Goal: Task Accomplishment & Management: Manage account settings

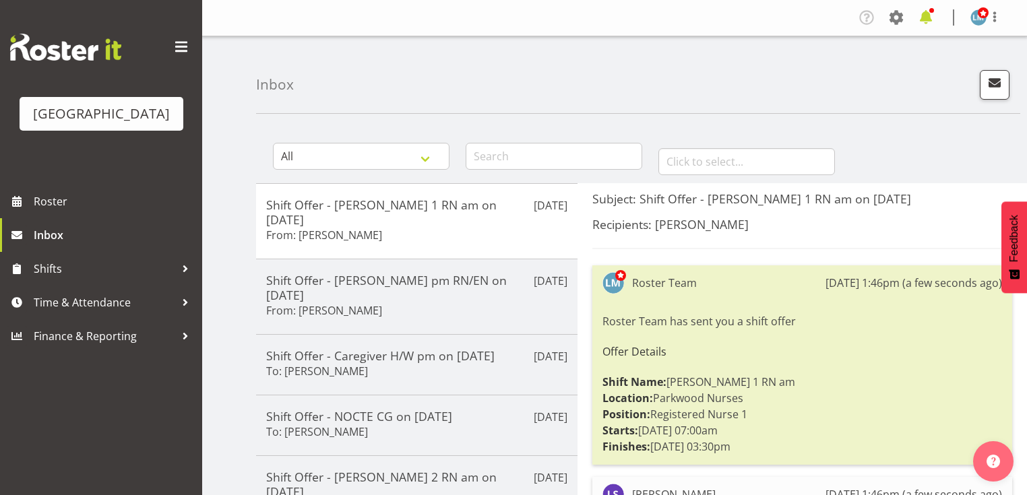
click at [924, 16] on span at bounding box center [926, 18] width 22 height 22
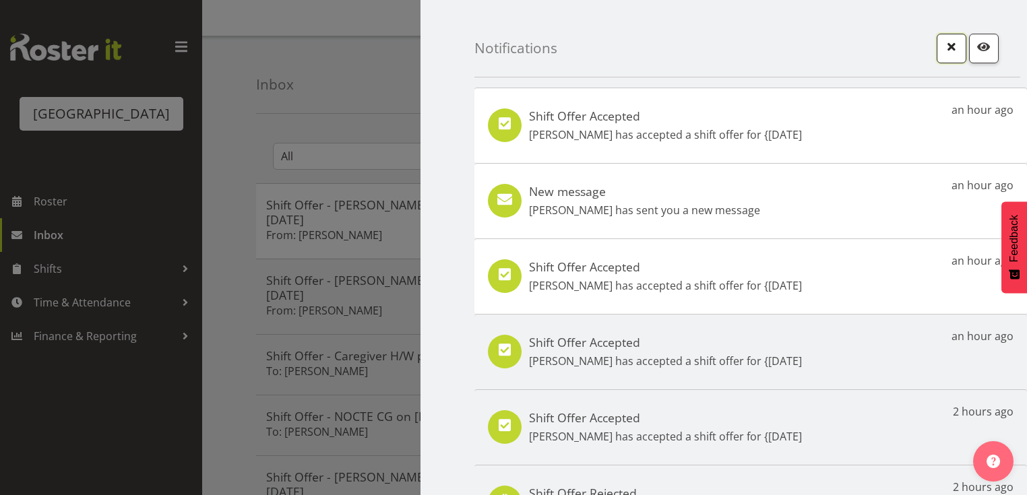
click at [944, 46] on span "button" at bounding box center [951, 47] width 18 height 18
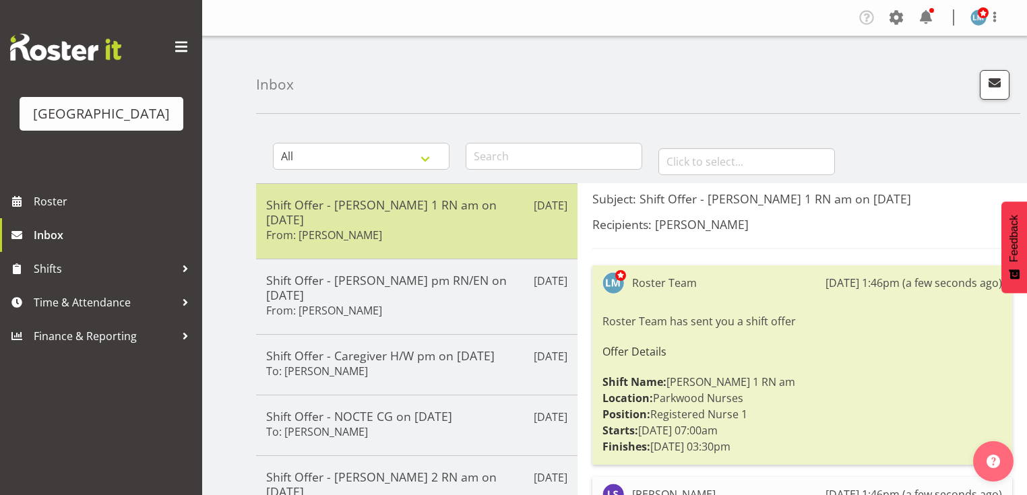
click at [488, 216] on div "Shift Offer - Ressie 1 RN am on 18/08/25 From: Liz Schofield" at bounding box center [416, 221] width 301 height 48
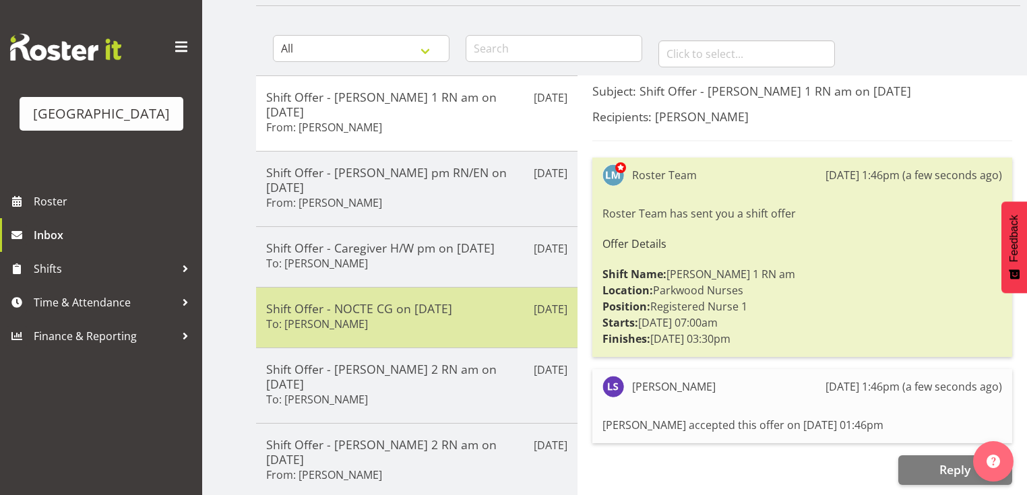
scroll to position [216, 0]
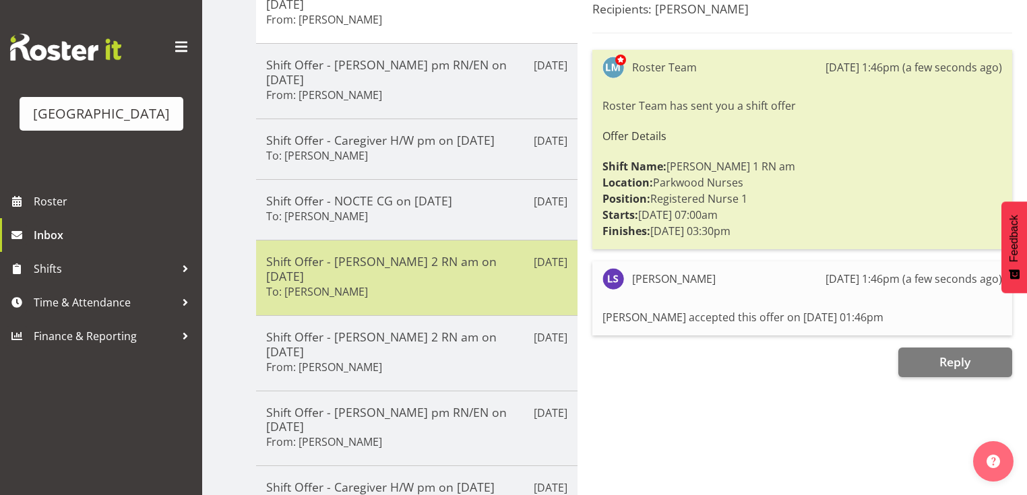
click at [441, 254] on div "Shift Offer - Ressie 2 RN am on 07/09/25 To: Linda Shearman" at bounding box center [416, 278] width 301 height 48
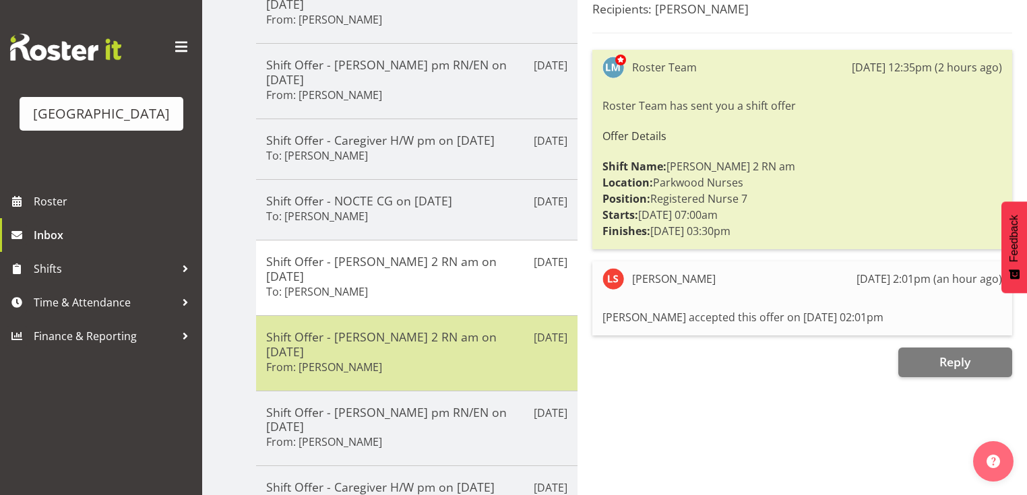
click at [428, 329] on div "Shift Offer - Ressie 2 RN am on 06/09/25 From: Freya Horder" at bounding box center [416, 353] width 301 height 48
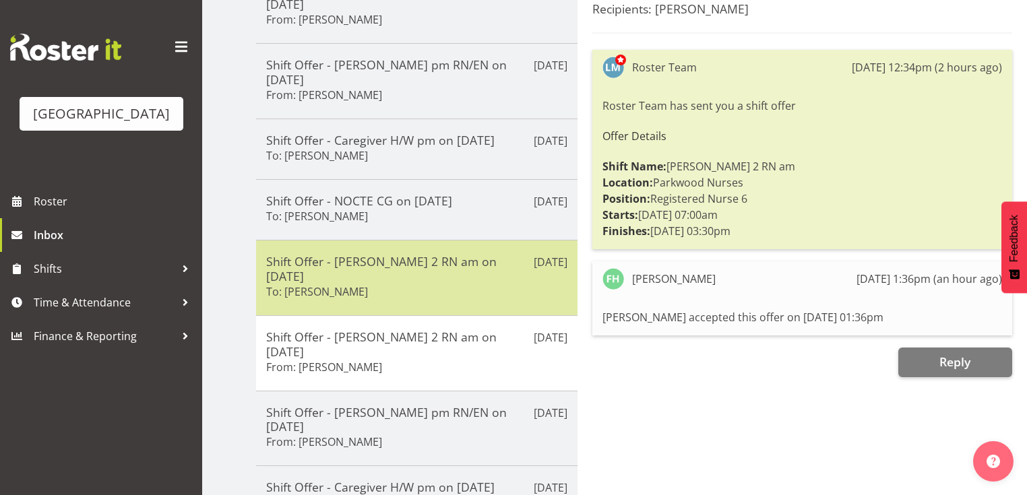
click at [441, 254] on div "Shift Offer - Ressie 2 RN am on 07/09/25 To: Linda Shearman" at bounding box center [416, 278] width 301 height 48
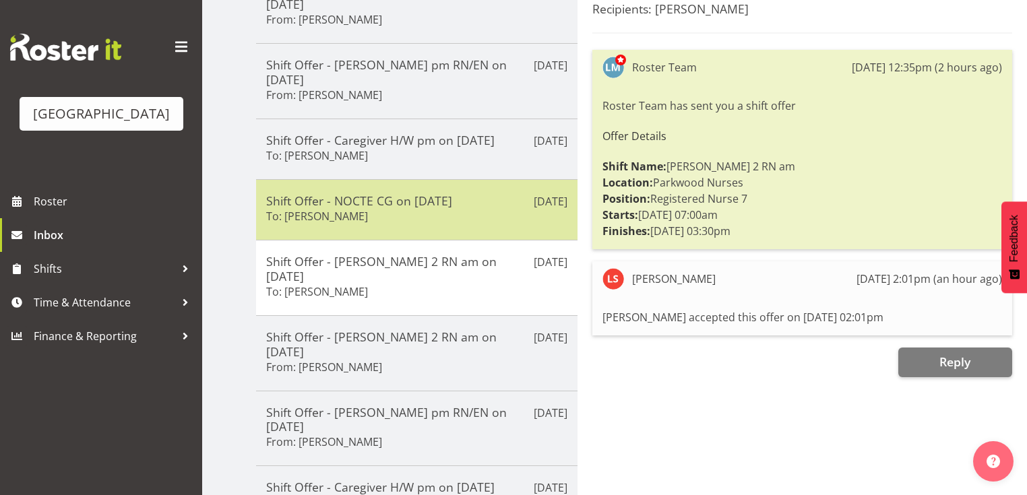
click at [449, 193] on div "Shift Offer - NOCTE CG on 01/09/25 To: Maria Kuraem" at bounding box center [416, 209] width 301 height 33
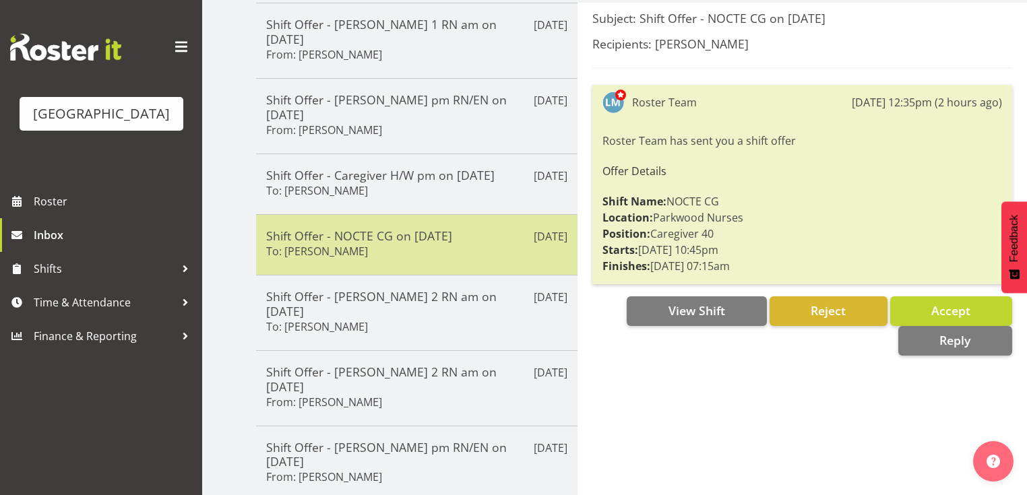
scroll to position [162, 0]
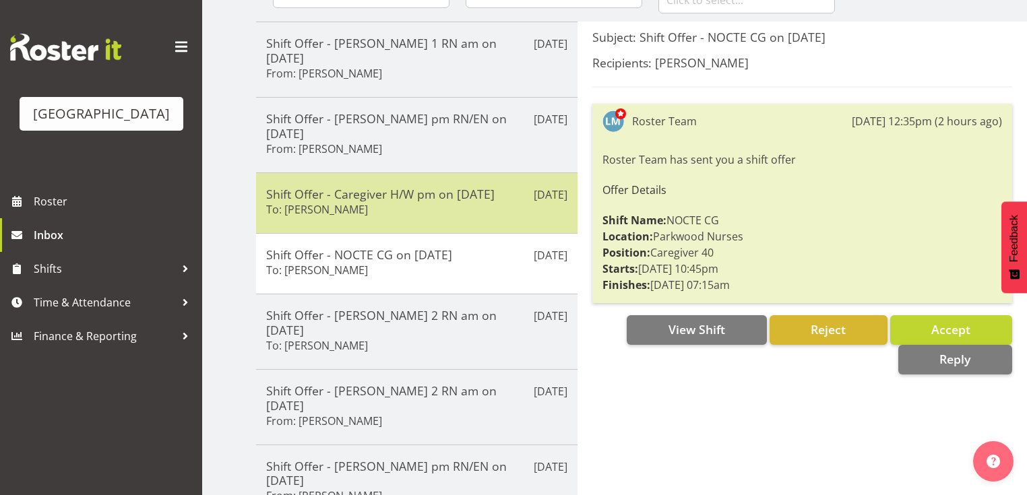
click at [450, 187] on div "Shift Offer - Caregiver H/W pm on 05/09/25 To: Caitlin Huria" at bounding box center [416, 203] width 301 height 33
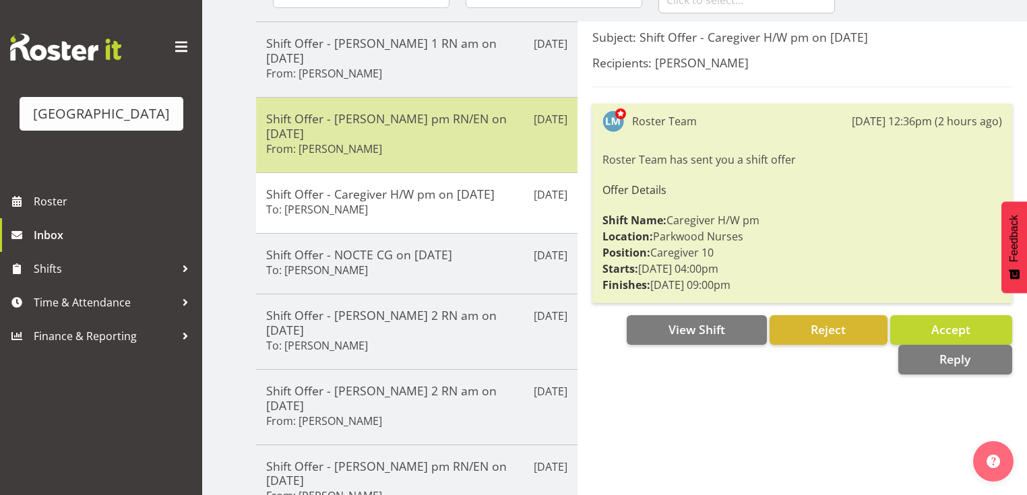
click at [472, 111] on div "Shift Offer - Ressie pm RN/EN on 04/09/25 From: Lois Girdwood" at bounding box center [416, 135] width 301 height 48
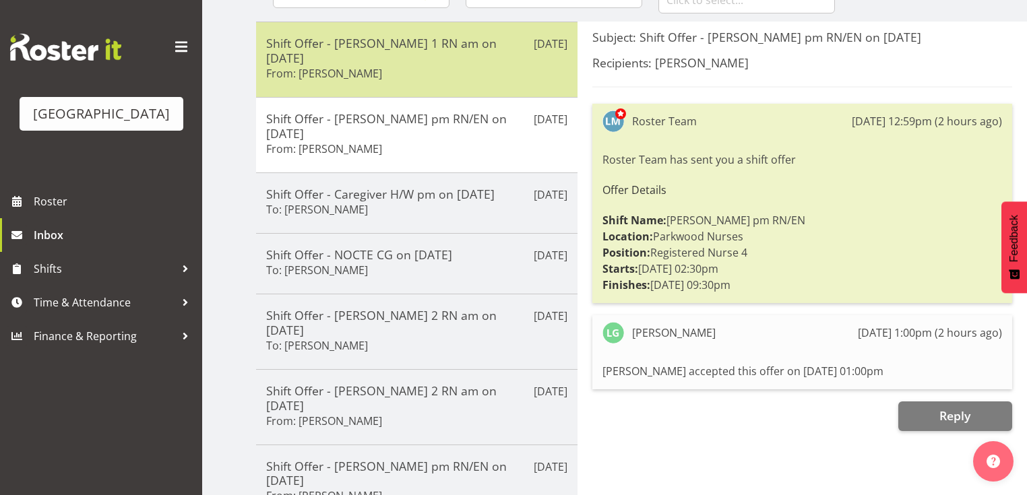
click at [449, 51] on div "Shift Offer - Ressie 1 RN am on 18/08/25 From: Liz Schofield" at bounding box center [416, 60] width 301 height 48
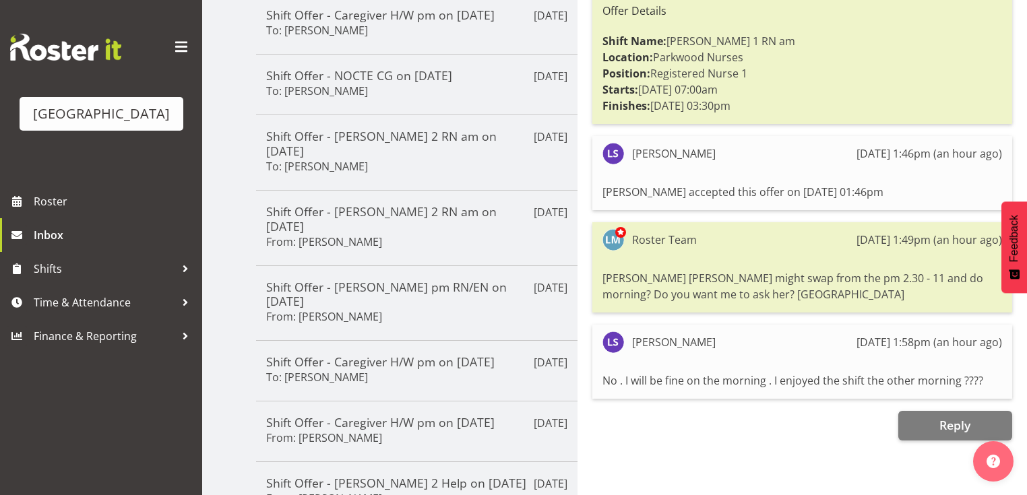
scroll to position [342, 0]
click at [967, 420] on span "Reply" at bounding box center [954, 424] width 31 height 16
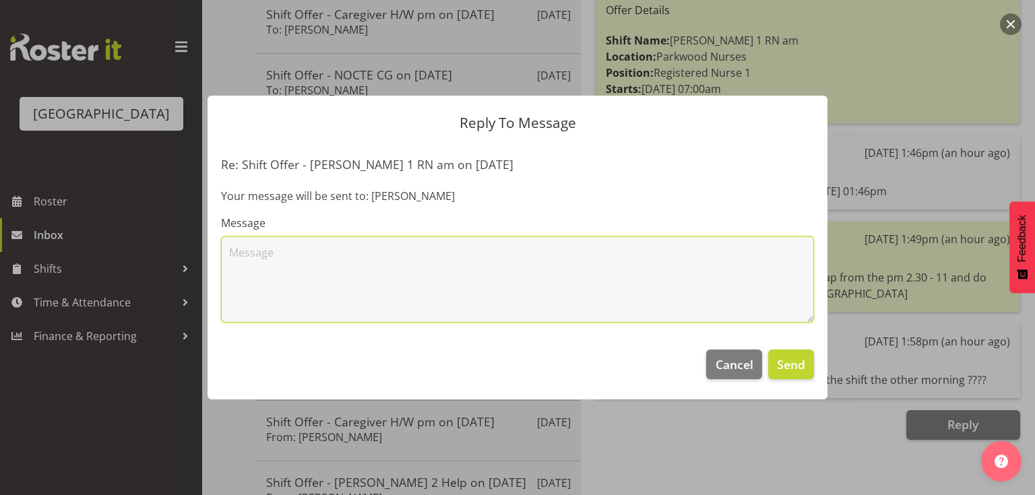
click at [500, 275] on textarea at bounding box center [517, 279] width 593 height 86
type textarea "Fantastic!! :)"
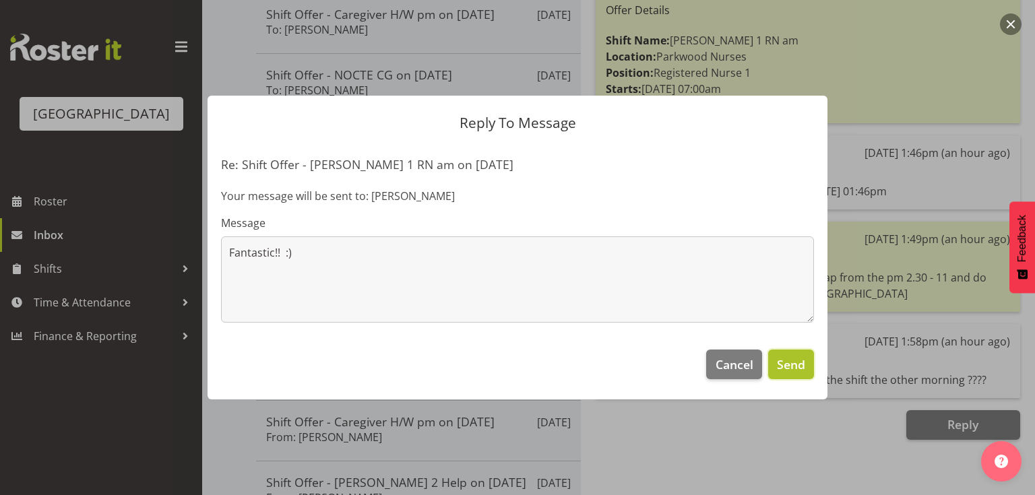
click at [782, 366] on span "Send" at bounding box center [791, 365] width 28 height 18
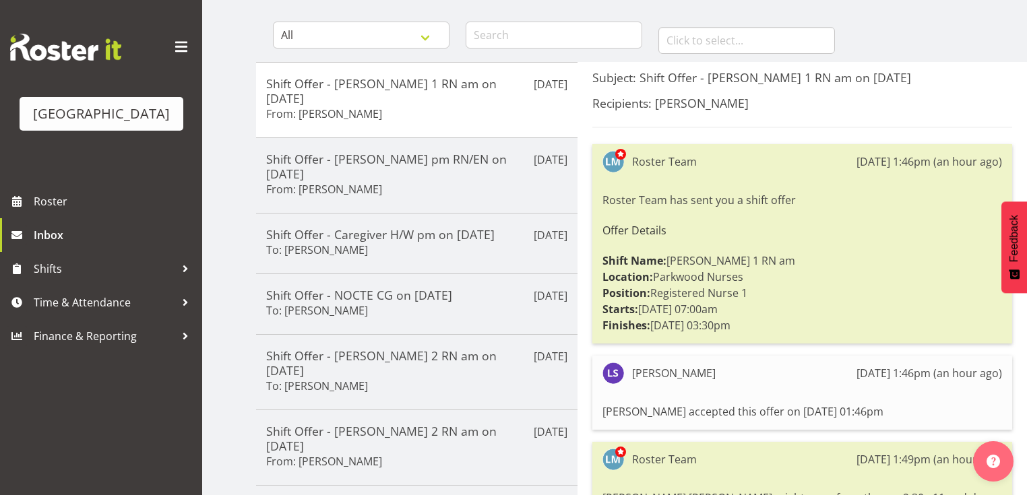
scroll to position [0, 0]
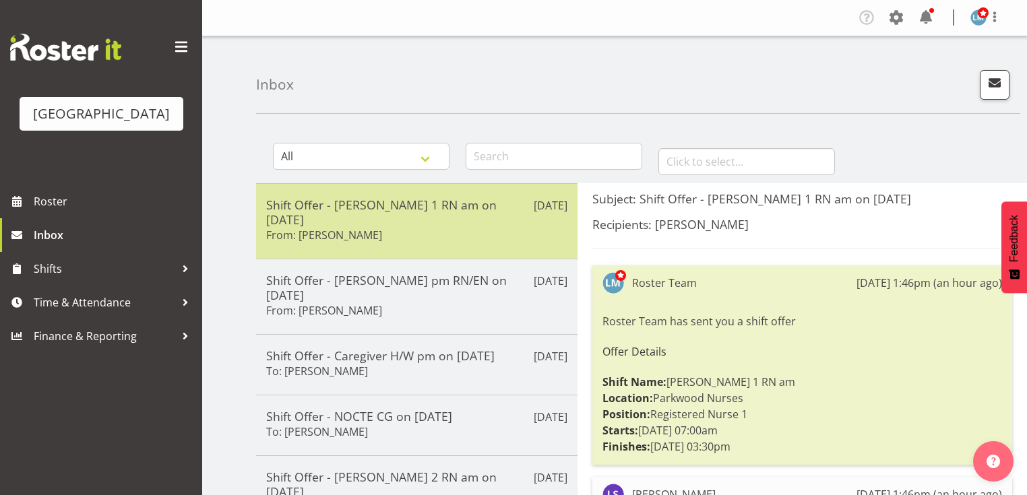
click at [404, 216] on div "Shift Offer - Ressie 1 RN am on 18/08/25 From: Liz Schofield" at bounding box center [416, 221] width 301 height 48
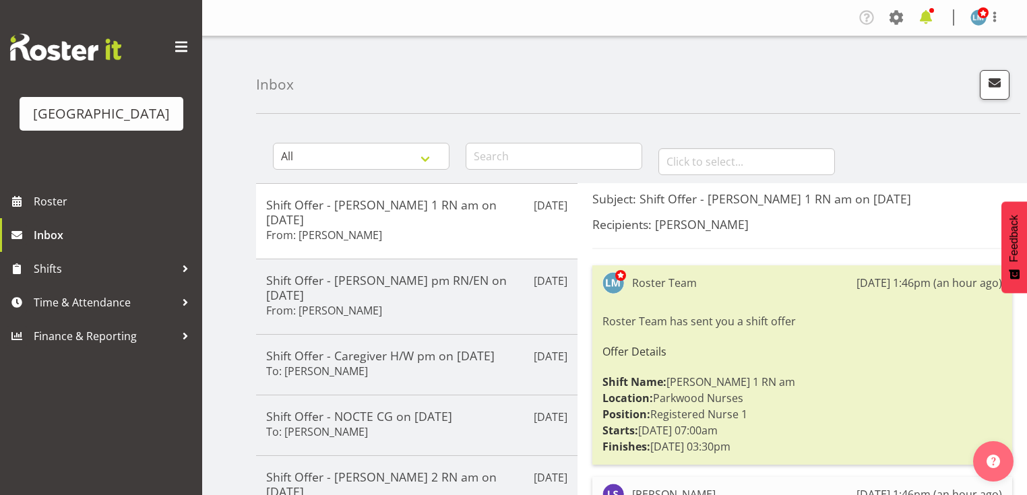
click at [926, 17] on span at bounding box center [926, 18] width 22 height 22
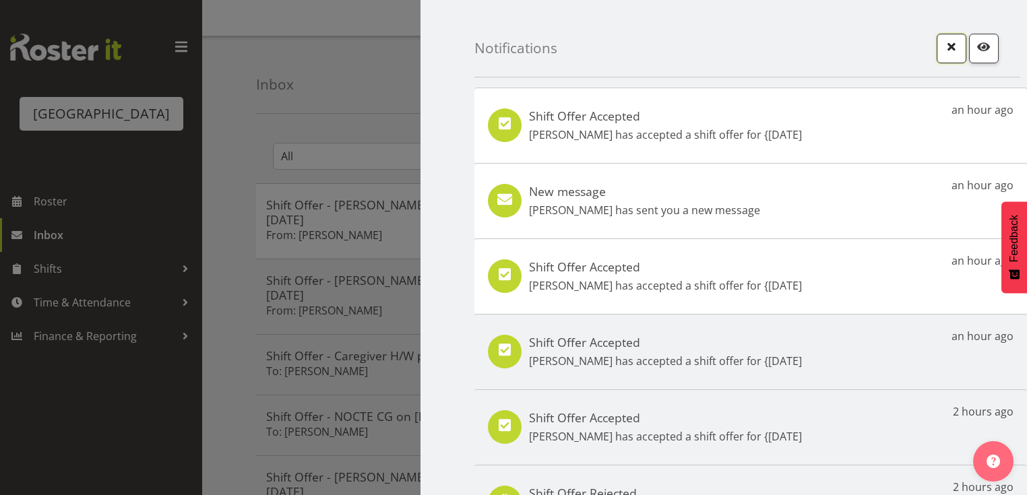
click at [943, 51] on span "button" at bounding box center [951, 47] width 18 height 18
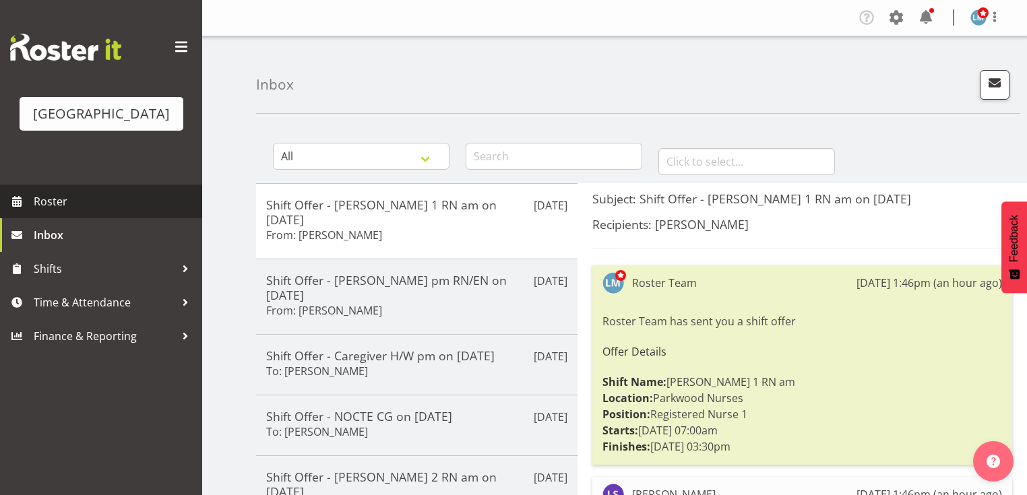
click at [57, 212] on span "Roster" at bounding box center [115, 201] width 162 height 20
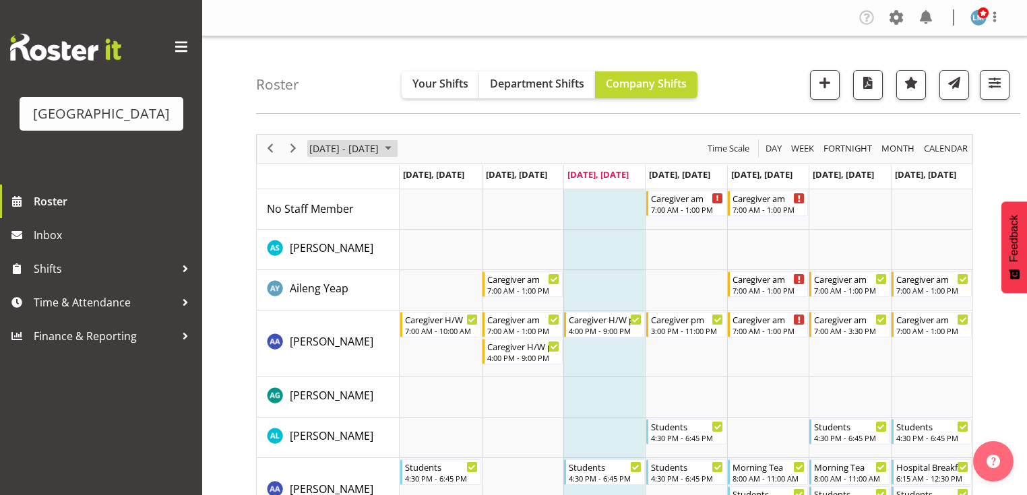
click at [396, 148] on span "August 2025" at bounding box center [388, 148] width 16 height 17
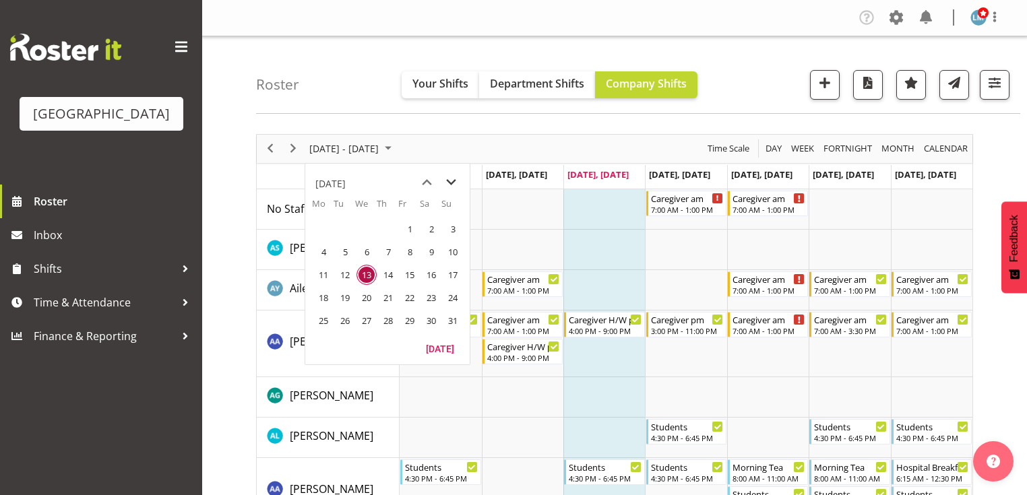
click at [449, 181] on span "next month" at bounding box center [451, 182] width 24 height 24
click at [321, 246] on span "8" at bounding box center [323, 252] width 20 height 20
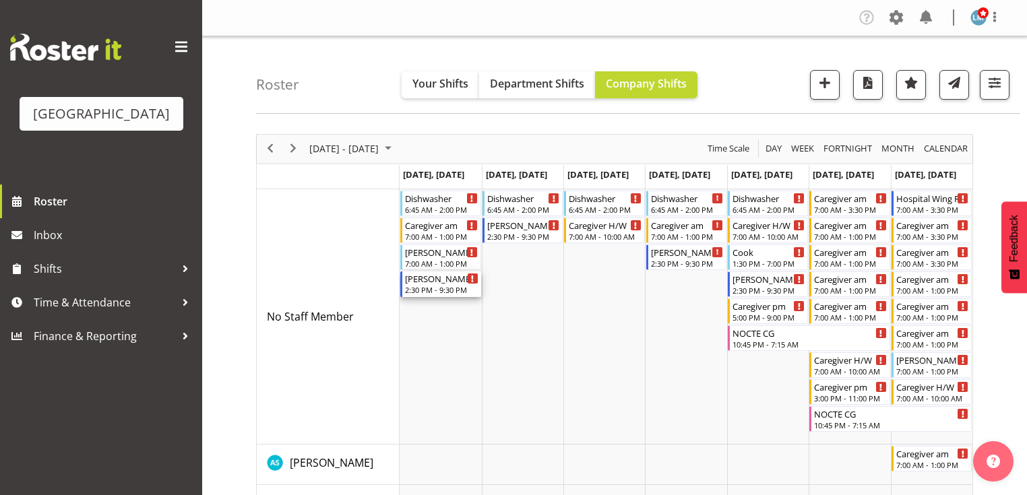
click at [428, 284] on div "Ressie pm RN/EN 2:30 PM - 9:30 PM" at bounding box center [441, 284] width 73 height 26
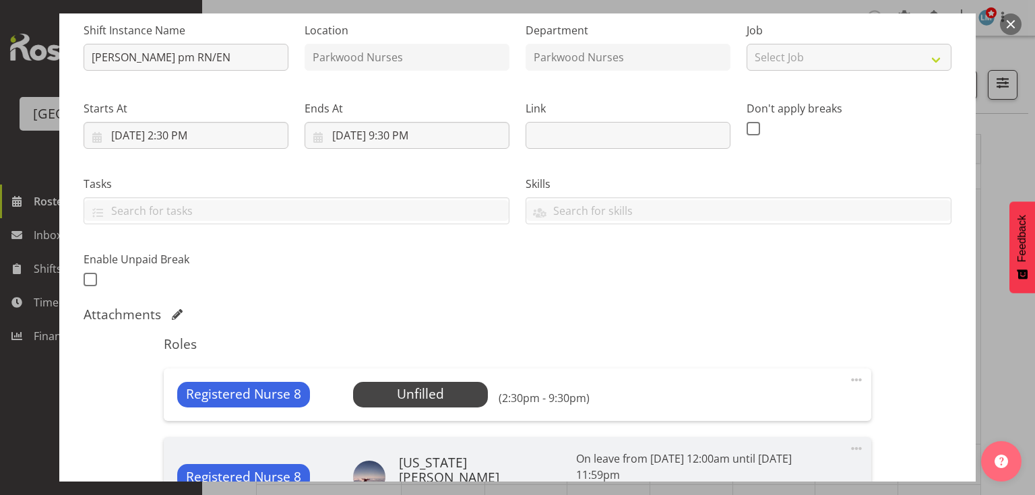
scroll to position [216, 0]
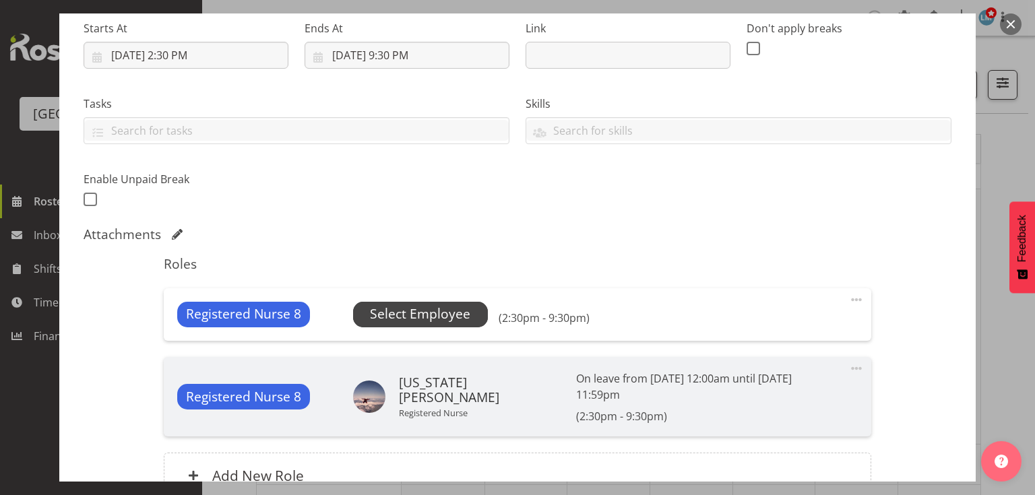
click at [427, 307] on span "Select Employee" at bounding box center [420, 314] width 100 height 20
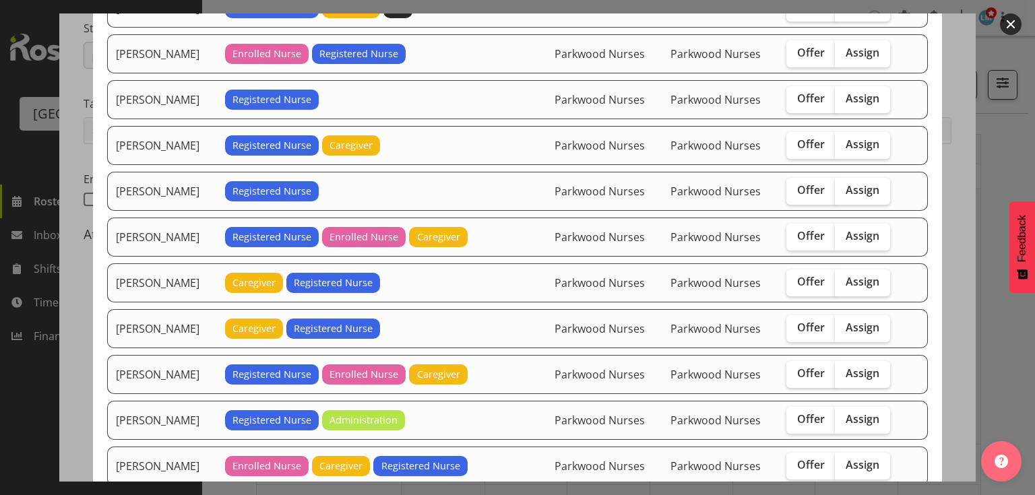
scroll to position [323, 0]
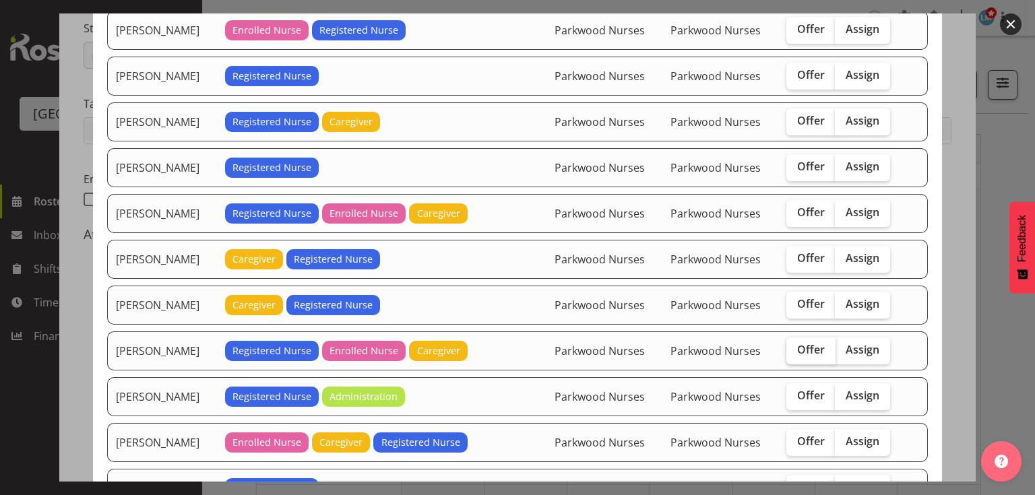
click at [808, 344] on span "Offer" at bounding box center [811, 349] width 28 height 13
click at [795, 346] on input "Offer" at bounding box center [790, 350] width 9 height 9
checkbox input "true"
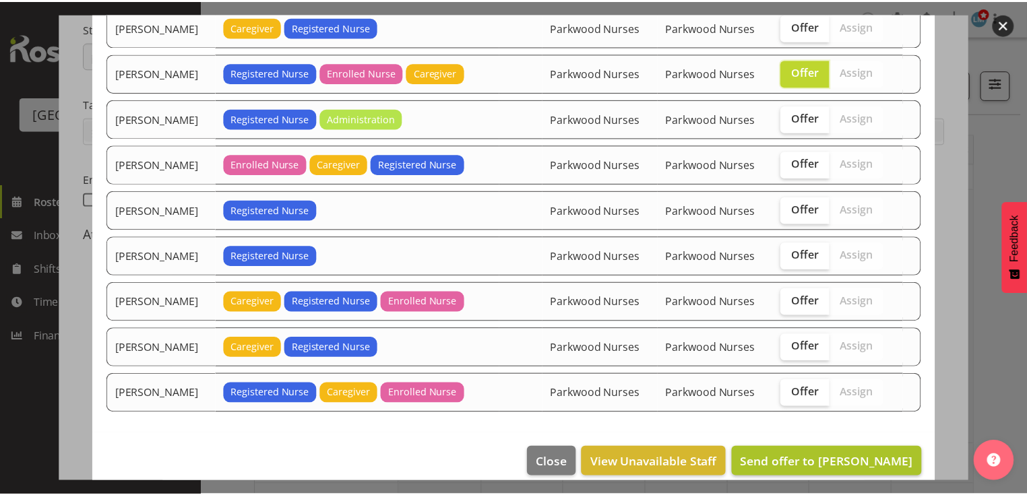
scroll to position [606, 0]
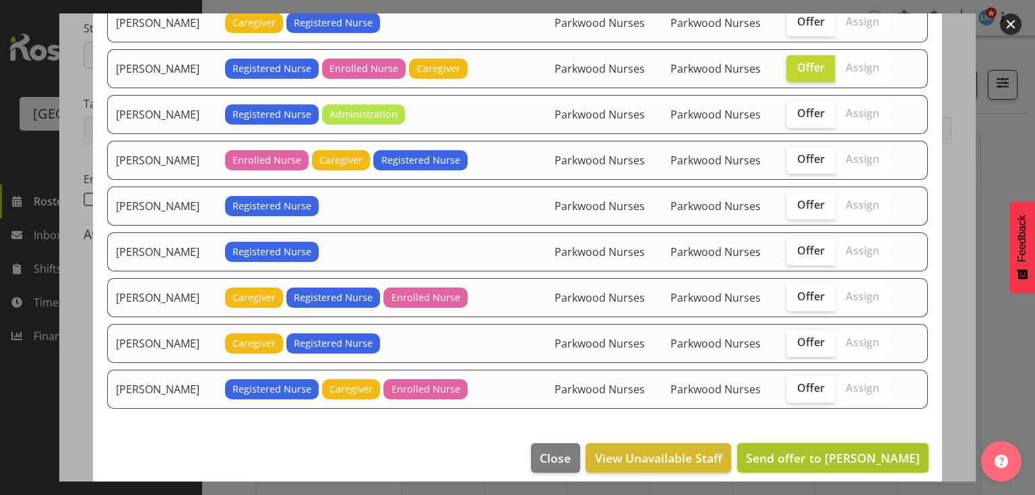
click at [836, 450] on span "Send offer to Lois Girdwood" at bounding box center [833, 458] width 174 height 16
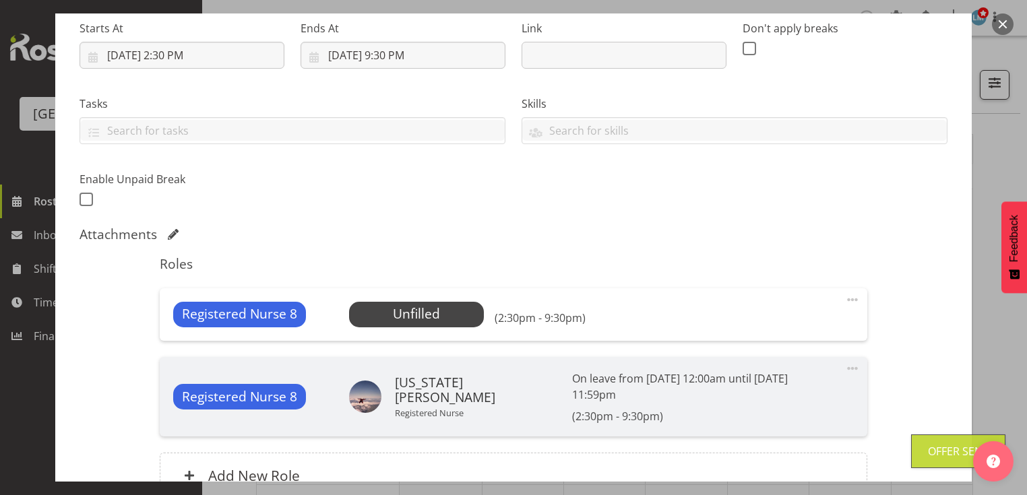
scroll to position [335, 0]
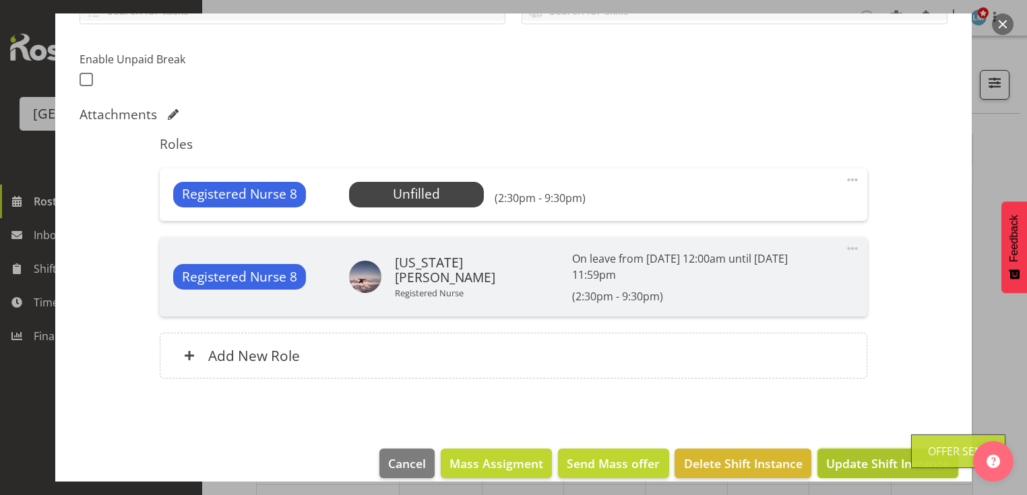
click at [836, 455] on span "Update Shift Instance" at bounding box center [887, 464] width 123 height 18
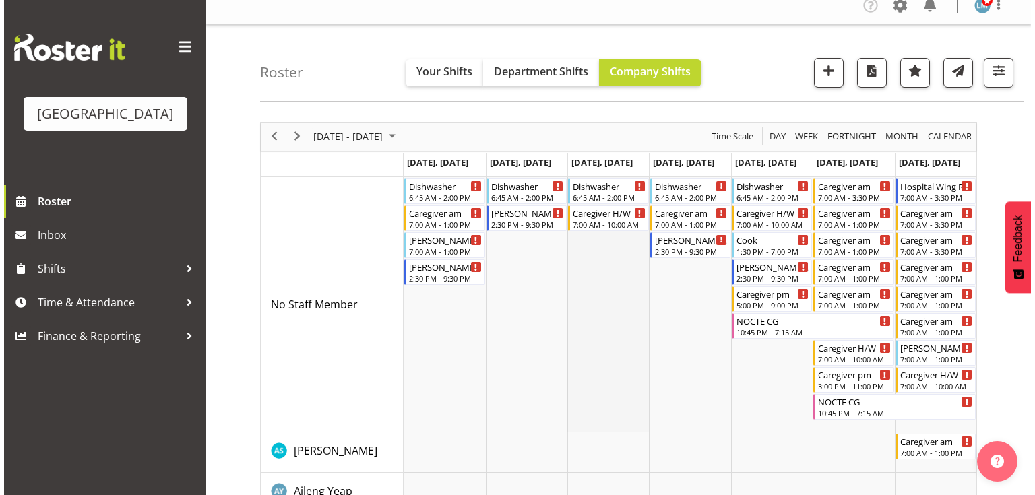
scroll to position [0, 0]
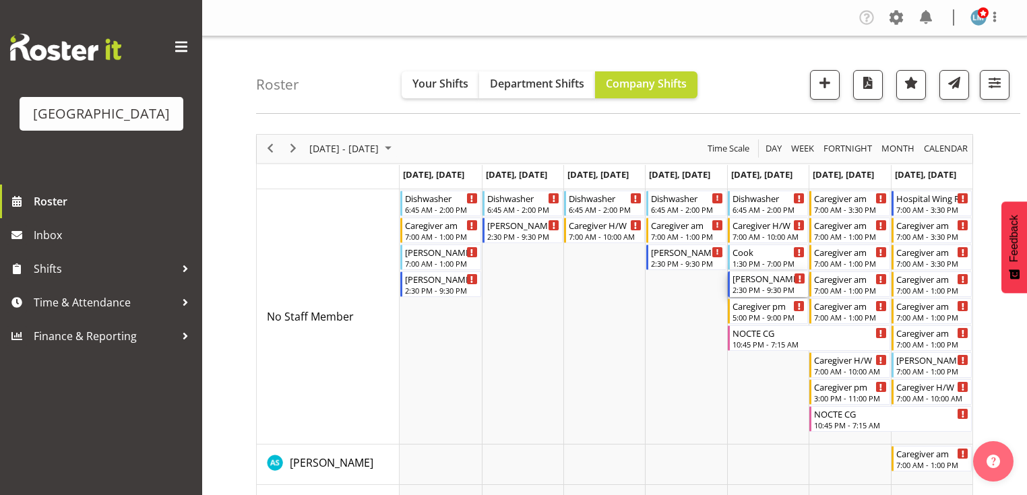
click at [753, 286] on div "2:30 PM - 9:30 PM" at bounding box center [768, 289] width 73 height 11
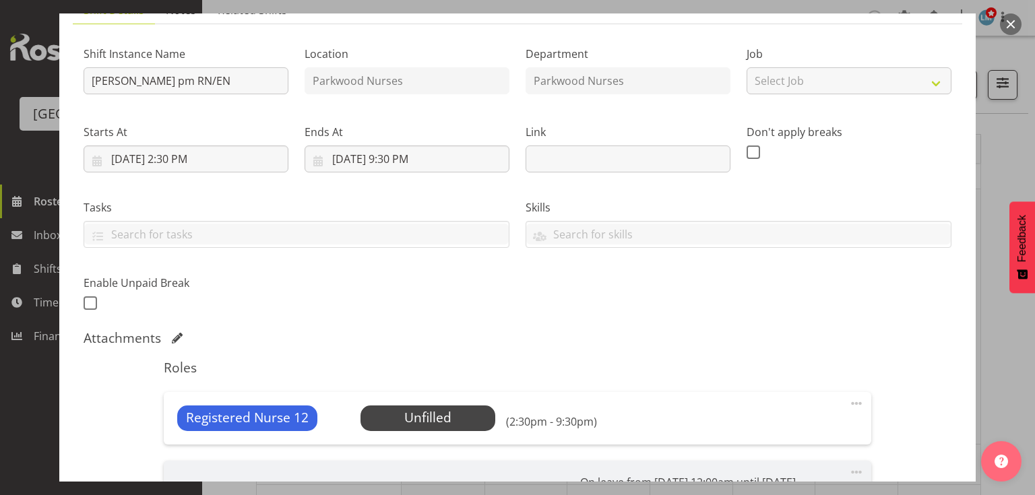
scroll to position [216, 0]
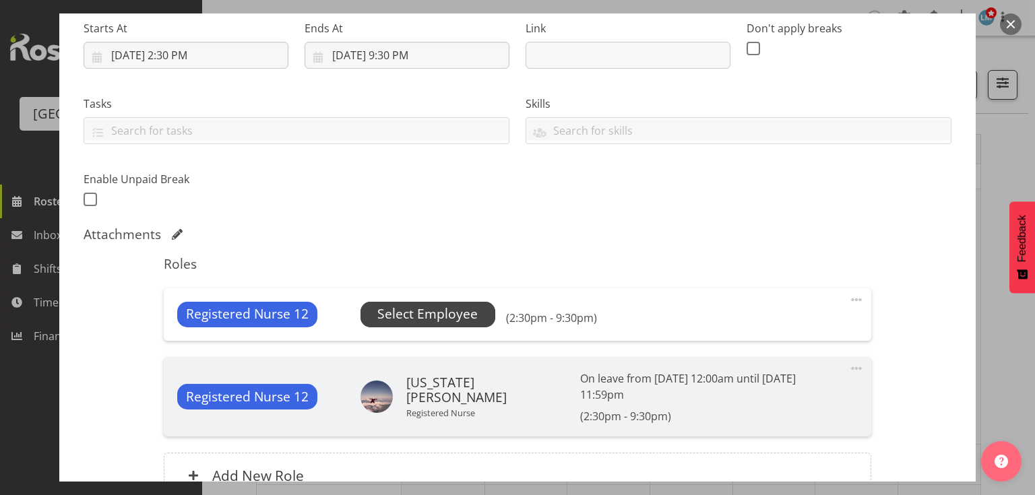
click at [393, 305] on span "Select Employee" at bounding box center [427, 314] width 100 height 20
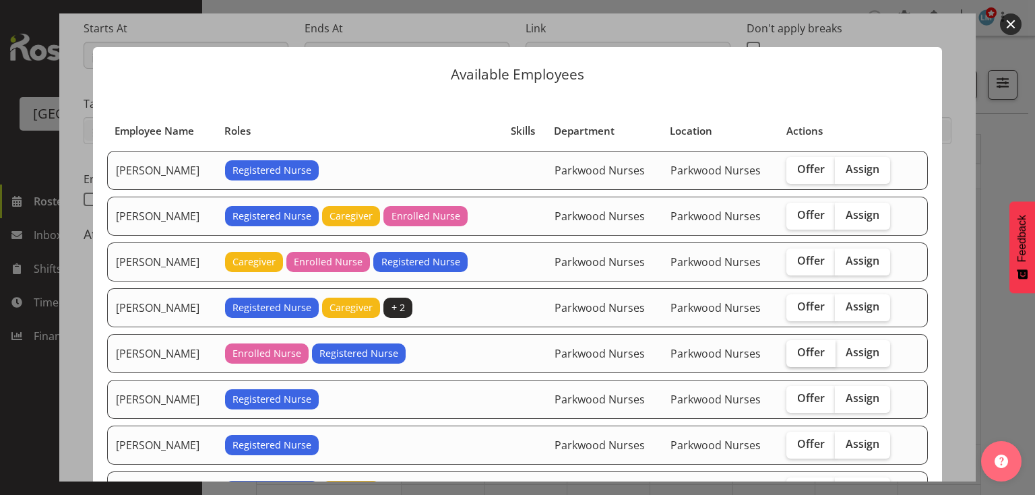
click at [800, 353] on span "Offer" at bounding box center [811, 352] width 28 height 13
click at [795, 353] on input "Offer" at bounding box center [790, 352] width 9 height 9
checkbox input "true"
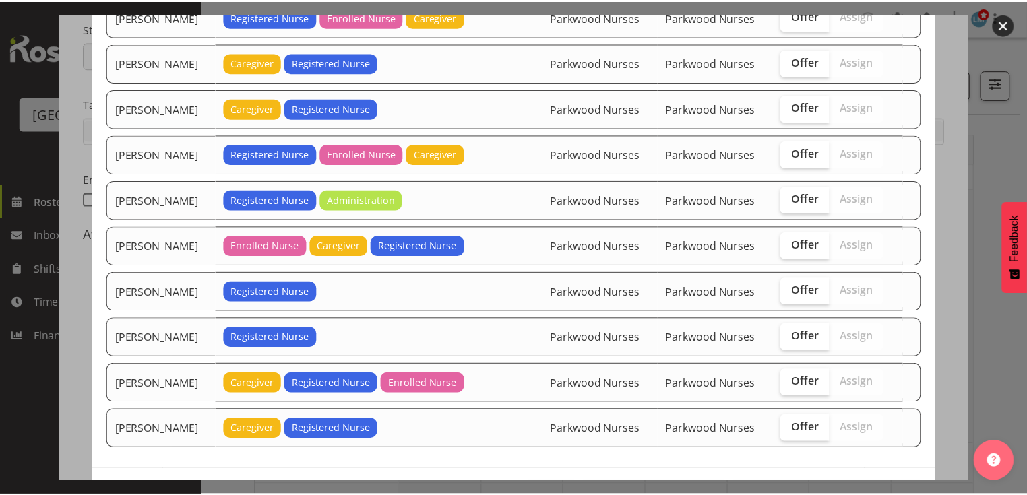
scroll to position [606, 0]
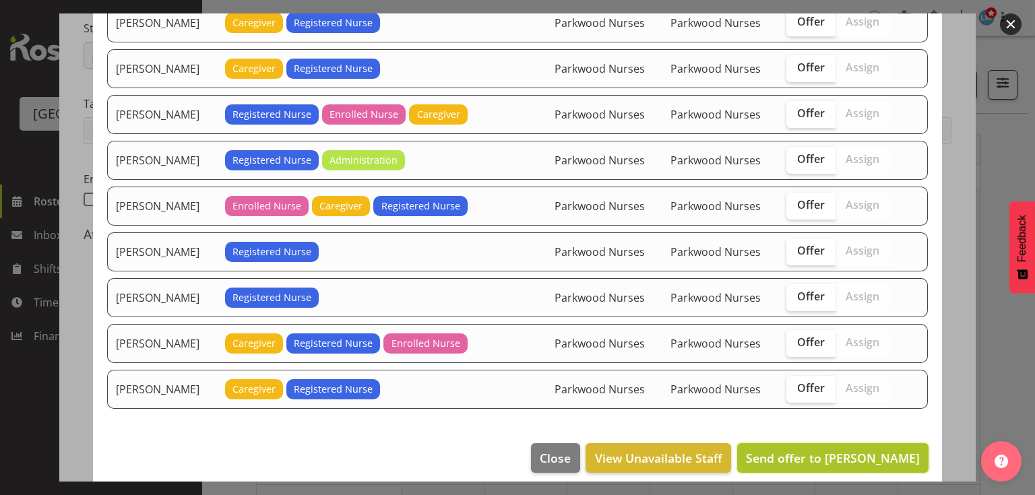
click at [821, 450] on span "Send offer to Freya Horder" at bounding box center [833, 458] width 174 height 16
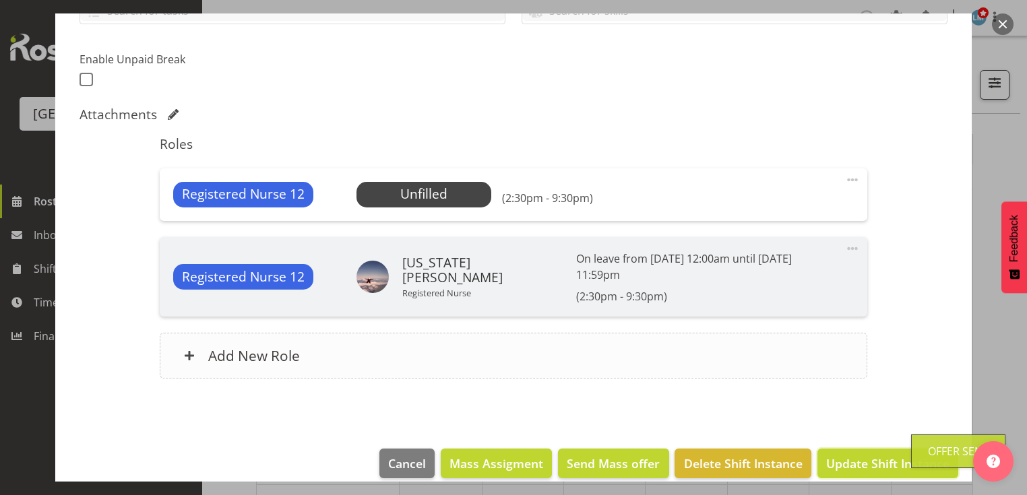
click at [826, 455] on span "Update Shift Instance" at bounding box center [887, 464] width 123 height 18
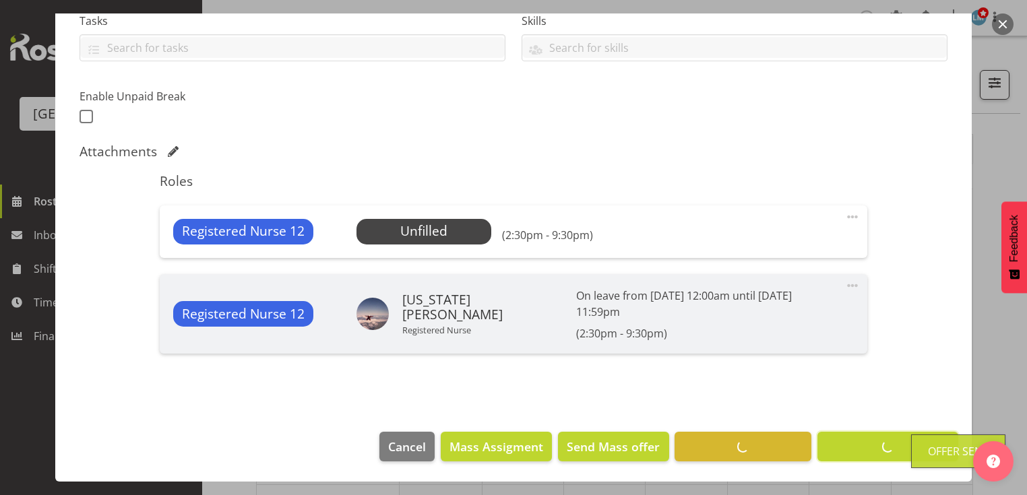
scroll to position [282, 0]
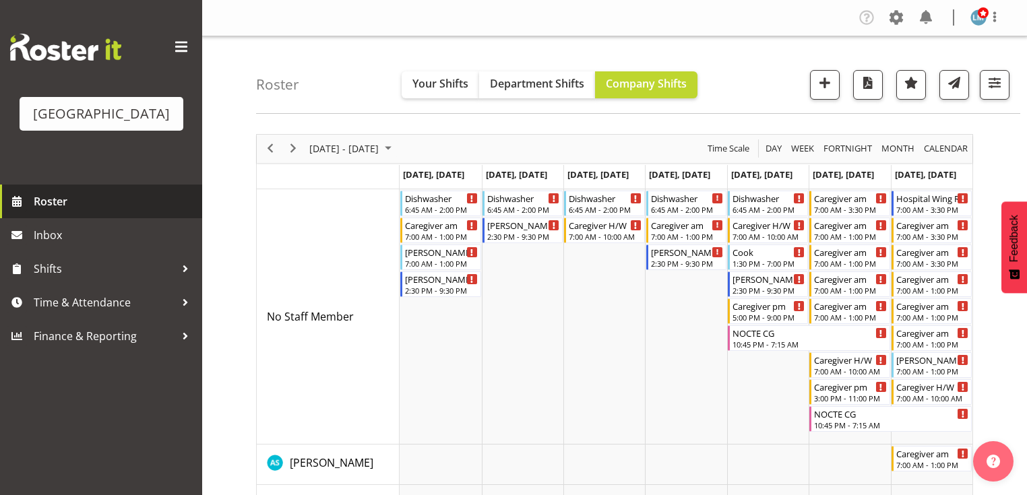
click at [77, 212] on span "Roster" at bounding box center [115, 201] width 162 height 20
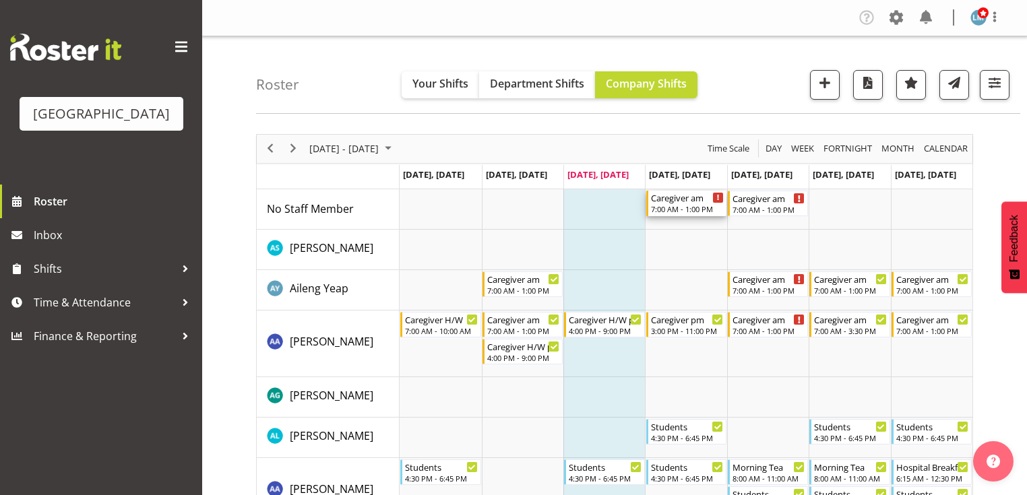
click at [680, 201] on div "Caregiver am" at bounding box center [687, 197] width 73 height 13
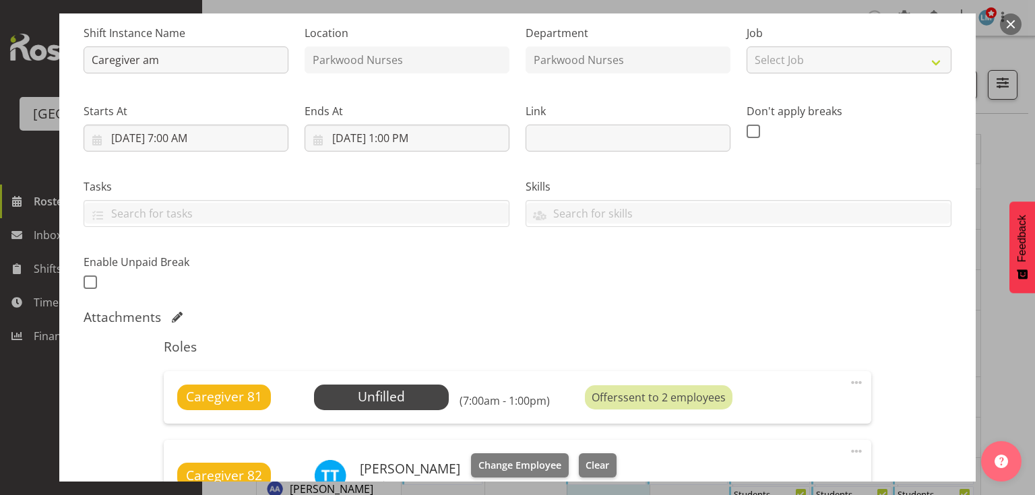
scroll to position [216, 0]
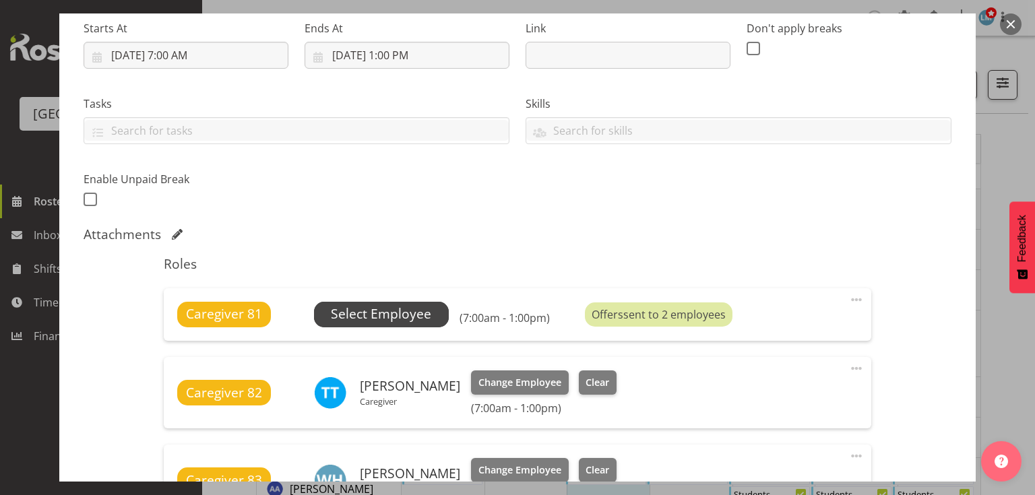
click at [387, 306] on span "Select Employee" at bounding box center [381, 314] width 100 height 20
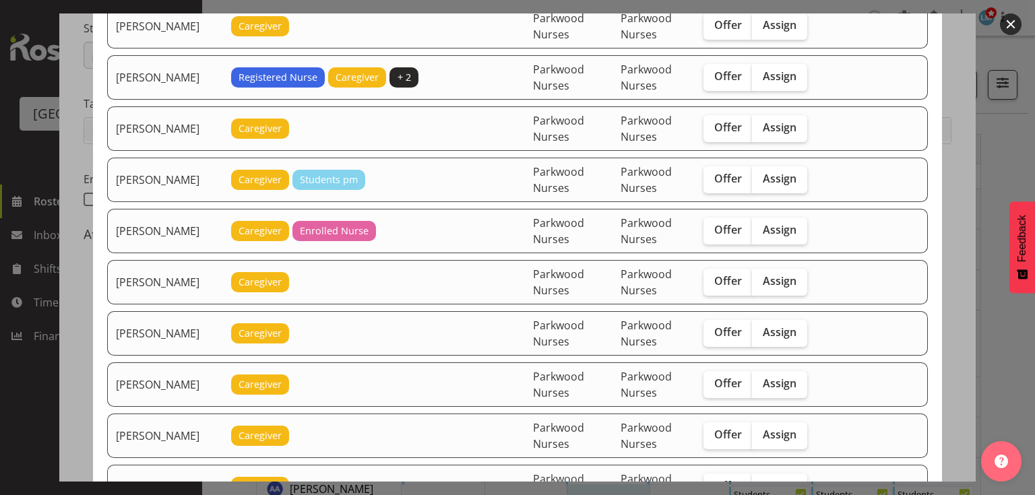
scroll to position [593, 0]
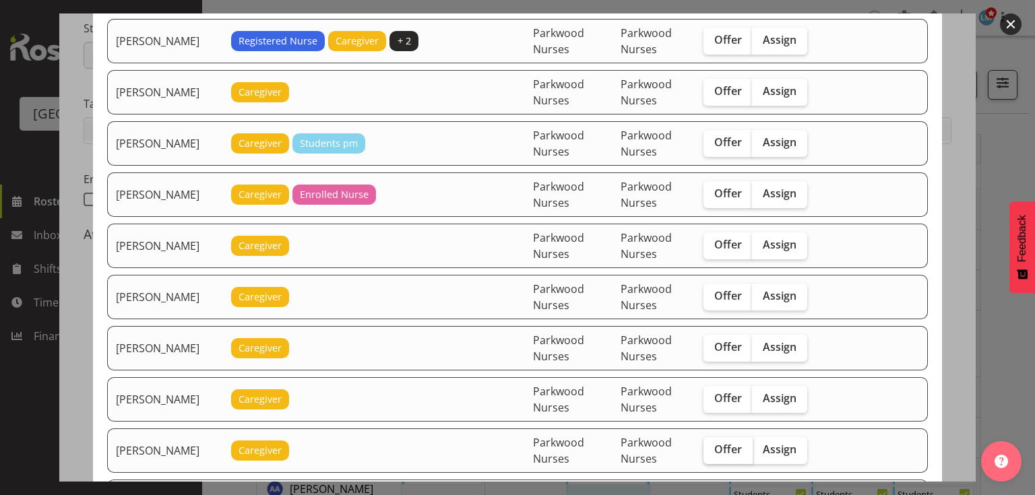
click at [725, 443] on span "Offer" at bounding box center [728, 449] width 28 height 13
click at [712, 445] on input "Offer" at bounding box center [707, 449] width 9 height 9
checkbox input "true"
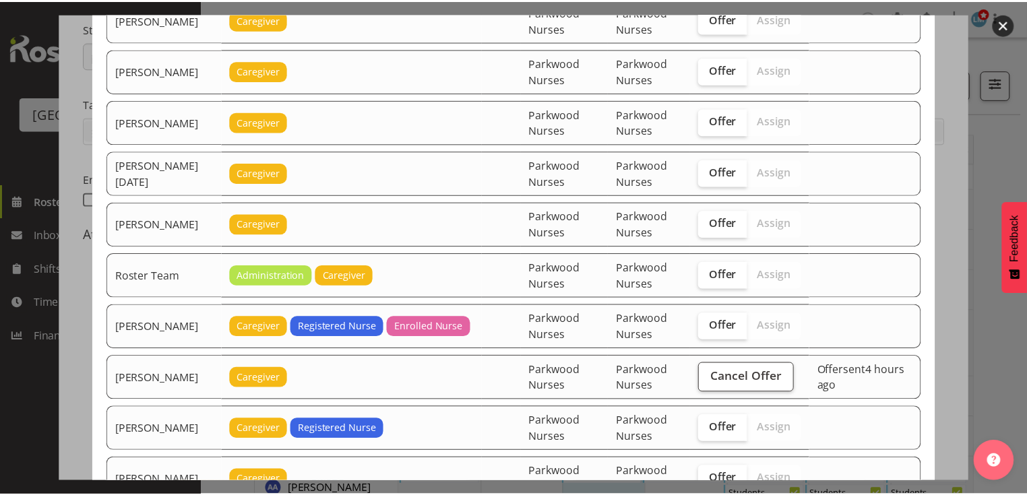
scroll to position [1924, 0]
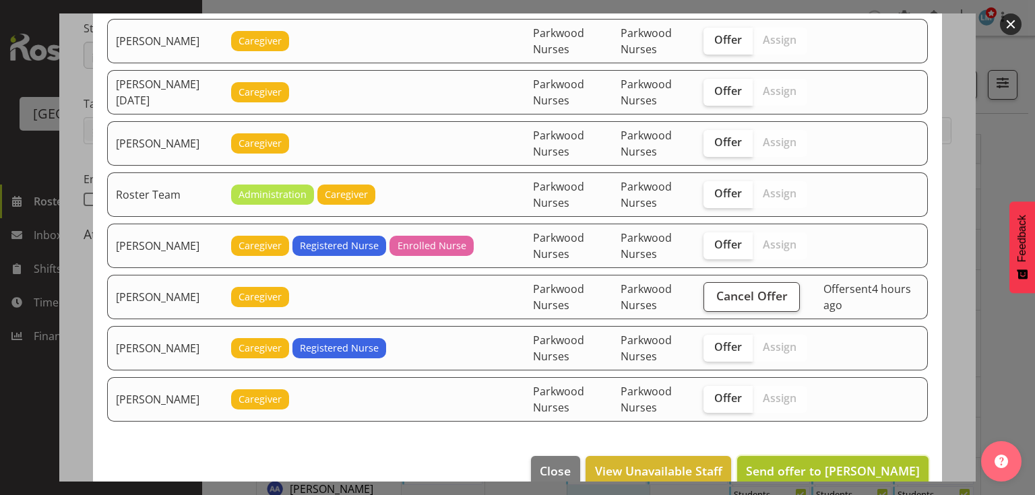
click at [837, 463] on span "Send offer to Jamilla Lockyer" at bounding box center [833, 471] width 174 height 16
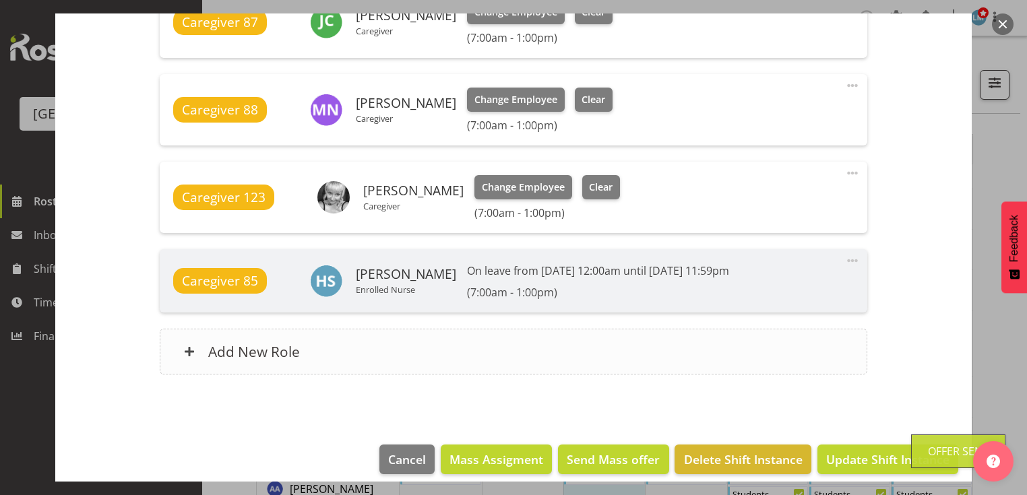
scroll to position [1036, 0]
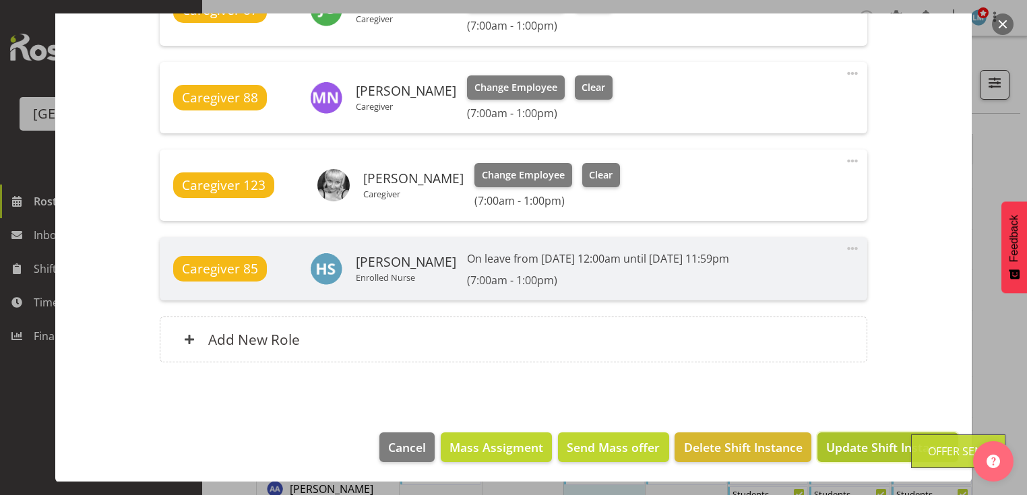
click at [864, 440] on span "Update Shift Instance" at bounding box center [887, 448] width 123 height 18
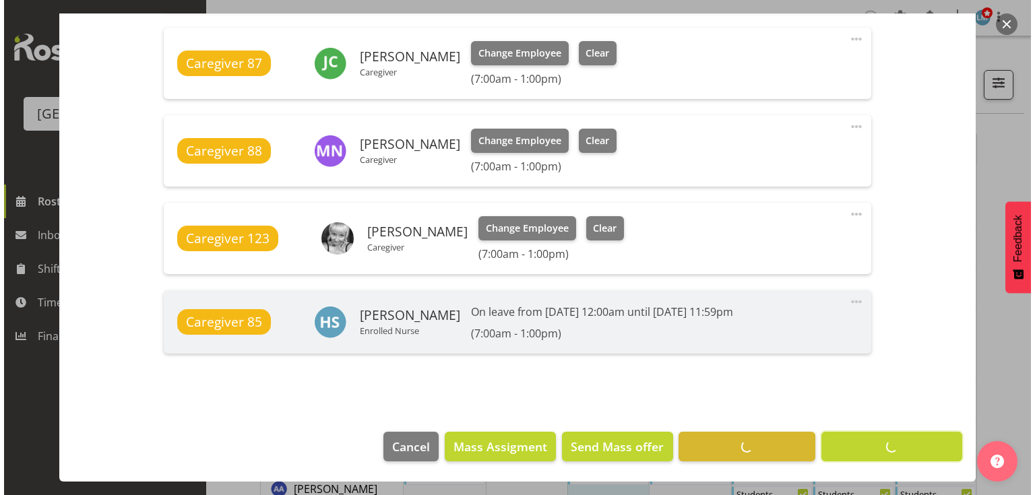
scroll to position [982, 0]
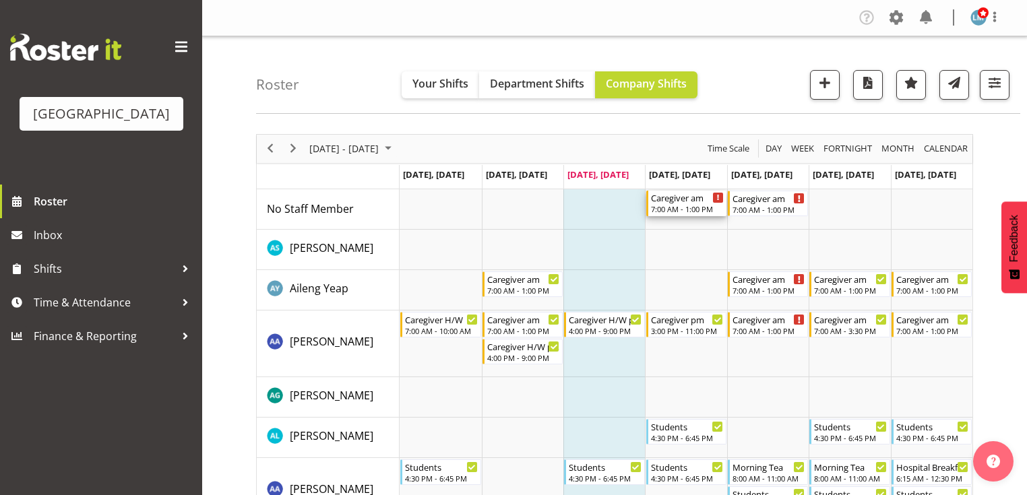
click at [695, 205] on div "7:00 AM - 1:00 PM" at bounding box center [687, 208] width 73 height 11
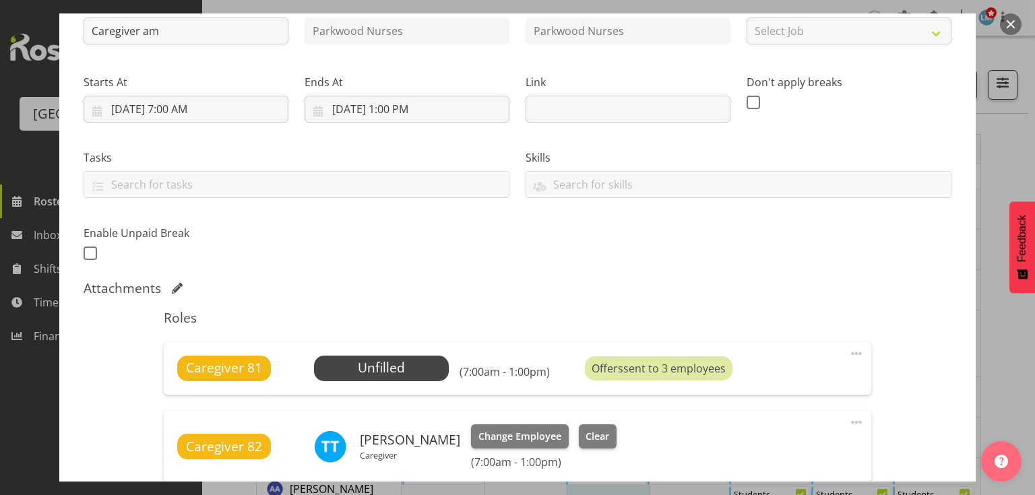
scroll to position [323, 0]
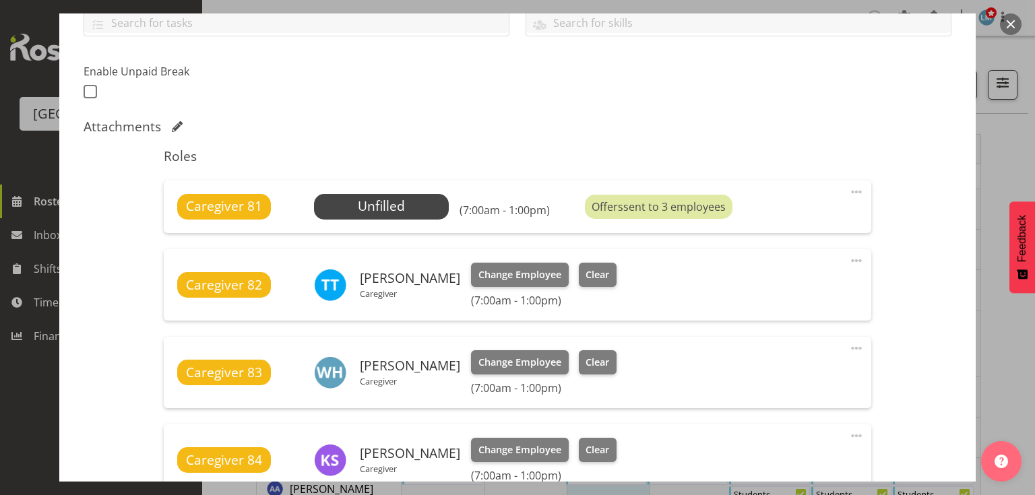
click at [1010, 23] on button "button" at bounding box center [1011, 24] width 22 height 22
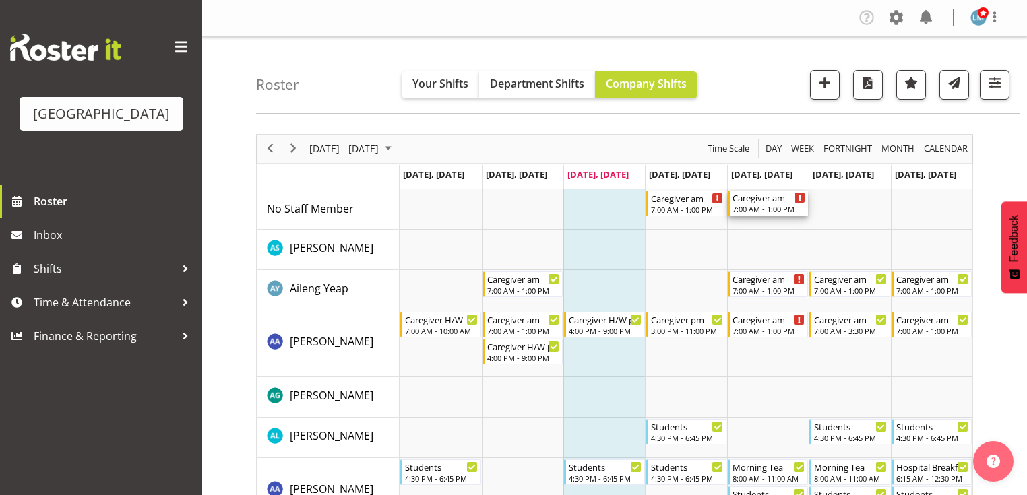
click at [764, 199] on div "Caregiver am" at bounding box center [768, 197] width 73 height 13
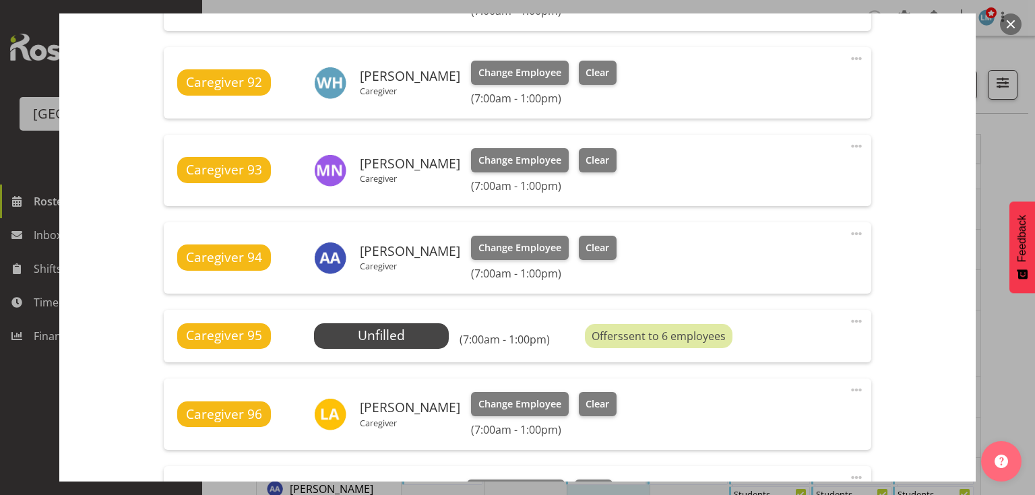
scroll to position [754, 0]
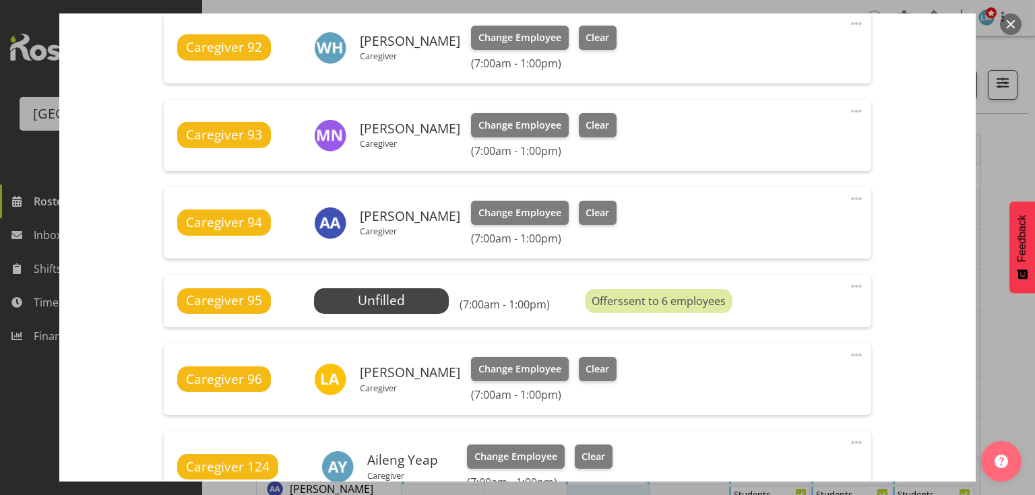
click at [1007, 26] on button "button" at bounding box center [1011, 24] width 22 height 22
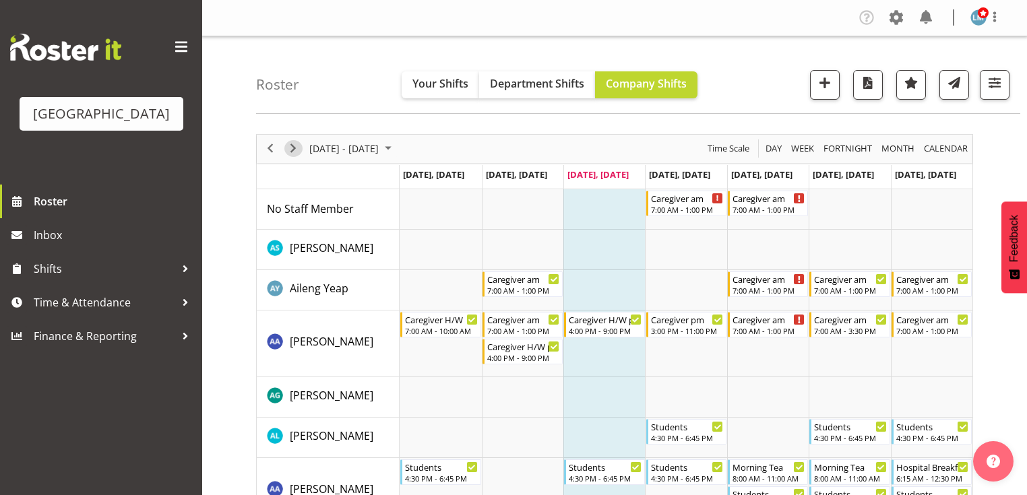
click at [293, 149] on span "Next" at bounding box center [293, 148] width 16 height 17
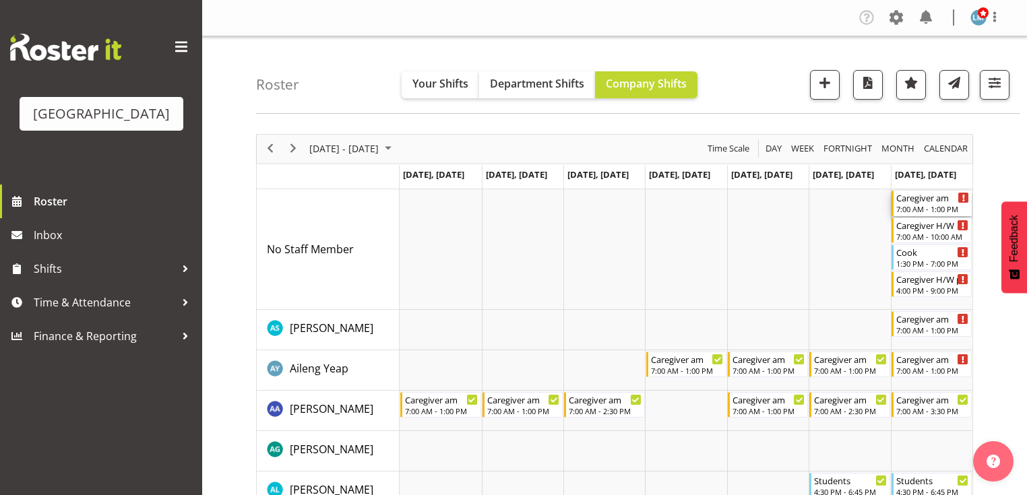
click at [936, 202] on div "Caregiver am" at bounding box center [932, 197] width 73 height 13
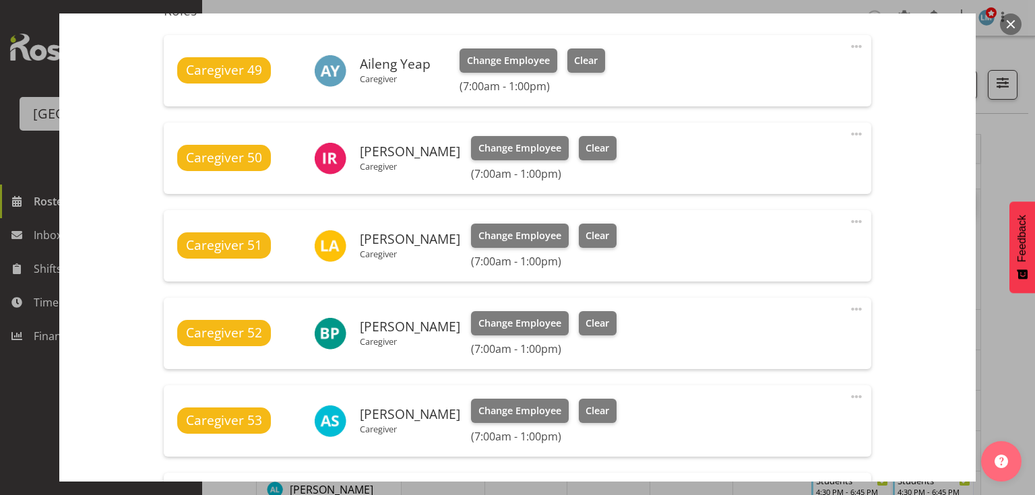
scroll to position [593, 0]
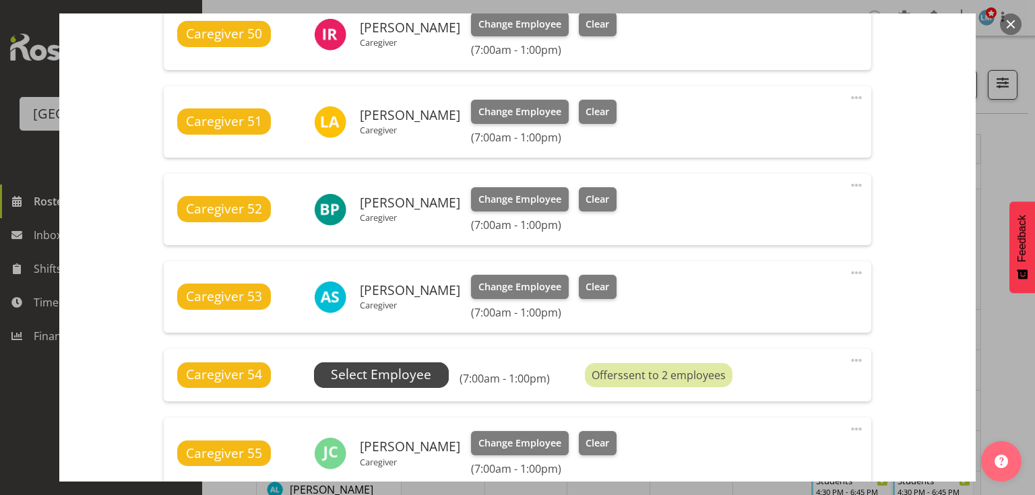
click at [376, 369] on span "Select Employee" at bounding box center [381, 375] width 100 height 20
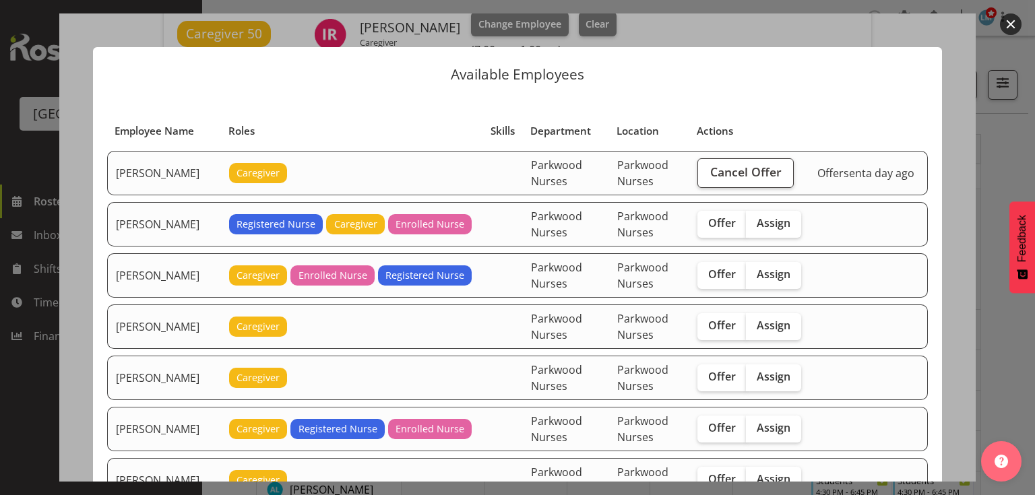
scroll to position [54, 0]
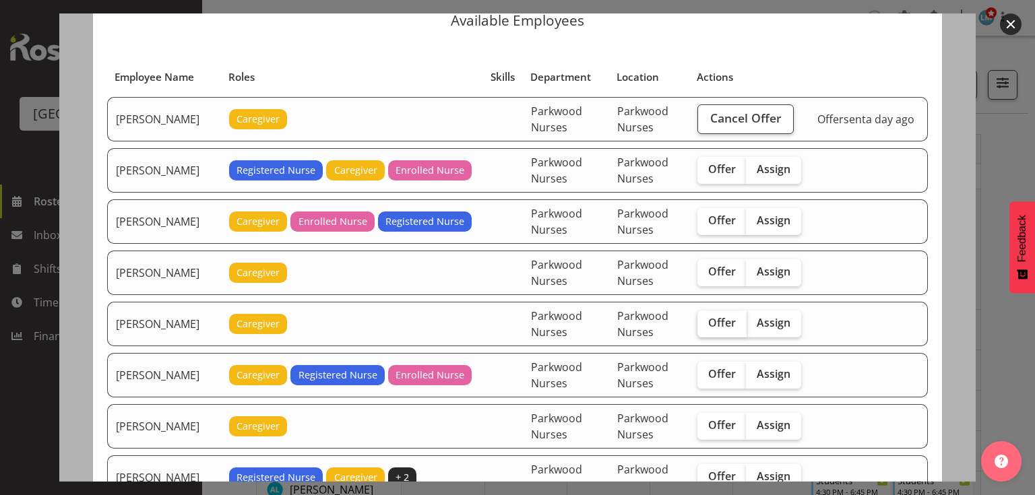
click at [726, 316] on span "Offer" at bounding box center [722, 322] width 28 height 13
click at [706, 319] on input "Offer" at bounding box center [701, 323] width 9 height 9
checkbox input "true"
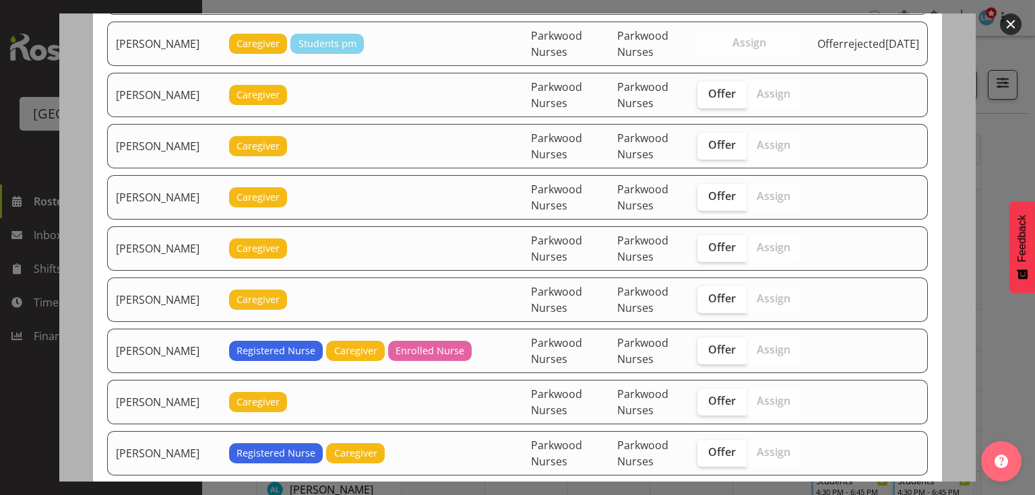
scroll to position [647, 0]
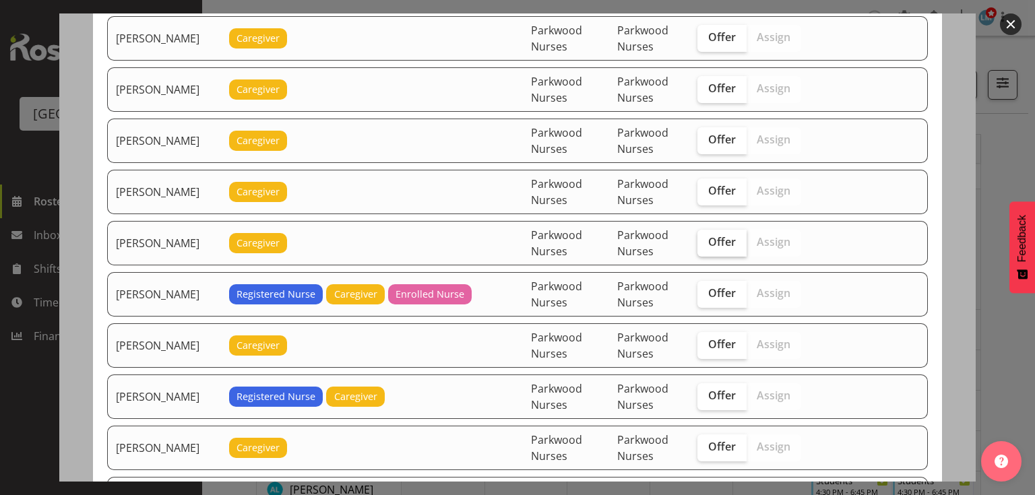
click at [726, 235] on span "Offer" at bounding box center [722, 241] width 28 height 13
click at [706, 238] on input "Offer" at bounding box center [701, 242] width 9 height 9
checkbox input "true"
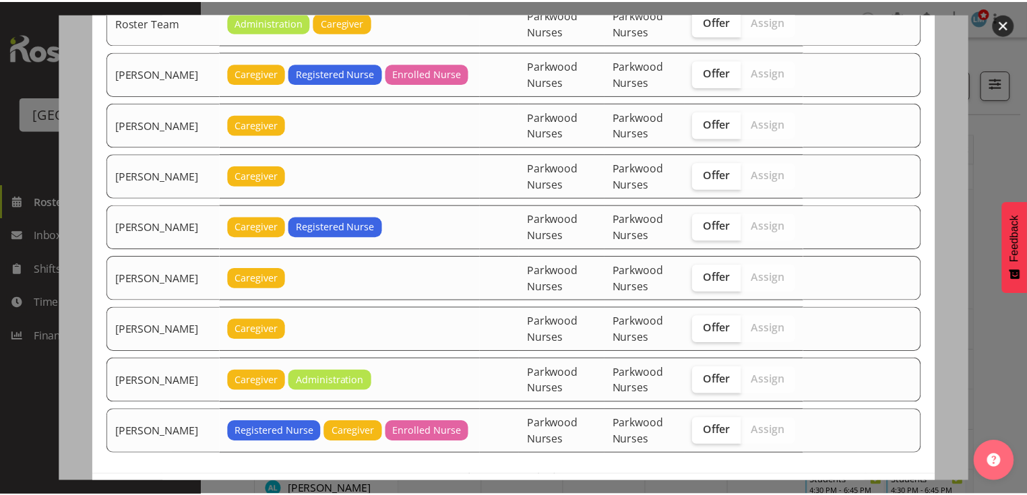
scroll to position [2025, 0]
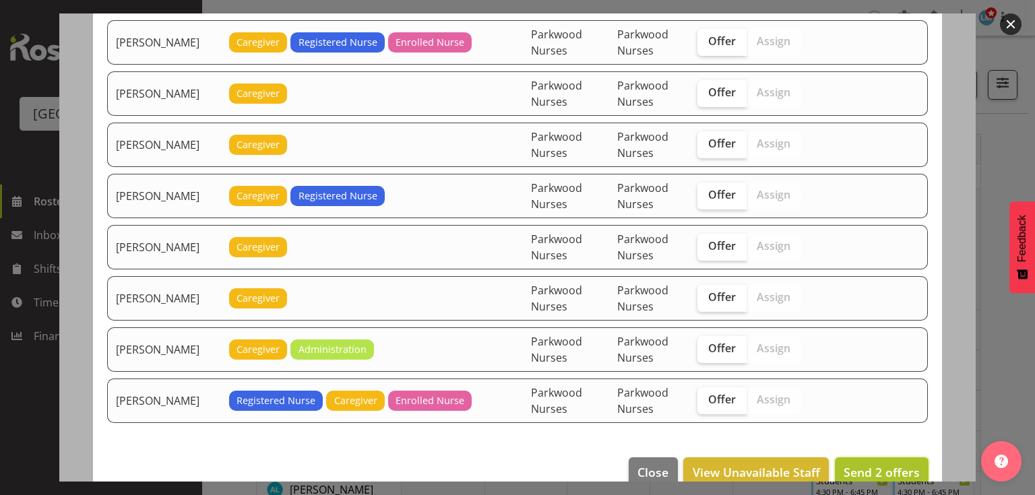
click at [880, 464] on span "Send 2 offers" at bounding box center [881, 472] width 76 height 16
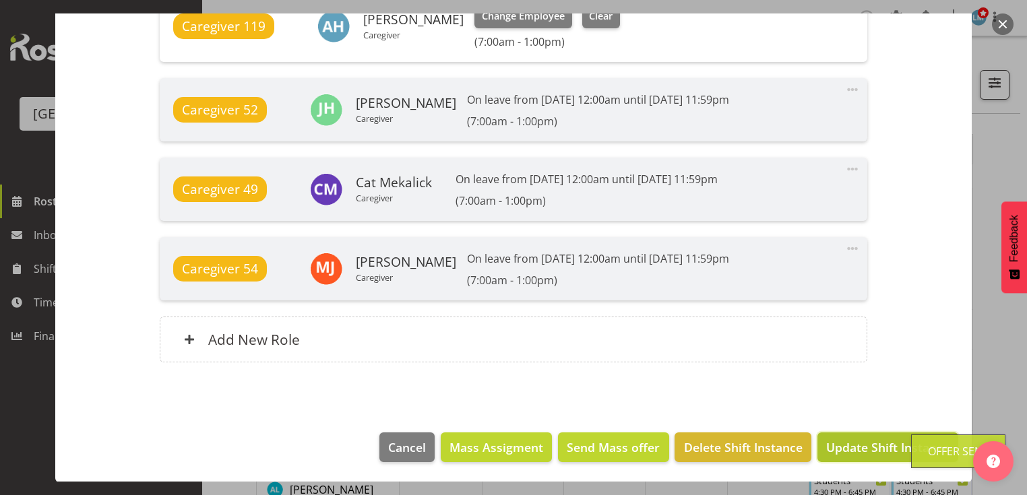
click at [876, 444] on span "Update Shift Instance" at bounding box center [887, 448] width 123 height 18
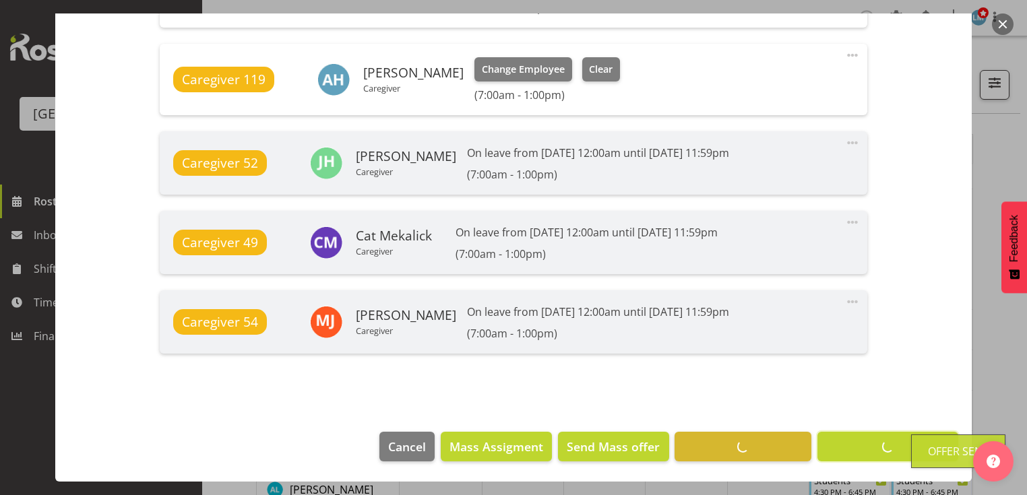
scroll to position [1141, 0]
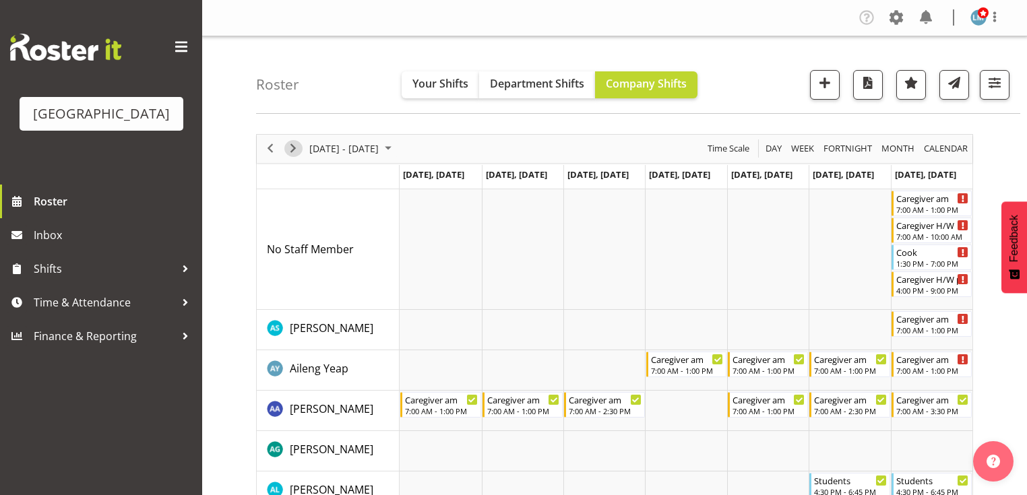
click at [291, 145] on span "Next" at bounding box center [293, 148] width 16 height 17
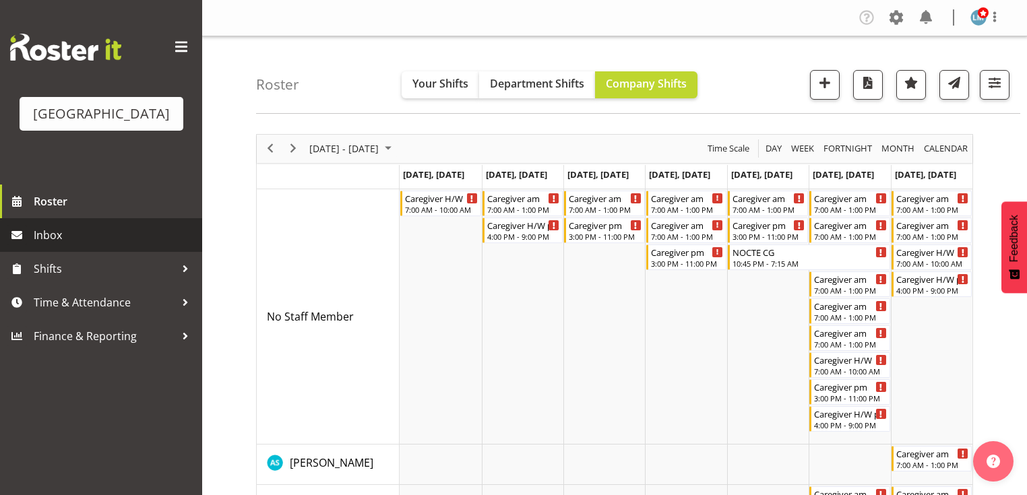
click at [62, 245] on span "Inbox" at bounding box center [115, 235] width 162 height 20
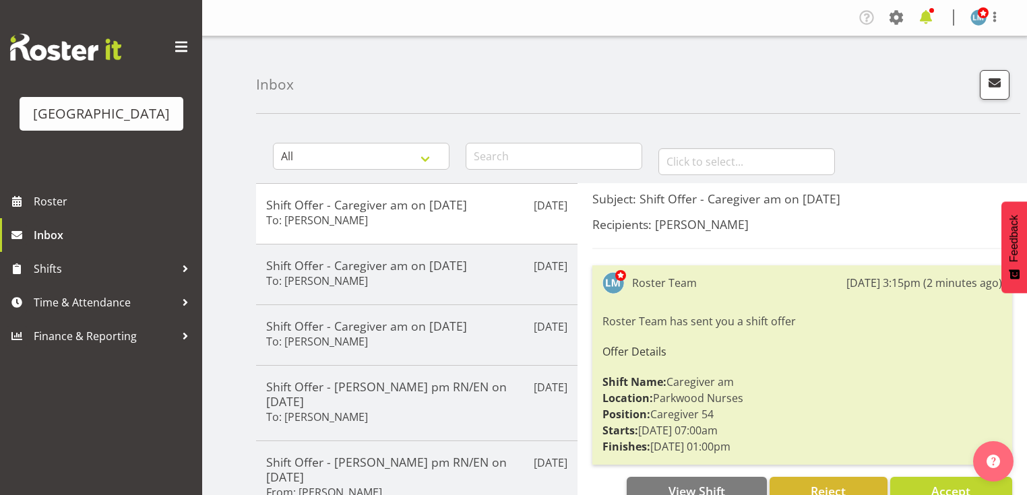
click at [928, 16] on span at bounding box center [926, 18] width 22 height 22
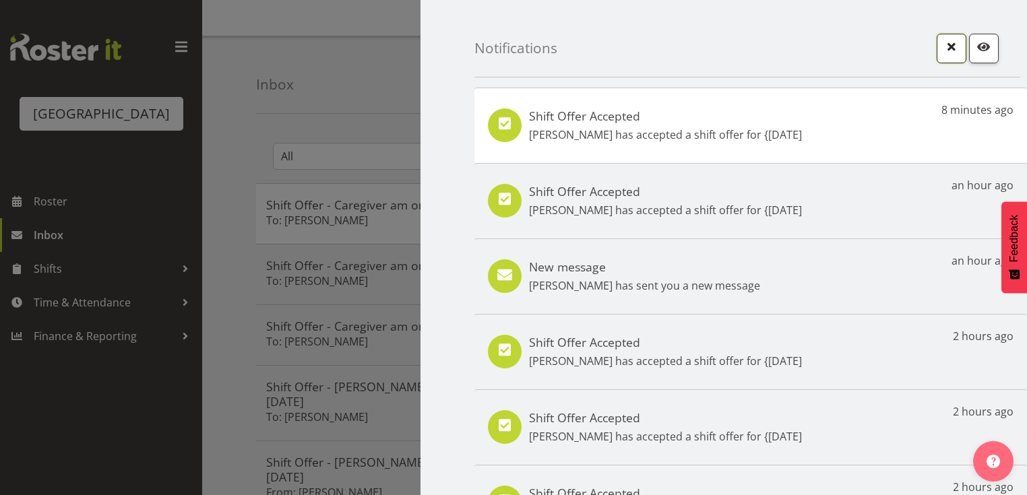
click at [942, 41] on span "button" at bounding box center [951, 47] width 18 height 18
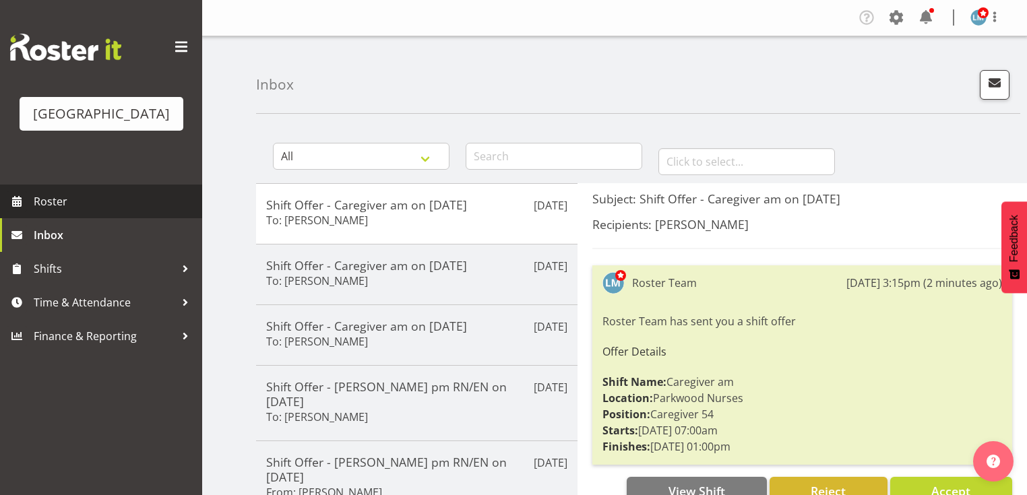
click at [70, 212] on span "Roster" at bounding box center [115, 201] width 162 height 20
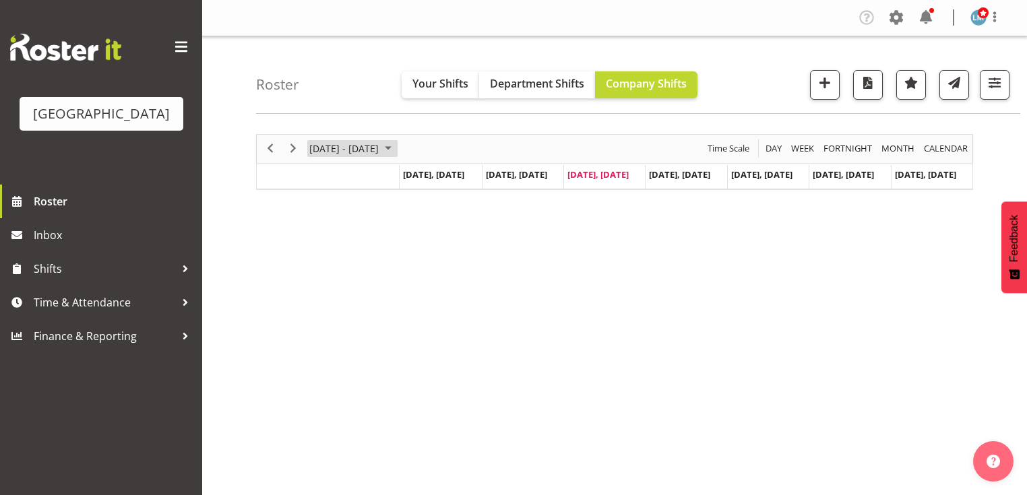
click at [0, 0] on div "Timeline Week of August 13, 2025" at bounding box center [0, 0] width 0 height 0
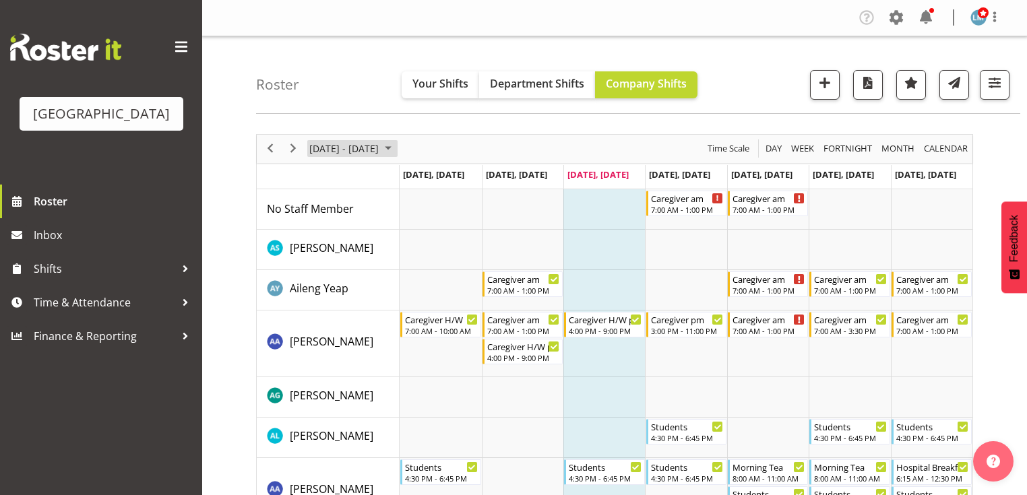
click at [396, 146] on span "August 2025" at bounding box center [388, 148] width 16 height 17
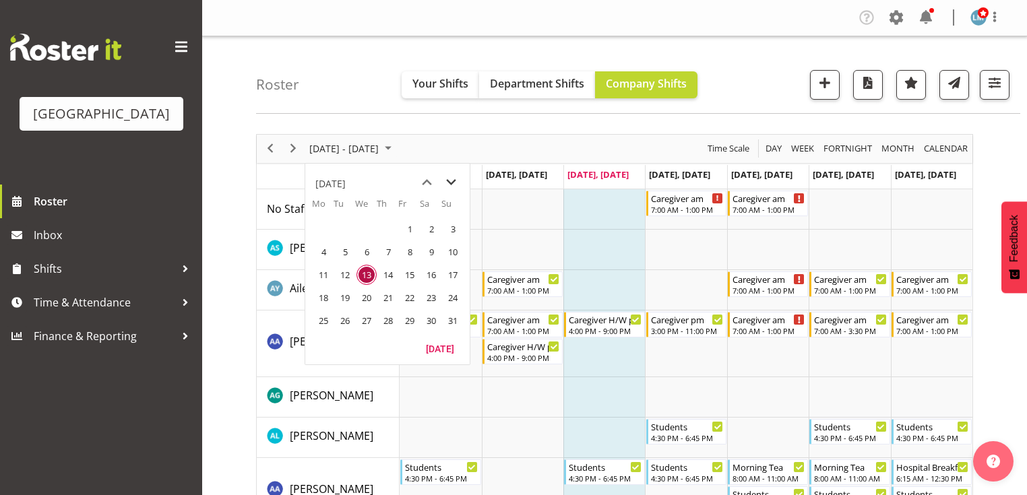
click at [452, 181] on span "next month" at bounding box center [451, 182] width 24 height 24
click at [323, 251] on span "8" at bounding box center [323, 252] width 20 height 20
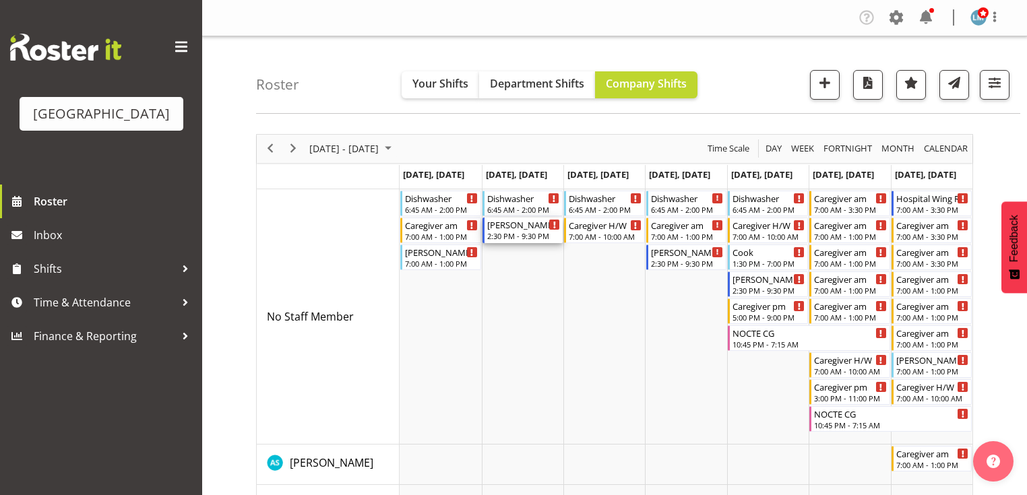
click at [515, 227] on div "[PERSON_NAME] pm RN/EN" at bounding box center [523, 224] width 73 height 13
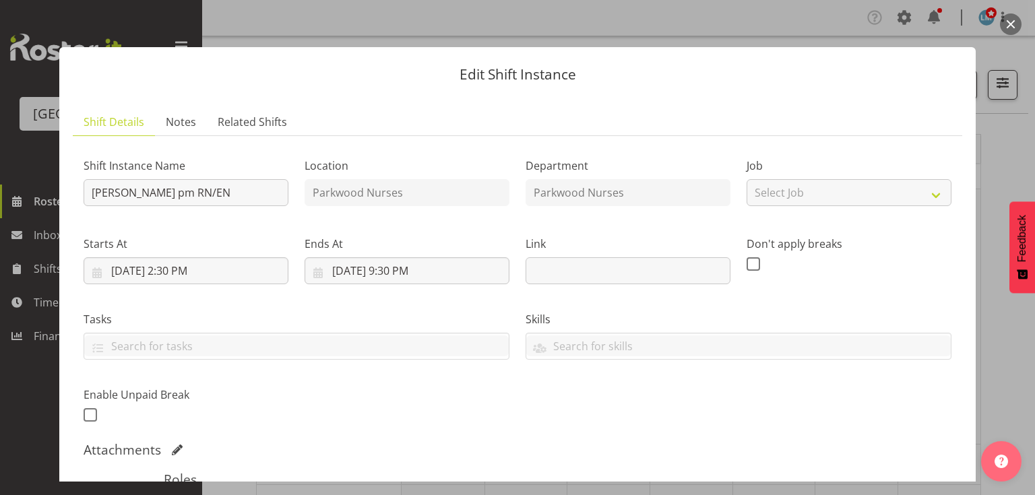
scroll to position [216, 0]
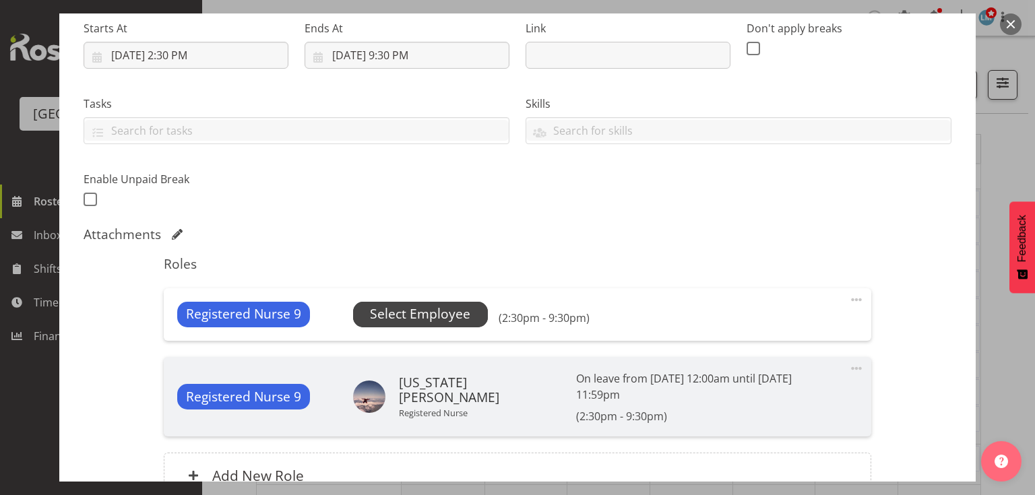
click at [414, 311] on span "Select Employee" at bounding box center [420, 314] width 100 height 20
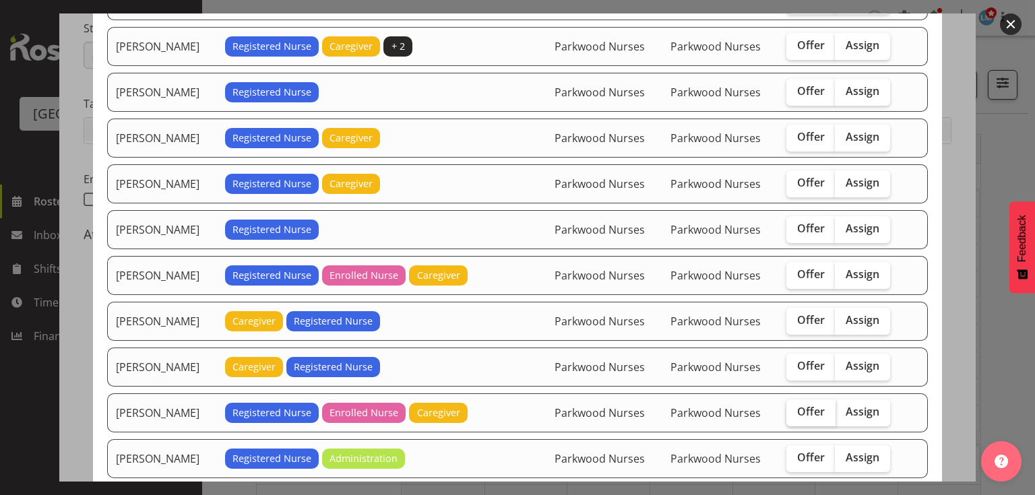
click at [807, 405] on span "Offer" at bounding box center [811, 411] width 28 height 13
click at [795, 408] on input "Offer" at bounding box center [790, 412] width 9 height 9
checkbox input "true"
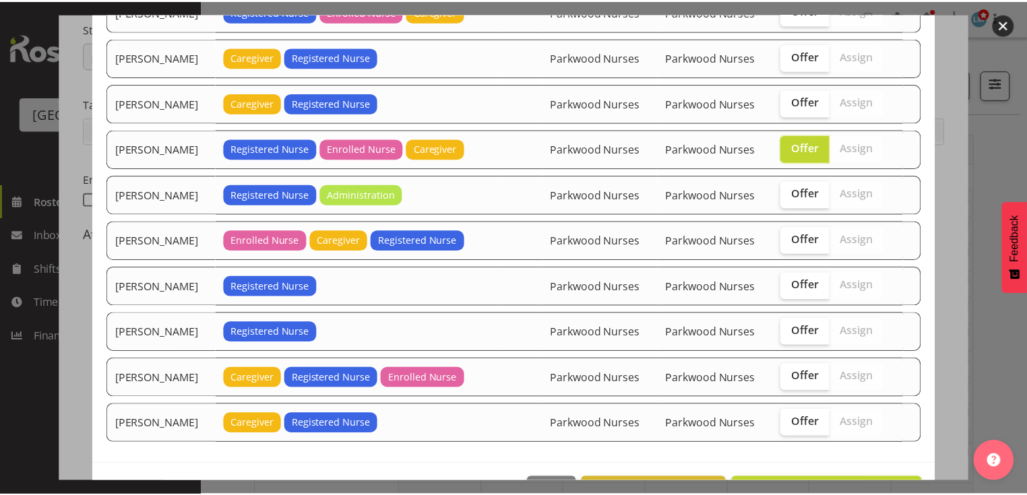
scroll to position [515, 0]
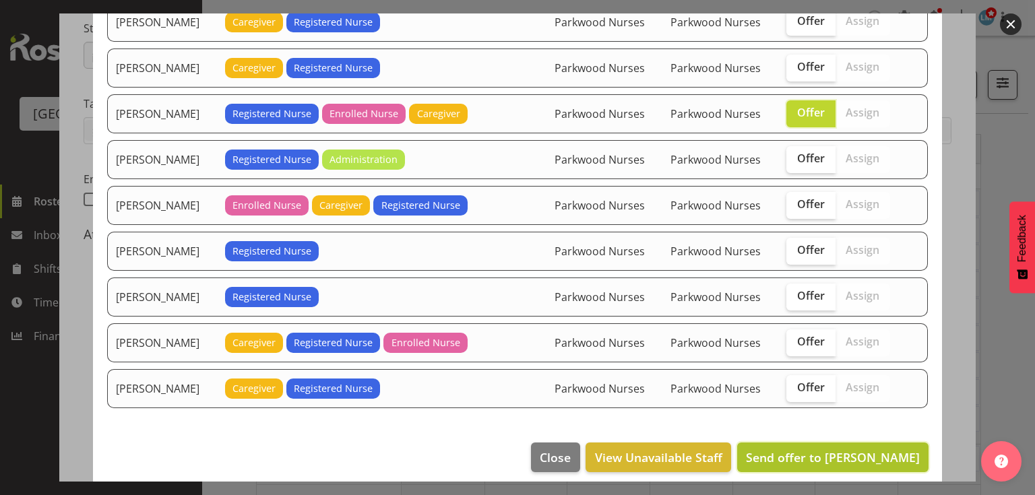
click at [837, 449] on span "Send offer to Lois Girdwood" at bounding box center [833, 457] width 174 height 16
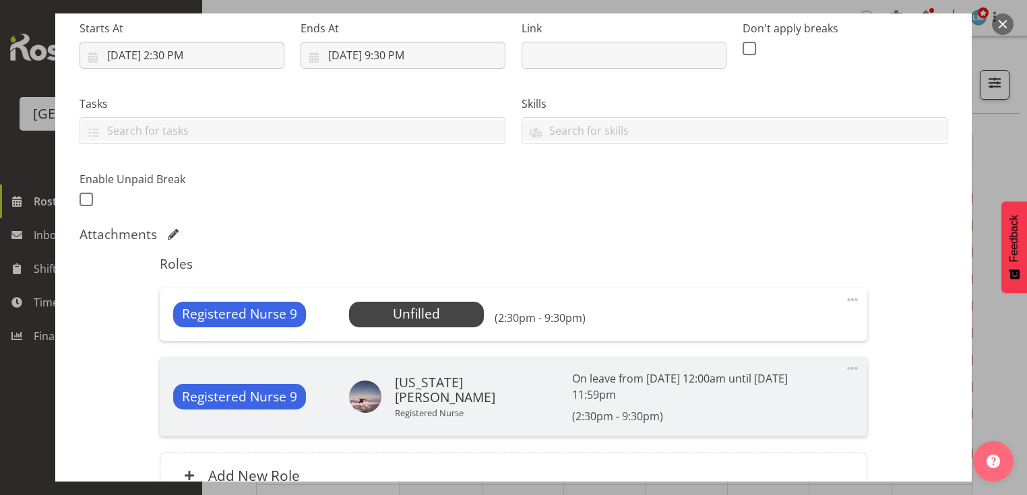
scroll to position [335, 0]
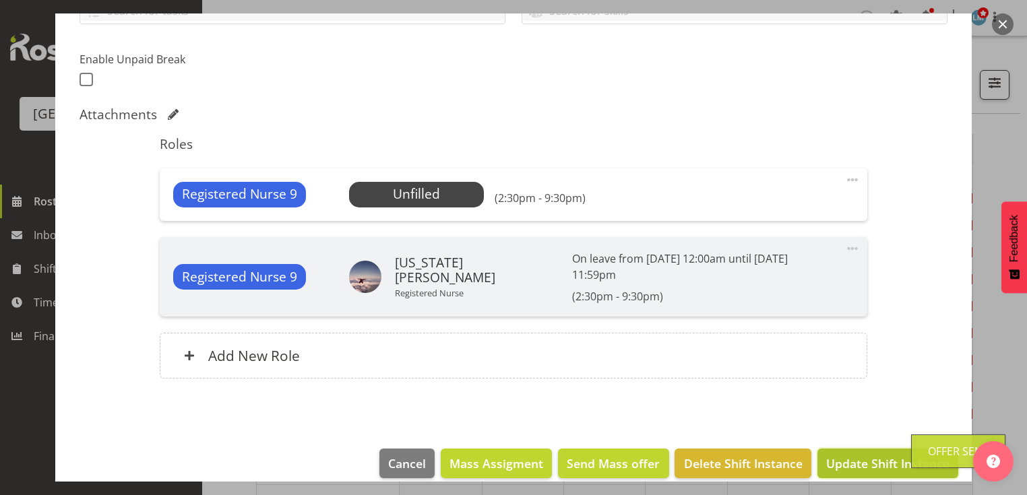
click at [837, 455] on span "Update Shift Instance" at bounding box center [887, 464] width 123 height 18
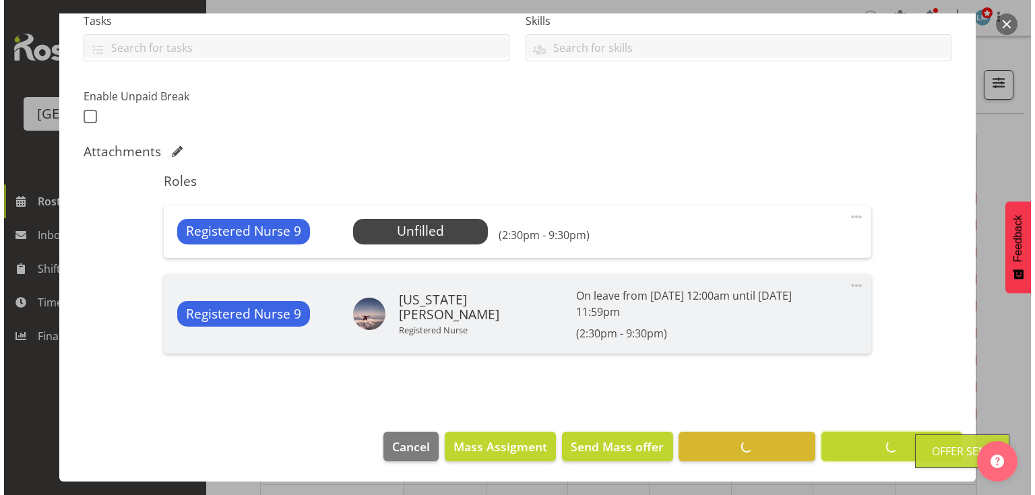
scroll to position [282, 0]
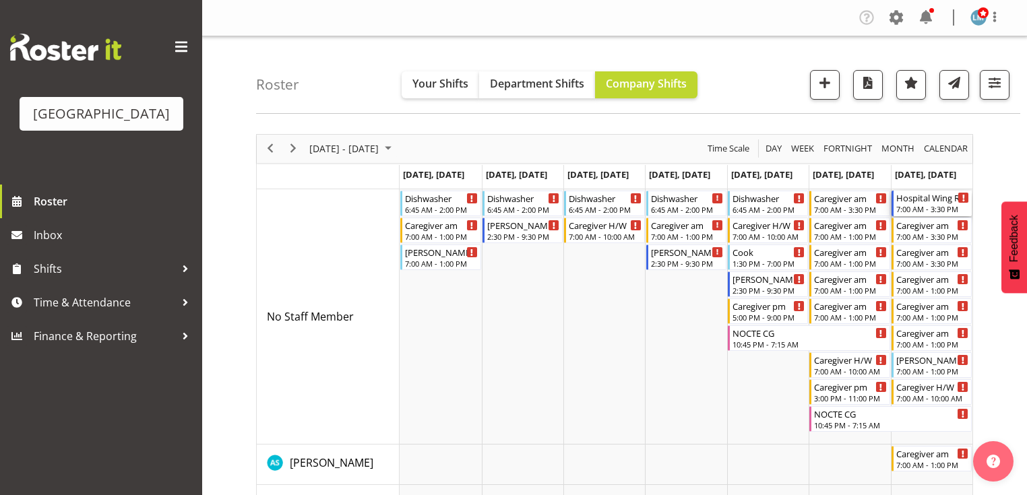
click at [913, 202] on div "Hospital Wing RN" at bounding box center [932, 197] width 73 height 13
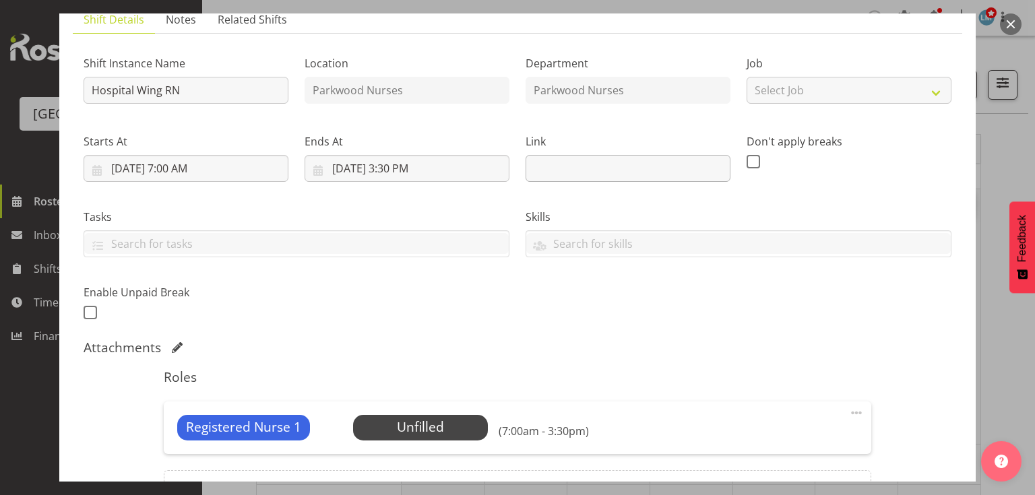
scroll to position [216, 0]
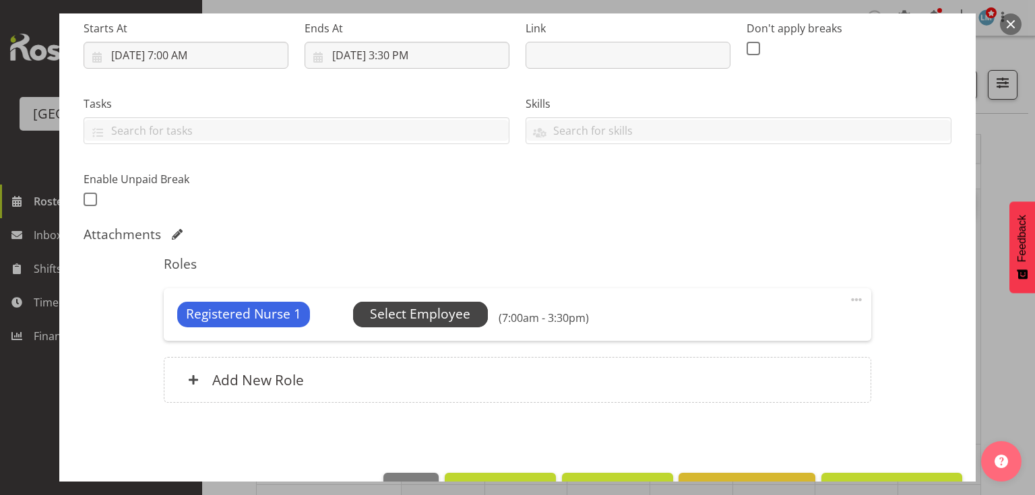
click at [397, 312] on span "Select Employee" at bounding box center [420, 314] width 100 height 20
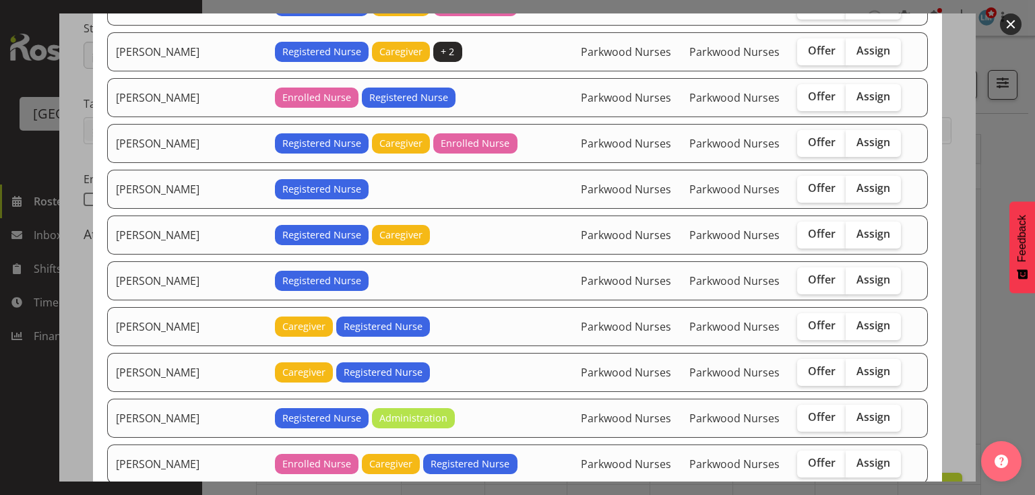
scroll to position [377, 0]
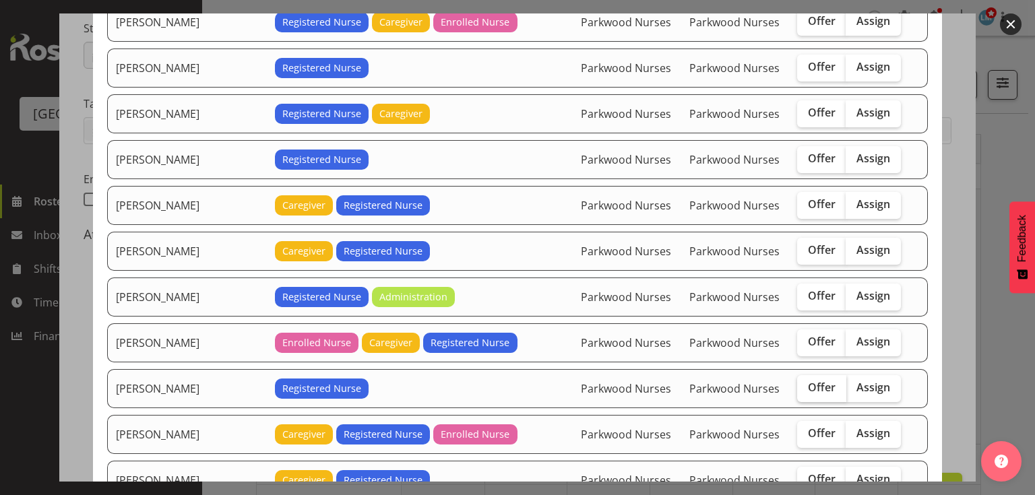
click at [808, 381] on span "Offer" at bounding box center [822, 387] width 28 height 13
click at [804, 383] on input "Offer" at bounding box center [801, 387] width 9 height 9
checkbox input "true"
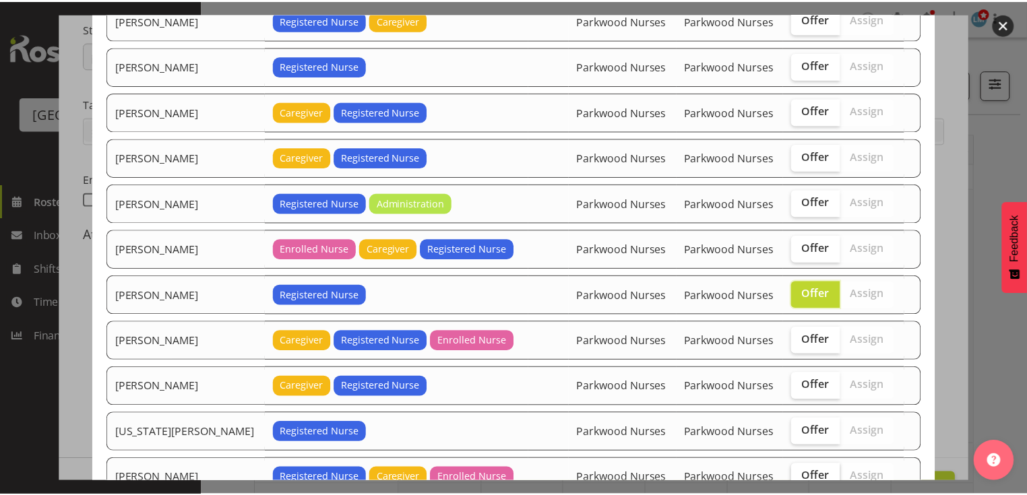
scroll to position [560, 0]
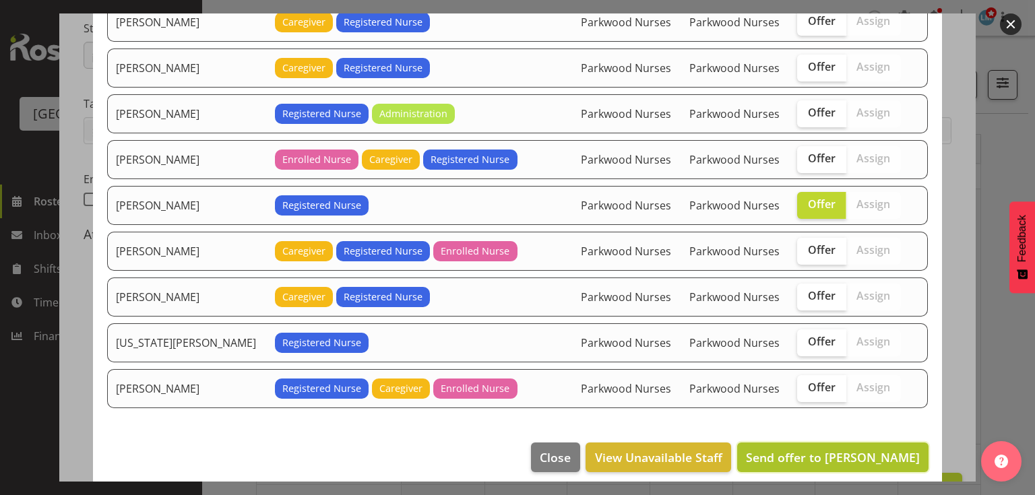
click at [841, 449] on span "Send offer to Miriam Jones" at bounding box center [833, 457] width 174 height 16
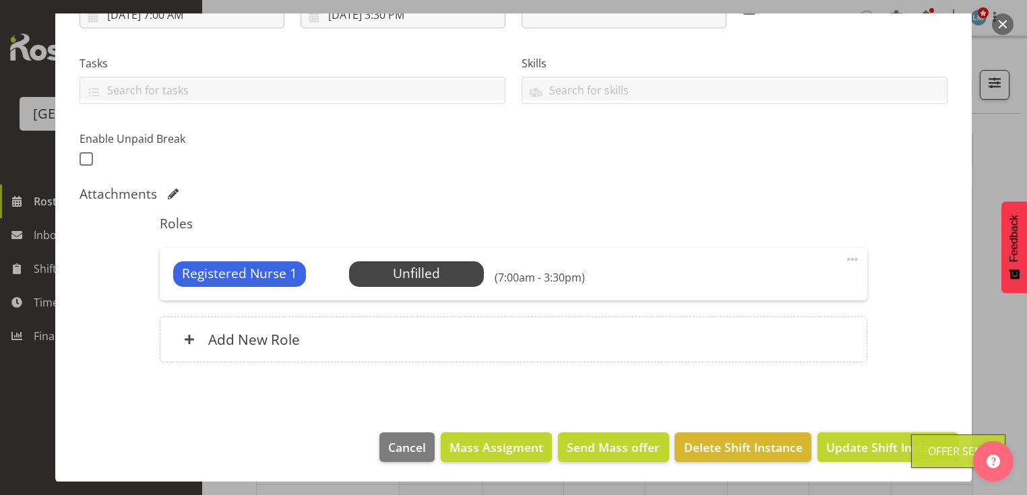
click at [841, 449] on span "Update Shift Instance" at bounding box center [887, 448] width 123 height 18
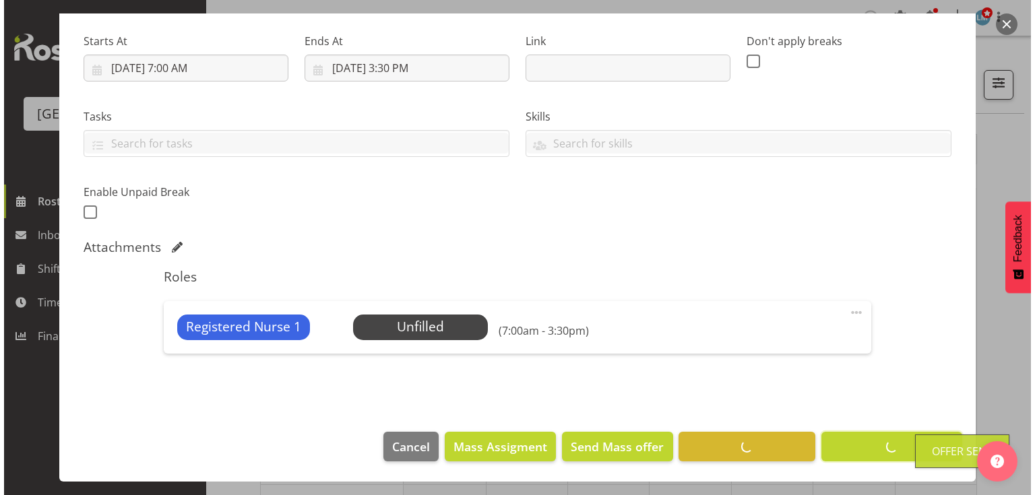
scroll to position [202, 0]
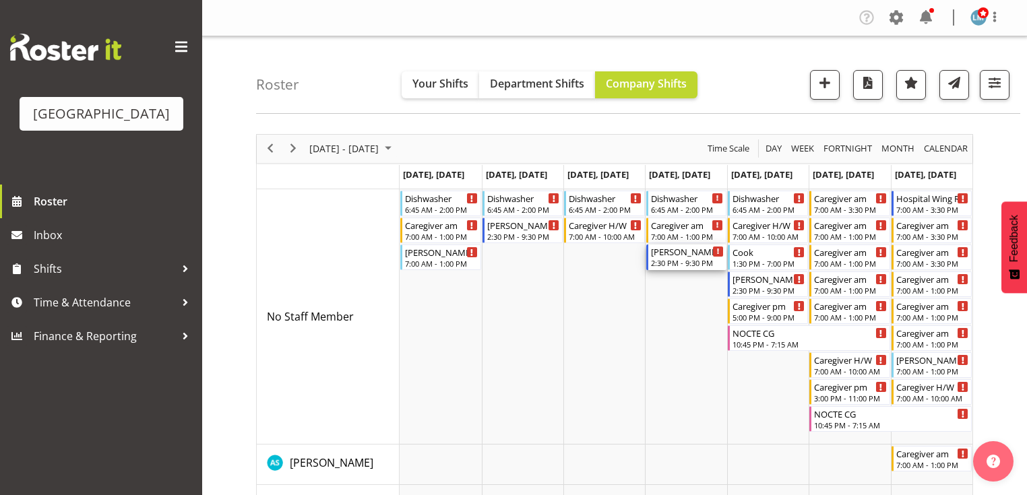
click at [676, 258] on div "2:30 PM - 9:30 PM" at bounding box center [687, 262] width 73 height 11
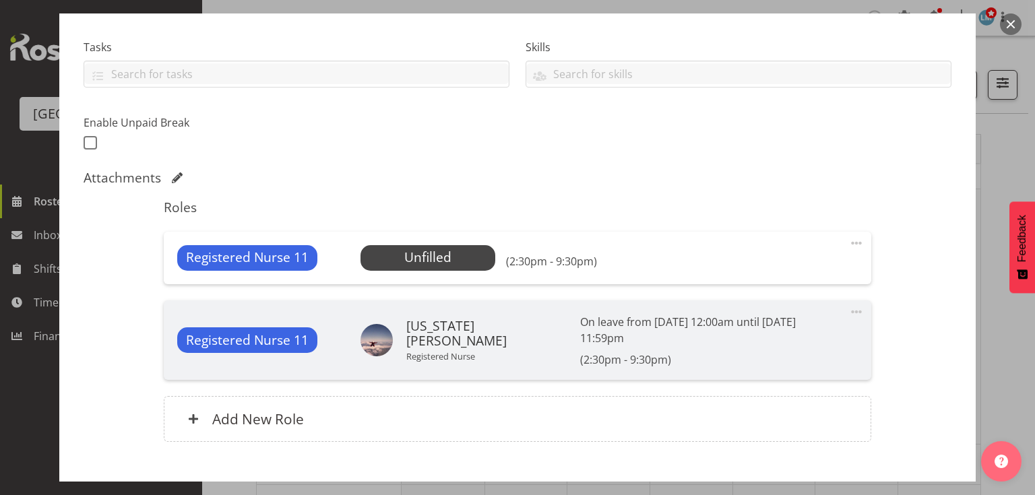
scroll to position [335, 0]
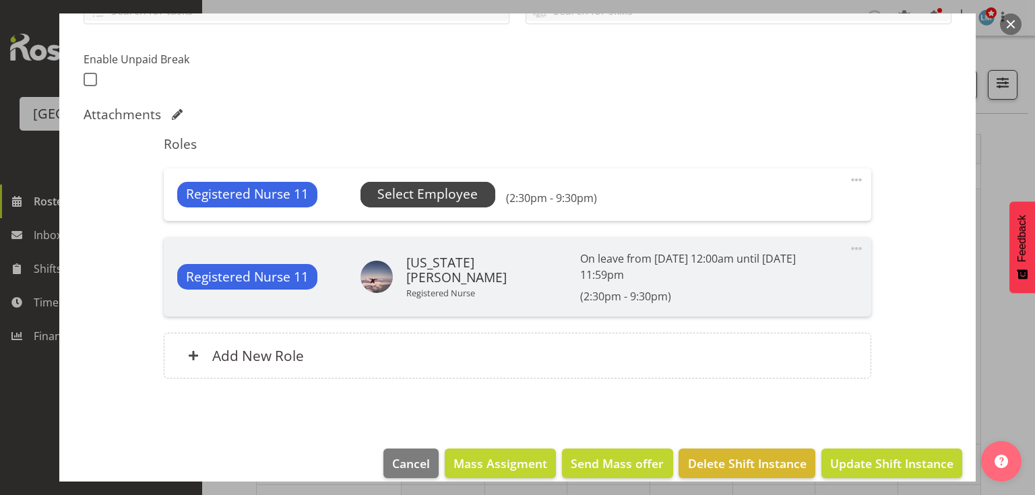
click at [428, 191] on span "Select Employee" at bounding box center [427, 195] width 100 height 20
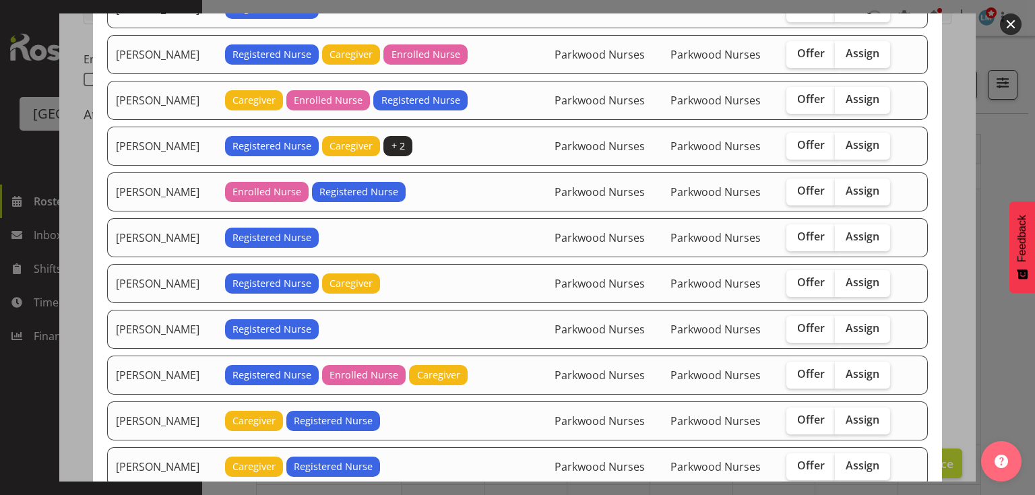
scroll to position [269, 0]
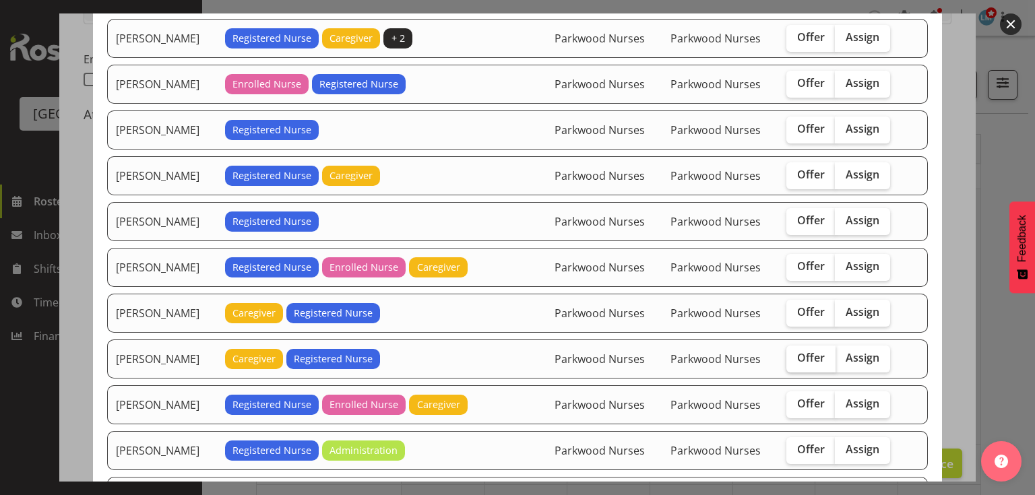
click at [810, 351] on span "Offer" at bounding box center [811, 357] width 28 height 13
click at [795, 354] on input "Offer" at bounding box center [790, 358] width 9 height 9
checkbox input "true"
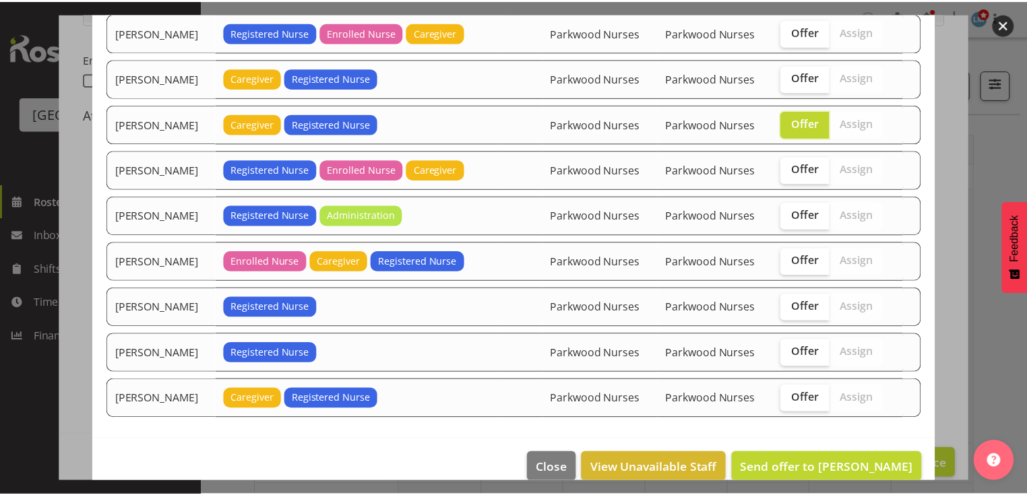
scroll to position [515, 0]
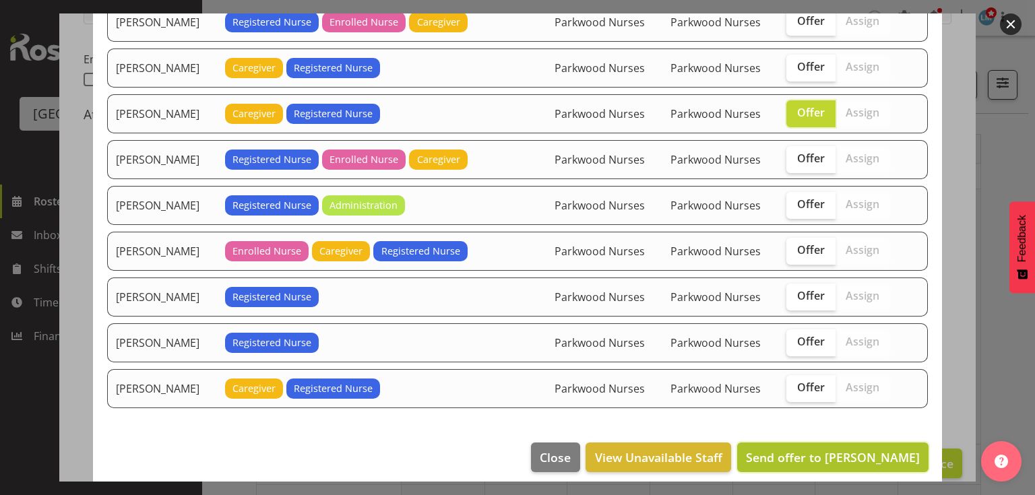
click at [831, 449] on span "Send offer to Liz Schofield" at bounding box center [833, 457] width 174 height 16
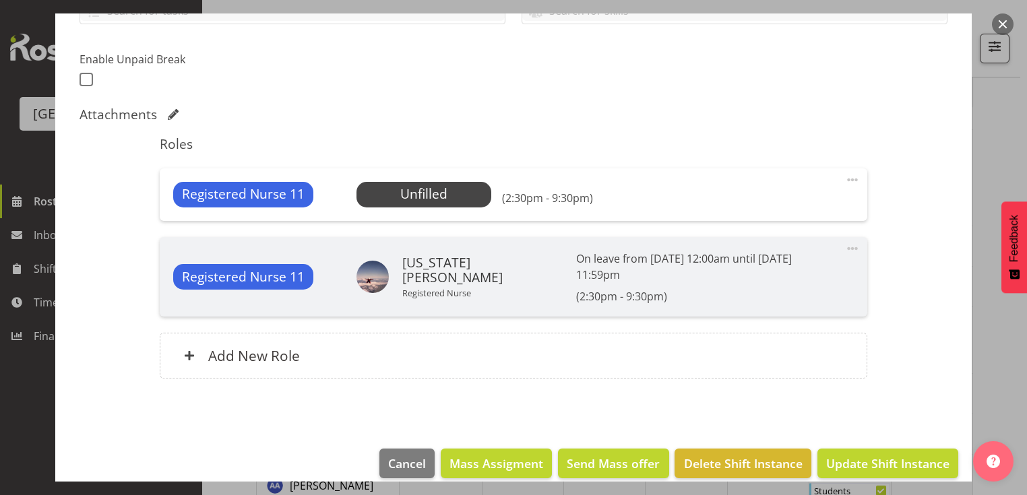
scroll to position [323, 0]
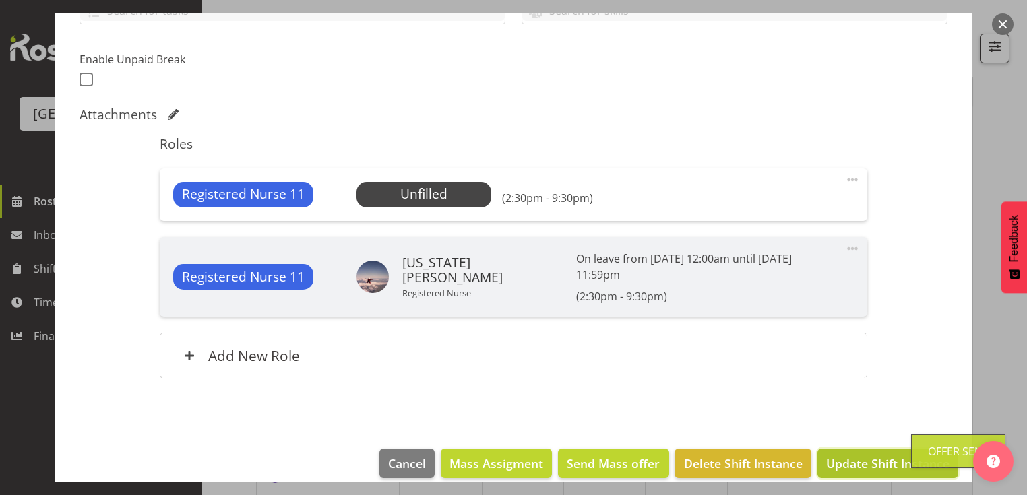
click at [868, 455] on span "Update Shift Instance" at bounding box center [887, 464] width 123 height 18
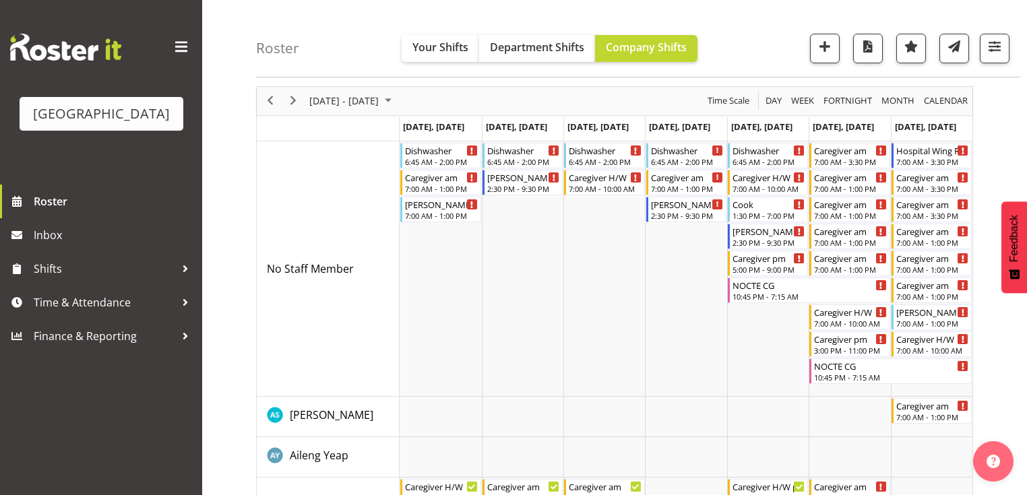
scroll to position [0, 0]
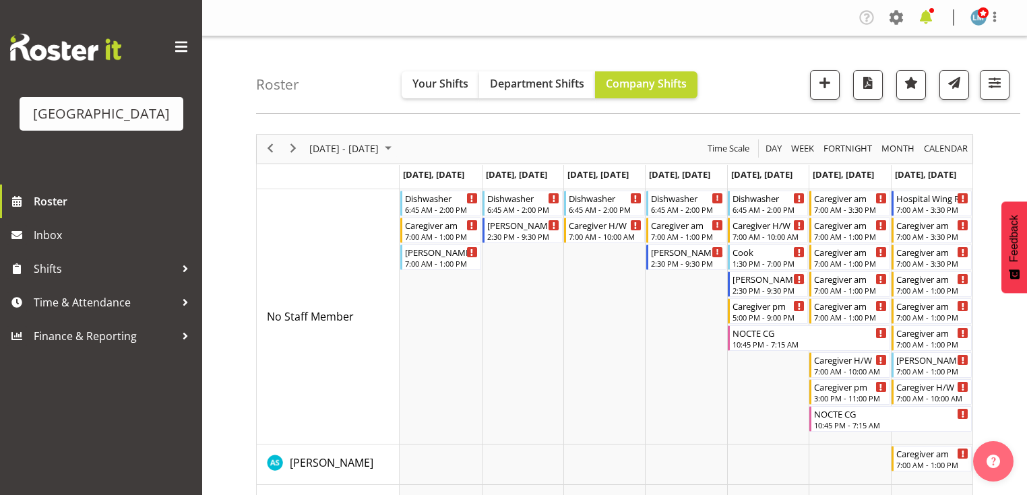
click at [924, 18] on span at bounding box center [926, 18] width 22 height 22
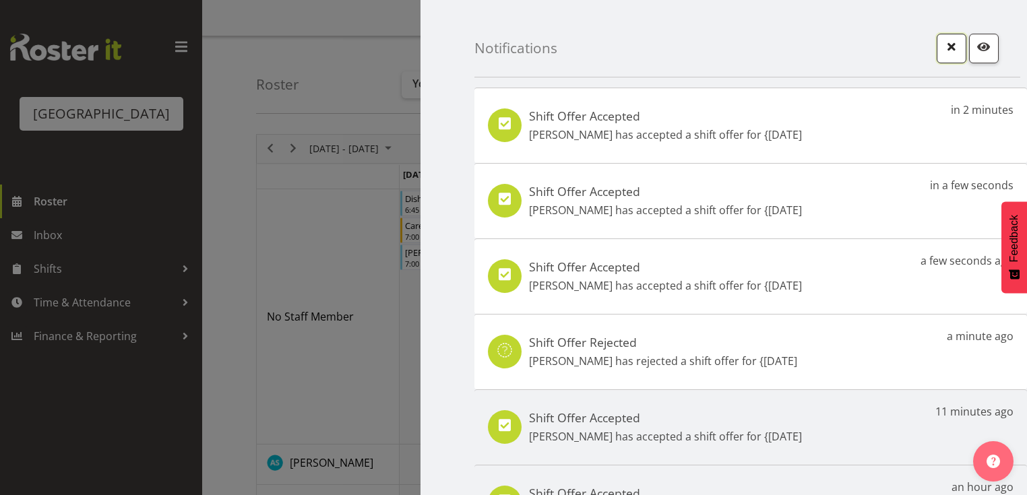
click at [946, 38] on span "button" at bounding box center [951, 47] width 18 height 18
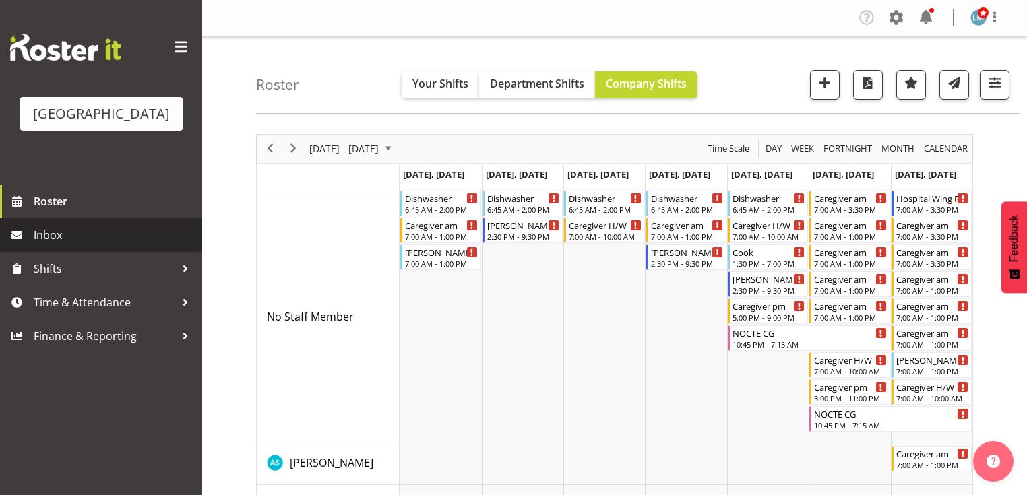
click at [90, 245] on span "Inbox" at bounding box center [115, 235] width 162 height 20
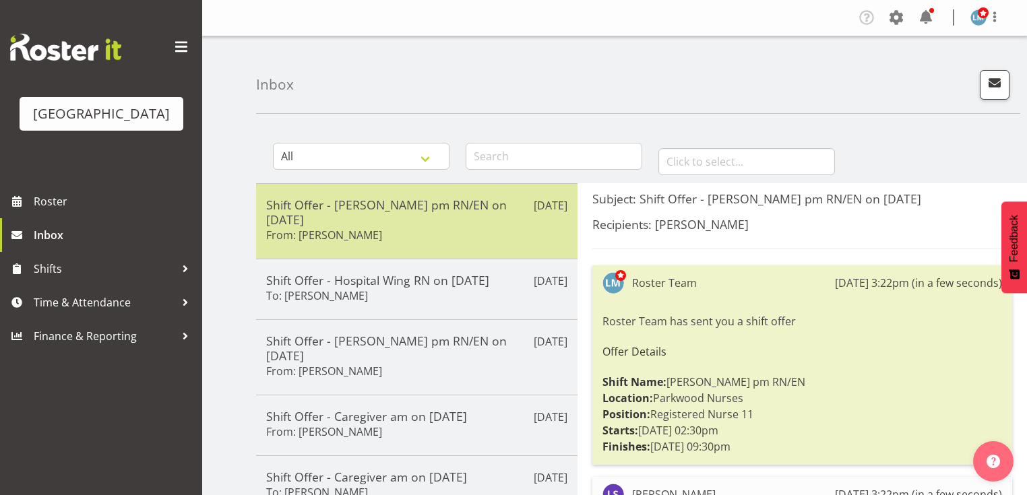
click at [520, 210] on h5 "Shift Offer - [PERSON_NAME] pm RN/EN on [DATE]" at bounding box center [416, 212] width 301 height 30
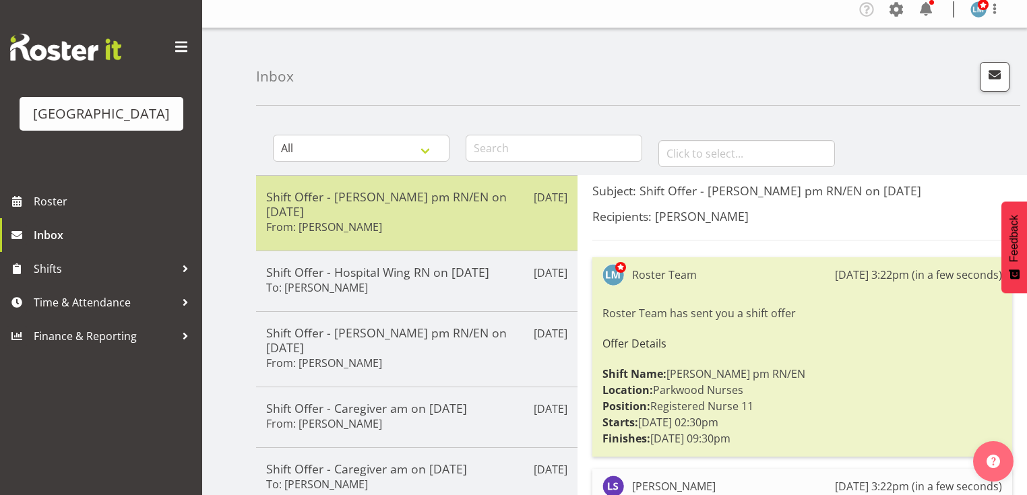
scroll to position [108, 0]
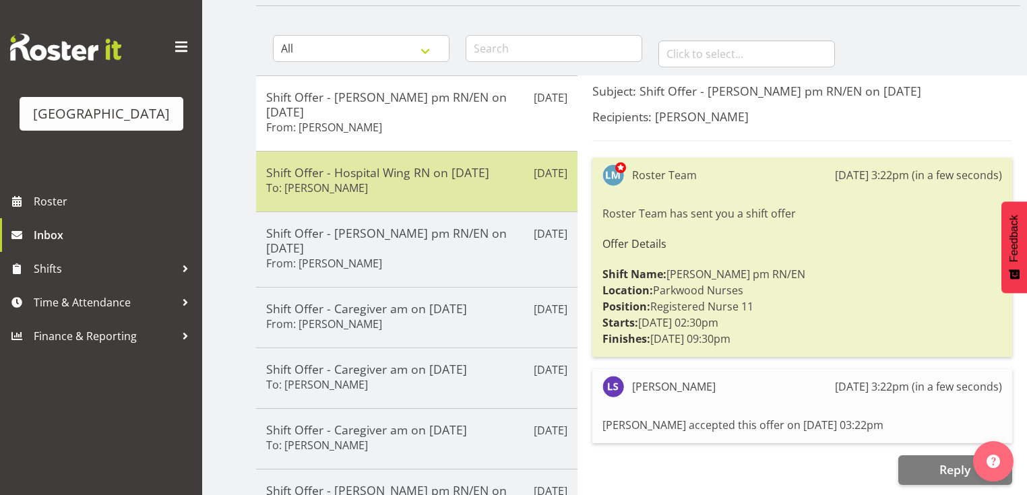
click at [446, 167] on div "Shift Offer - Hospital Wing RN on [DATE] To: [PERSON_NAME]" at bounding box center [416, 181] width 301 height 33
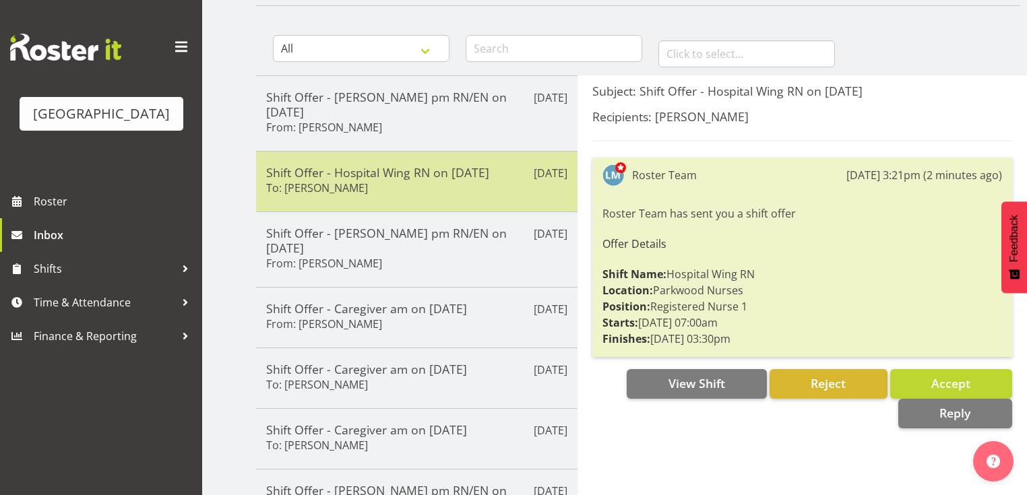
scroll to position [216, 0]
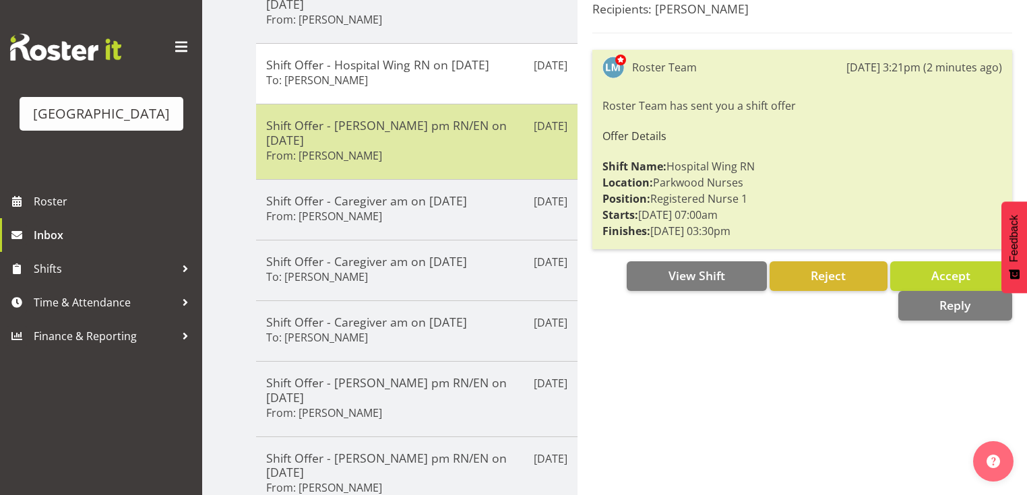
click at [445, 141] on div "[DATE] Shift Offer - [PERSON_NAME] pm RN/EN on [DATE] From: [PERSON_NAME]" at bounding box center [416, 141] width 321 height 75
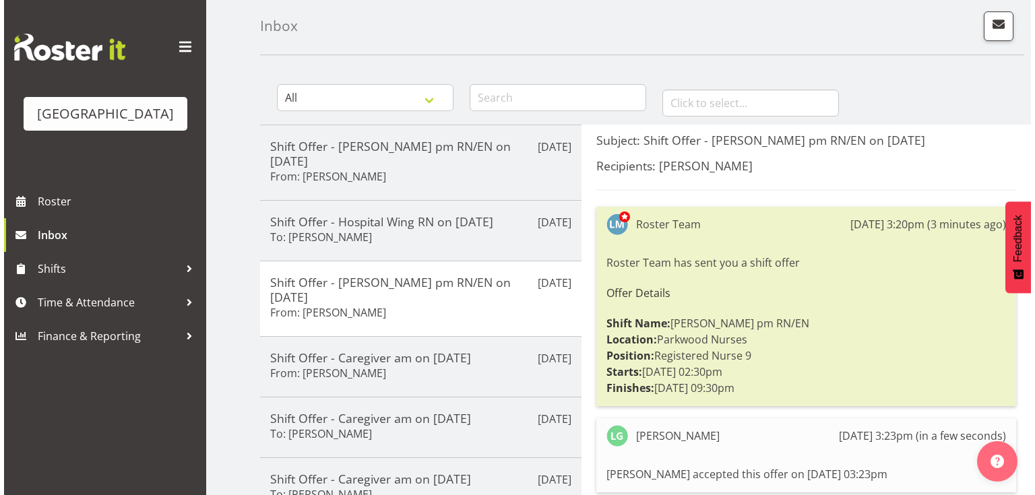
scroll to position [0, 0]
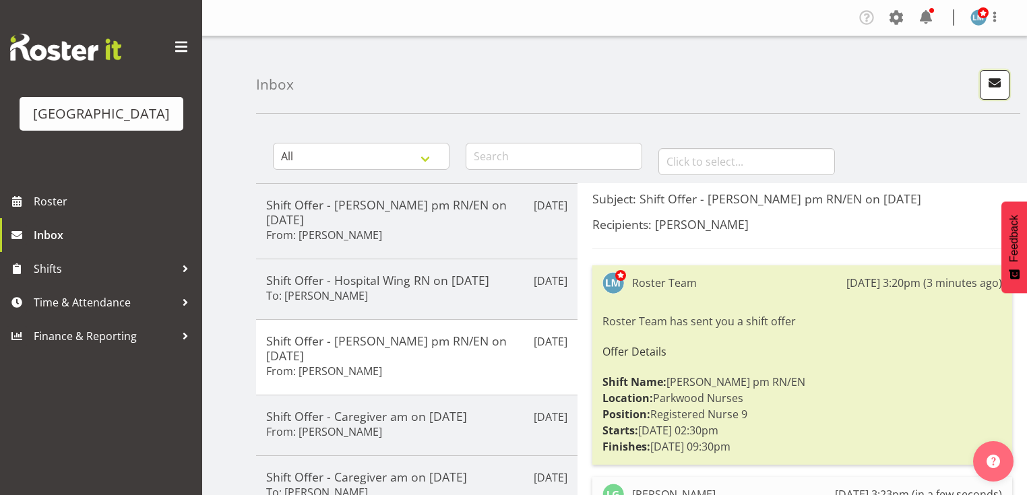
click at [993, 81] on span "button" at bounding box center [995, 83] width 18 height 18
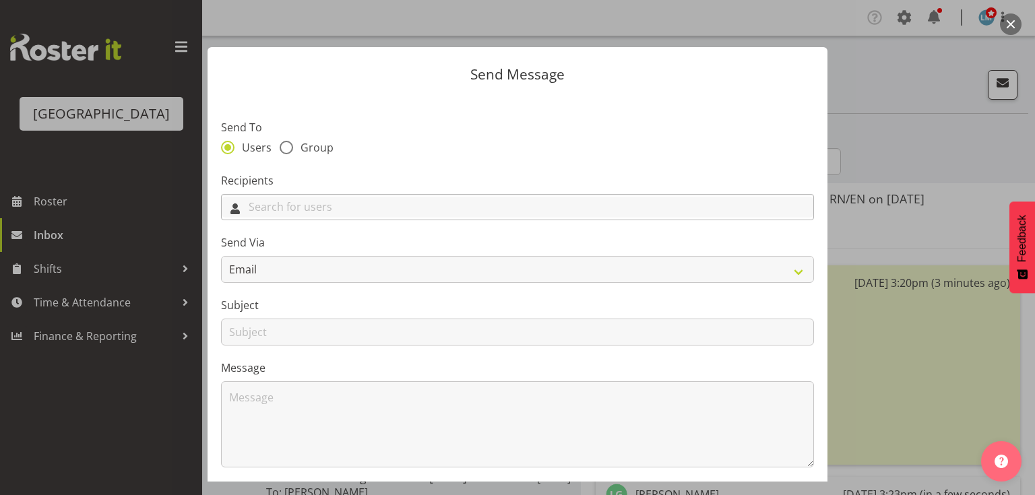
click at [509, 209] on input "text" at bounding box center [517, 207] width 591 height 21
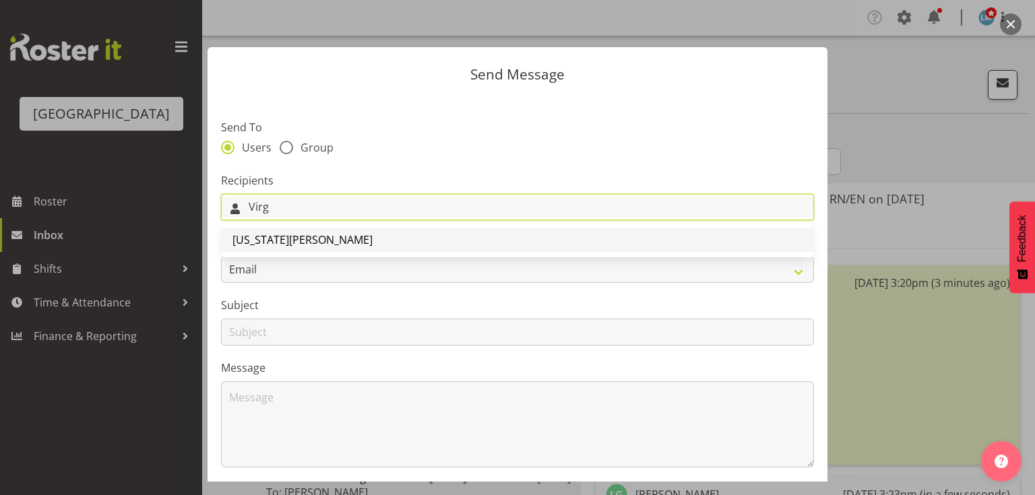
type input "Virg"
click at [297, 241] on span "[US_STATE][PERSON_NAME]" at bounding box center [302, 239] width 140 height 15
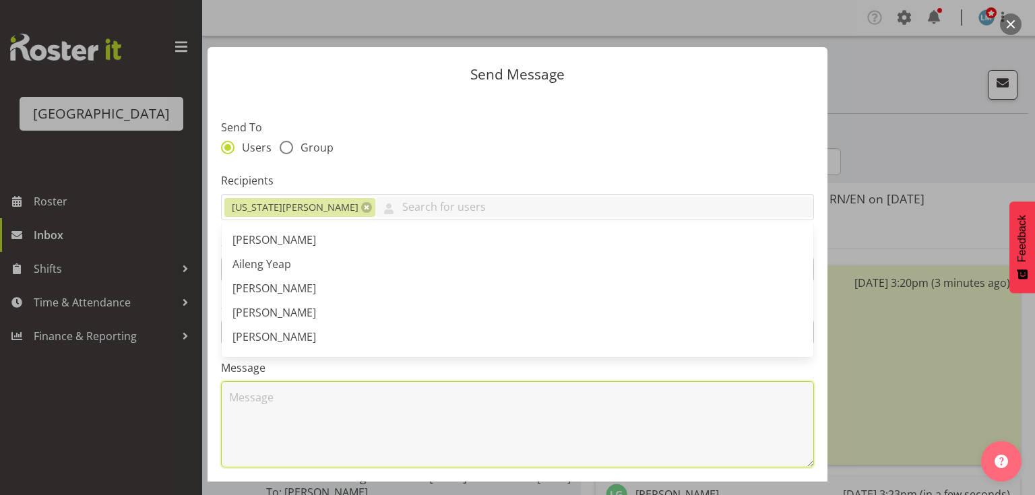
click at [319, 398] on textarea at bounding box center [517, 424] width 593 height 86
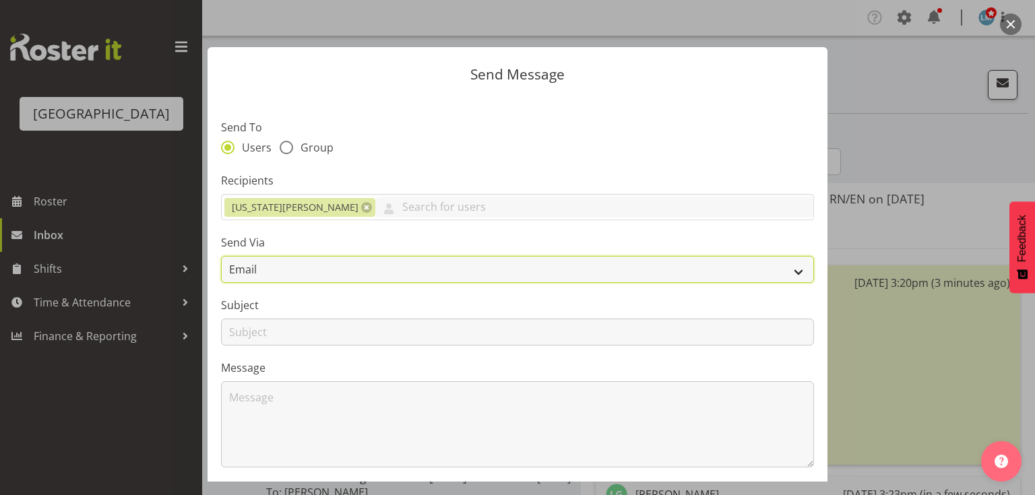
click at [779, 266] on select "Email SMS" at bounding box center [517, 269] width 593 height 27
select select "sms"
click at [221, 256] on select "Email SMS" at bounding box center [517, 269] width 593 height 27
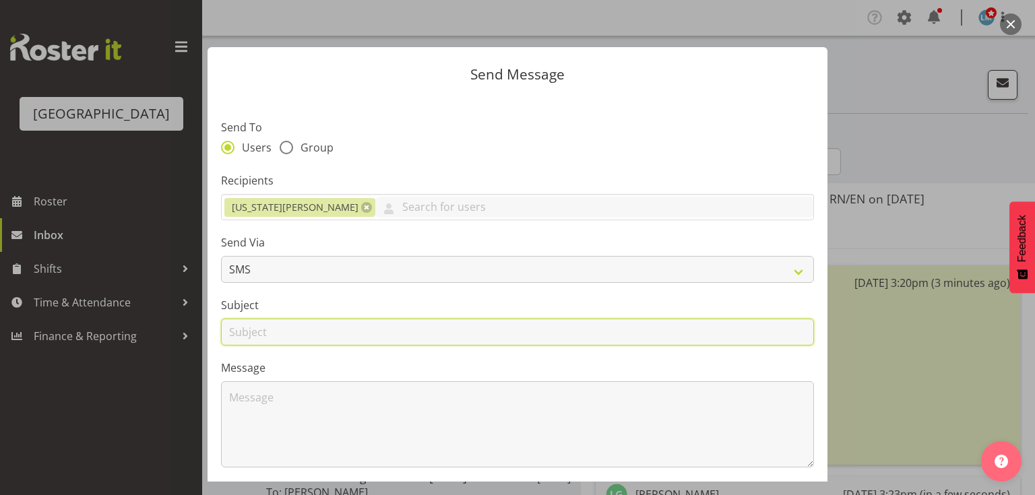
click at [240, 335] on input "text" at bounding box center [517, 332] width 593 height 27
type input "Leave"
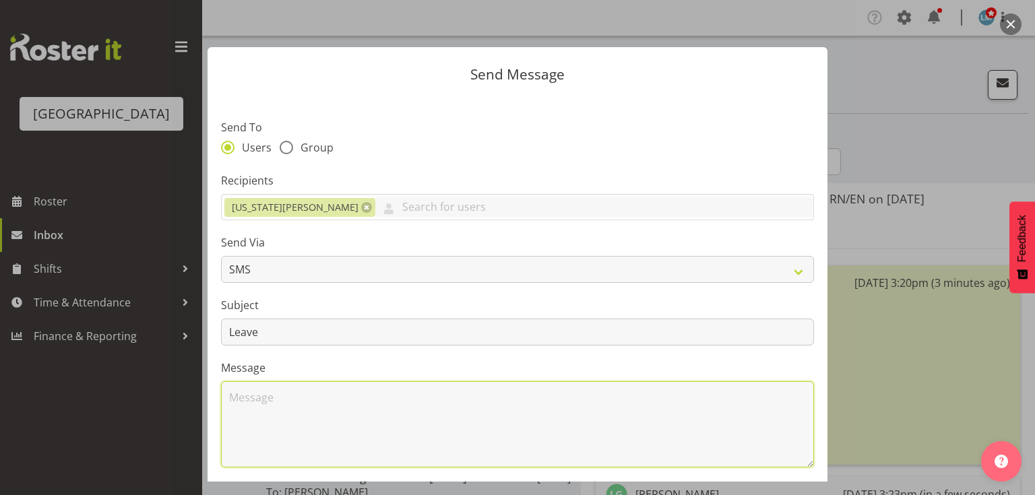
click at [298, 414] on textarea at bounding box center [517, 424] width 593 height 86
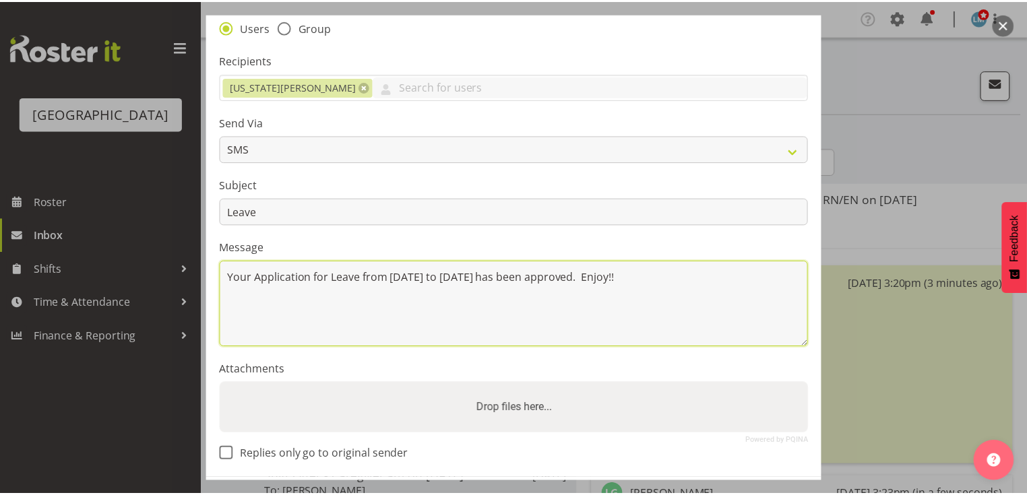
scroll to position [181, 0]
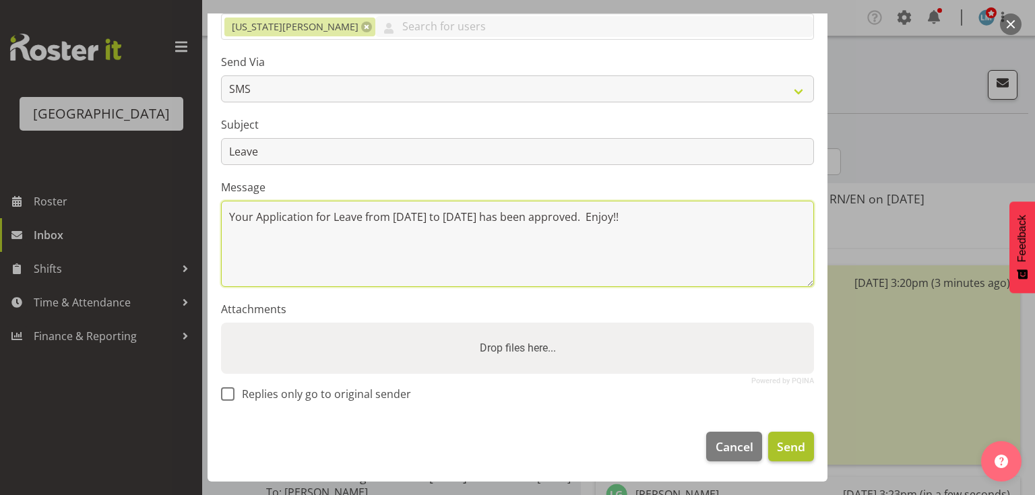
type textarea "Your Application for Leave from [DATE] to [DATE] has been approved. Enjoy!!"
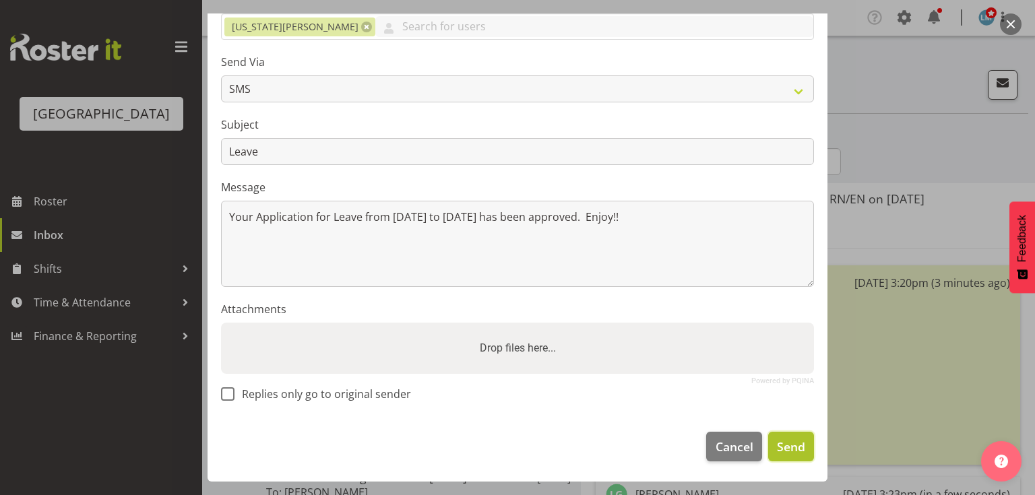
click at [781, 441] on span "Send" at bounding box center [791, 447] width 28 height 18
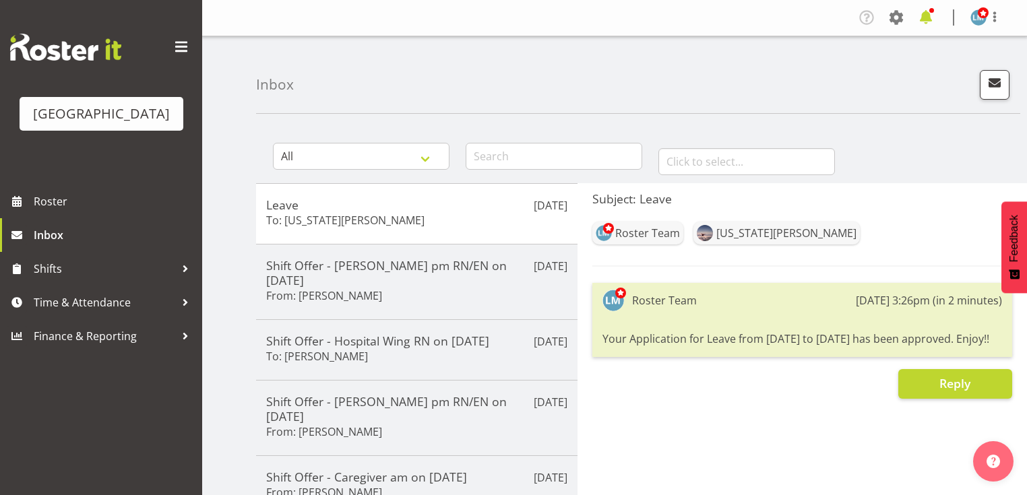
click at [924, 14] on span at bounding box center [926, 18] width 22 height 22
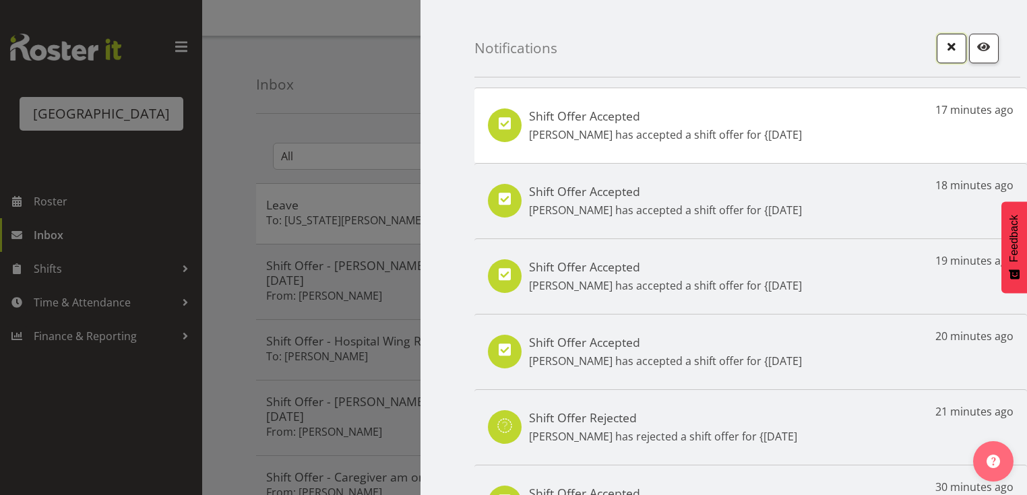
click at [947, 46] on span "button" at bounding box center [951, 47] width 18 height 18
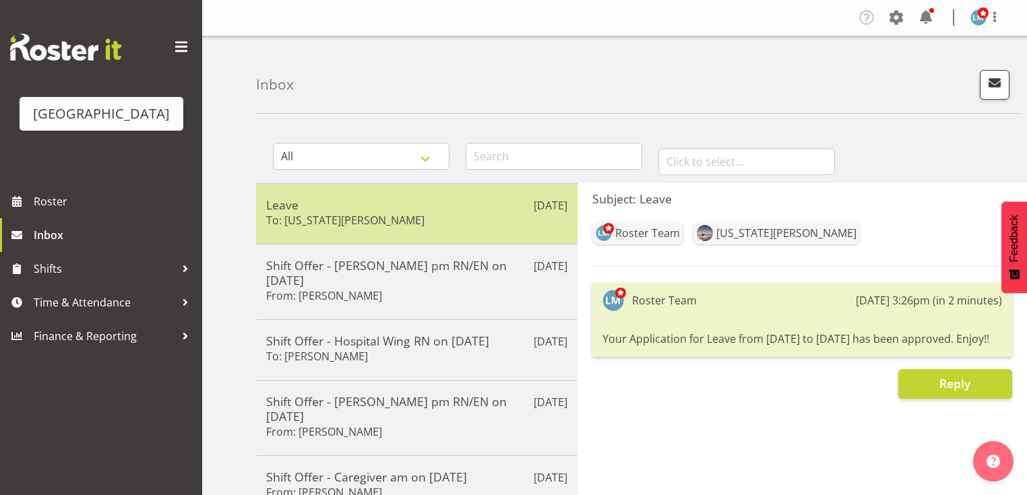
click at [426, 210] on h5 "Leave" at bounding box center [416, 204] width 301 height 15
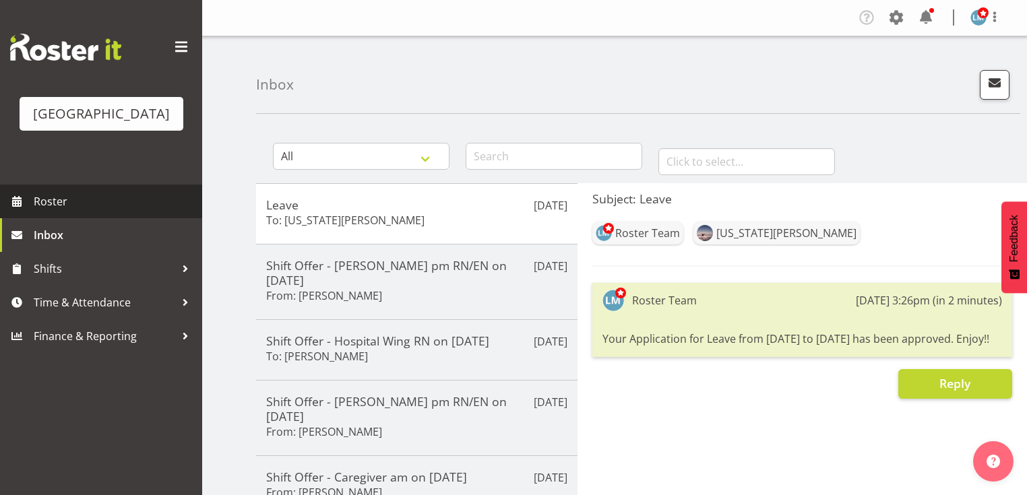
click at [54, 212] on span "Roster" at bounding box center [115, 201] width 162 height 20
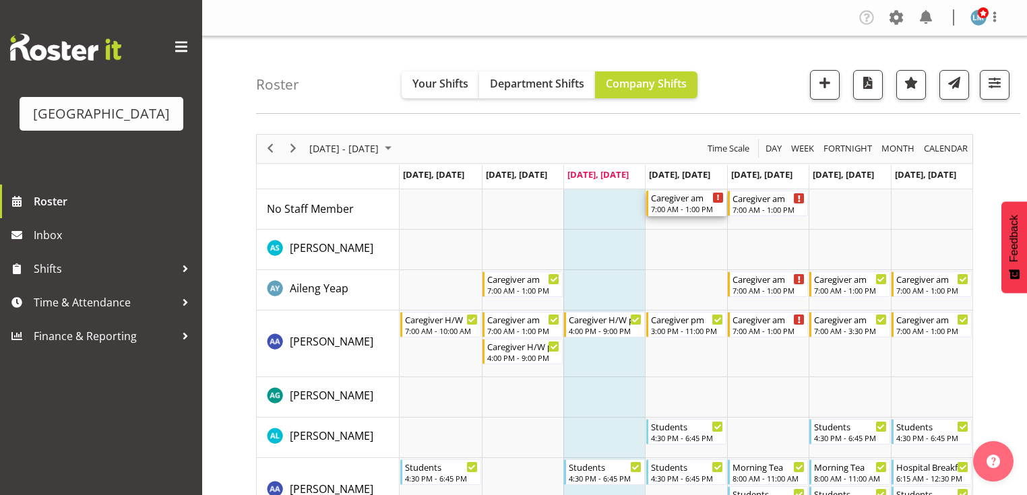
click at [692, 207] on div "7:00 AM - 1:00 PM" at bounding box center [687, 208] width 73 height 11
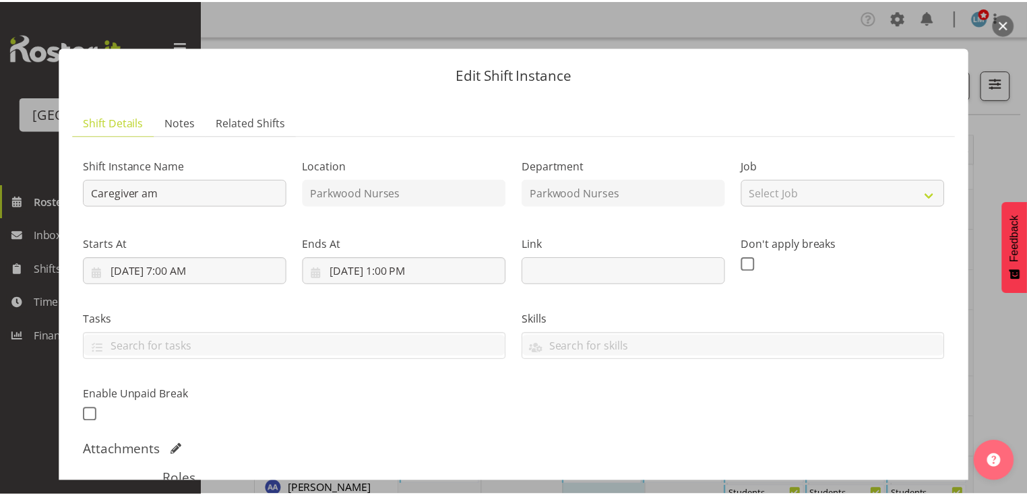
scroll to position [216, 0]
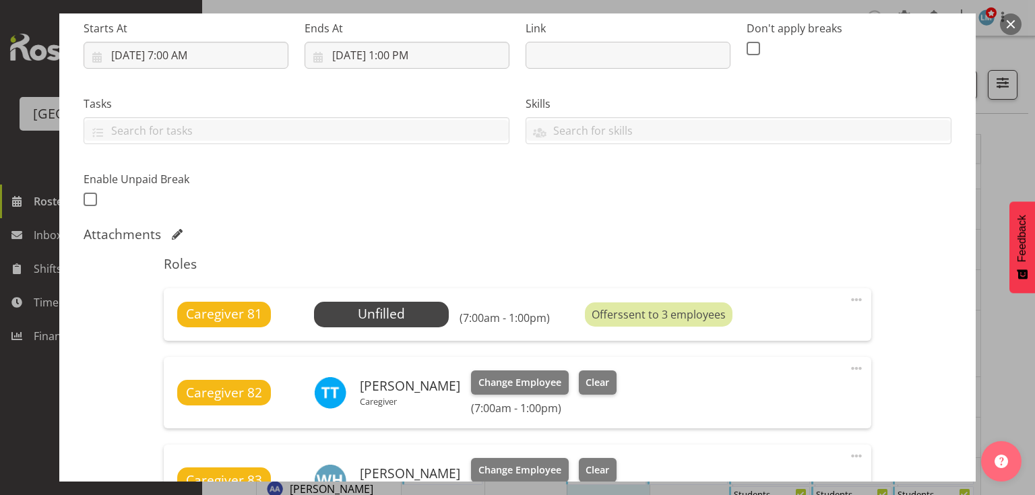
click at [1011, 22] on button "button" at bounding box center [1011, 24] width 22 height 22
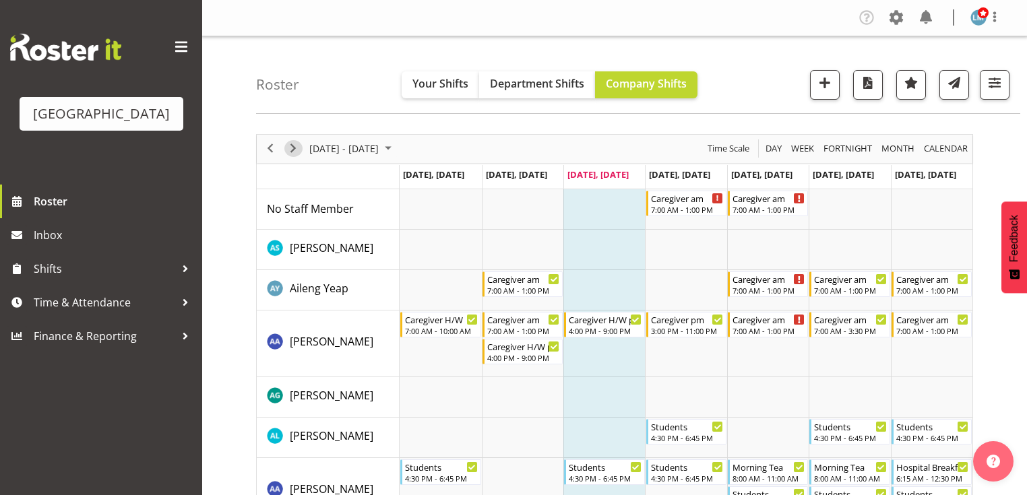
click at [289, 151] on span "Next" at bounding box center [293, 148] width 16 height 17
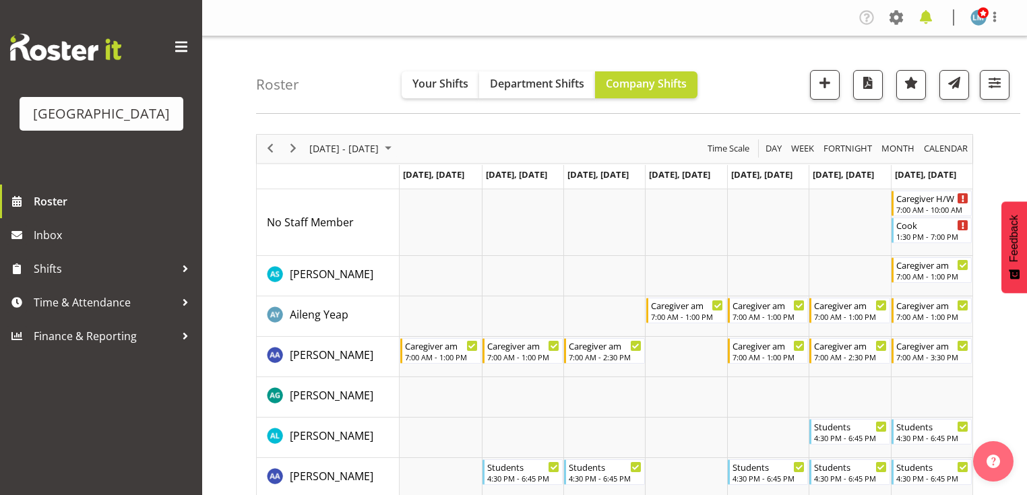
click at [926, 13] on span at bounding box center [926, 18] width 22 height 22
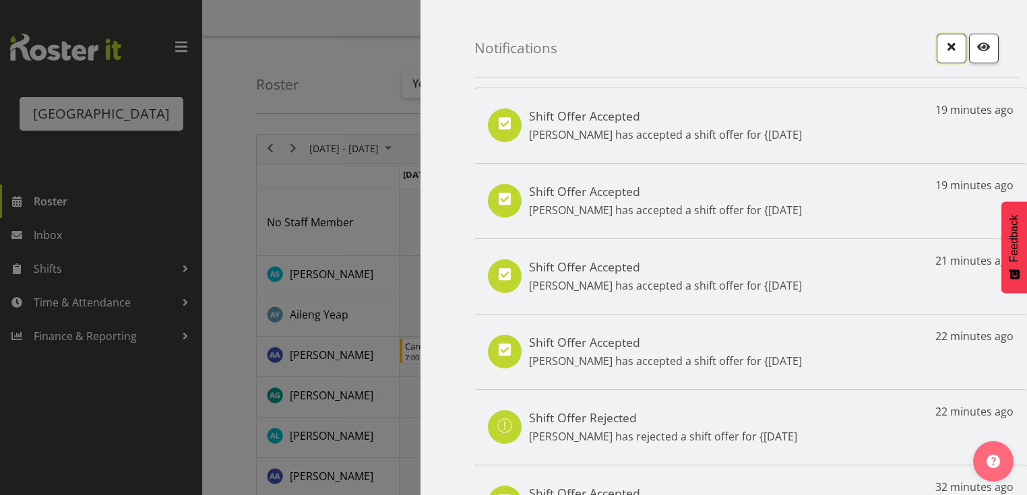
click at [946, 42] on span "button" at bounding box center [951, 47] width 18 height 18
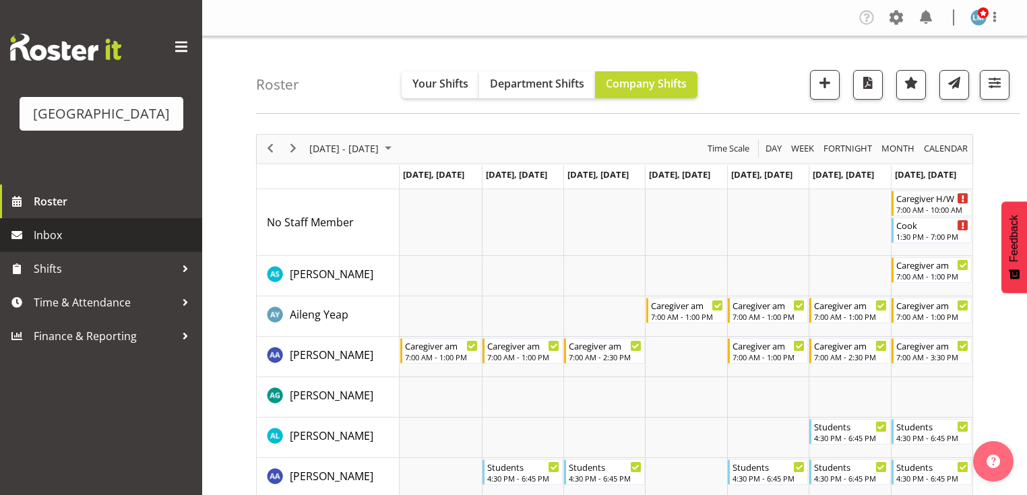
click at [64, 245] on span "Inbox" at bounding box center [115, 235] width 162 height 20
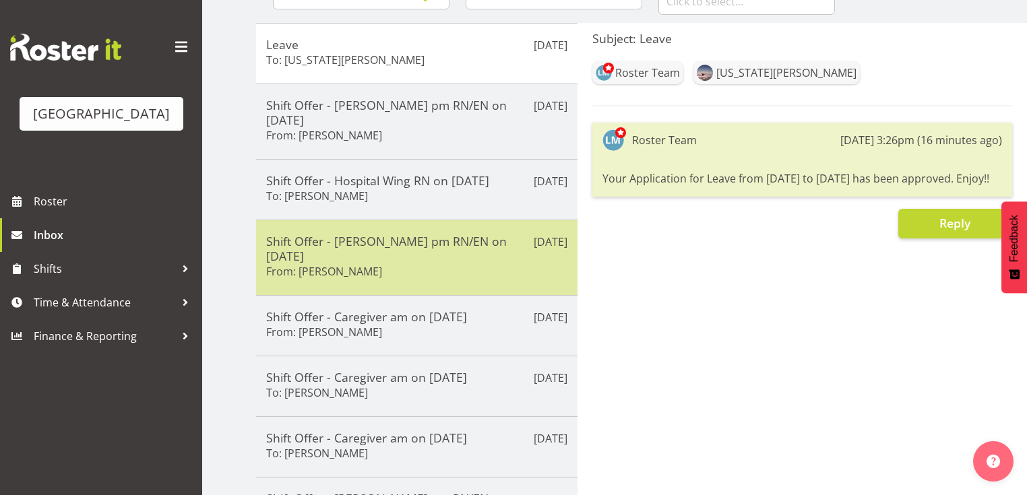
scroll to position [162, 0]
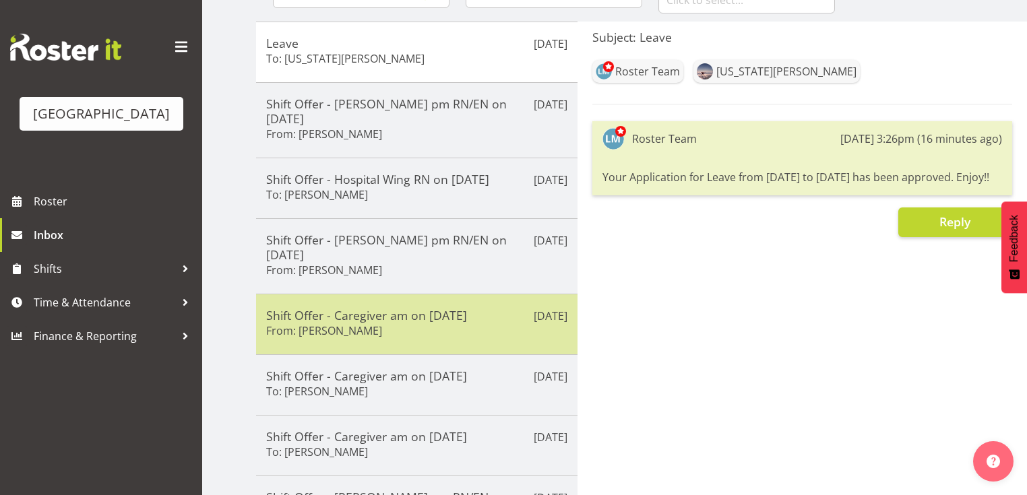
click at [428, 308] on div "Shift Offer - Caregiver am on [DATE] From: [PERSON_NAME]" at bounding box center [416, 324] width 301 height 33
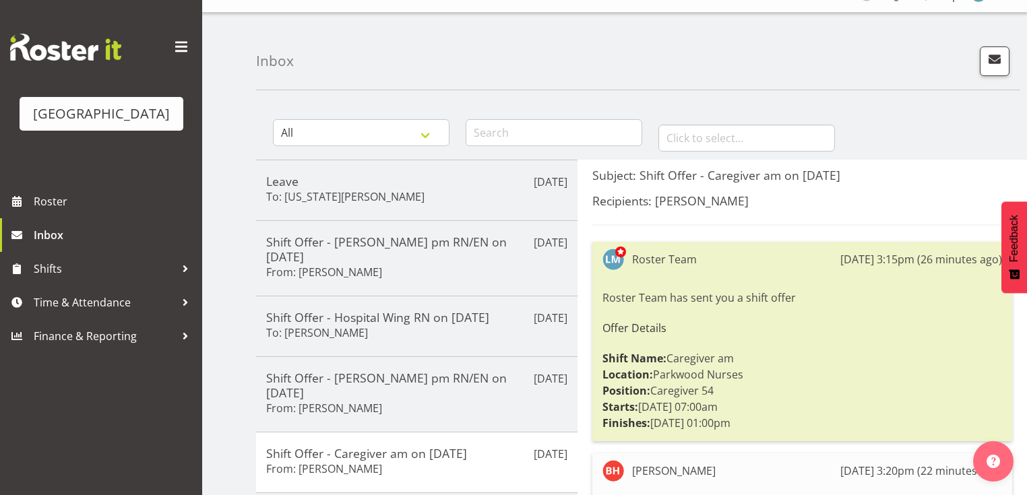
scroll to position [0, 0]
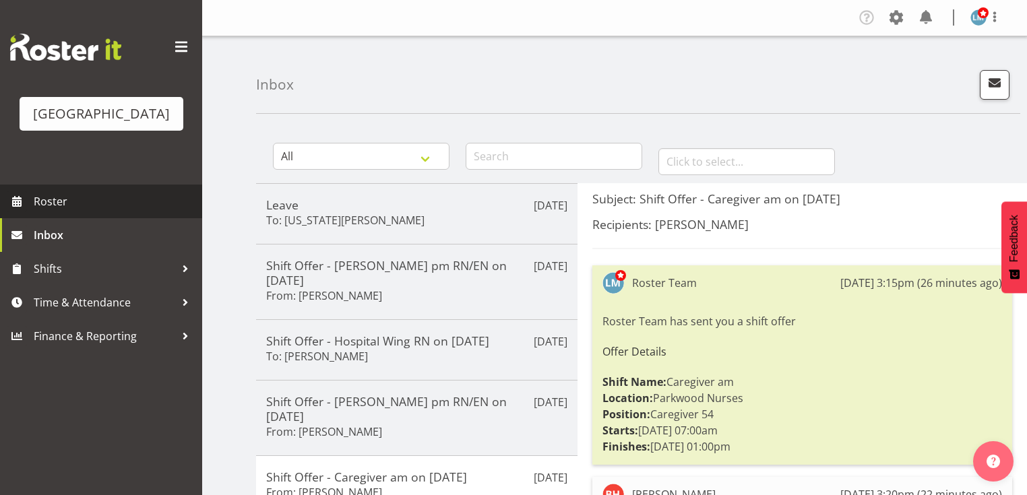
click at [67, 212] on span "Roster" at bounding box center [115, 201] width 162 height 20
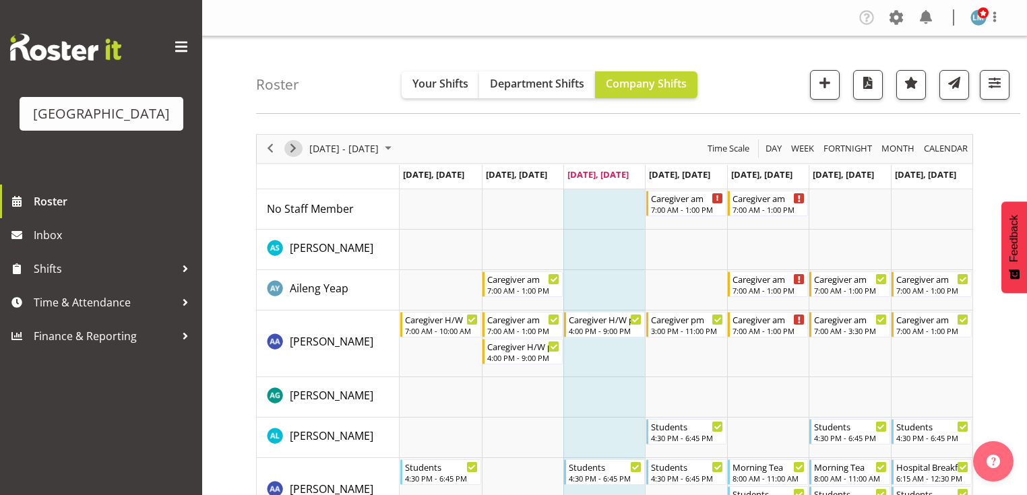
click at [297, 142] on span "Next" at bounding box center [293, 148] width 16 height 17
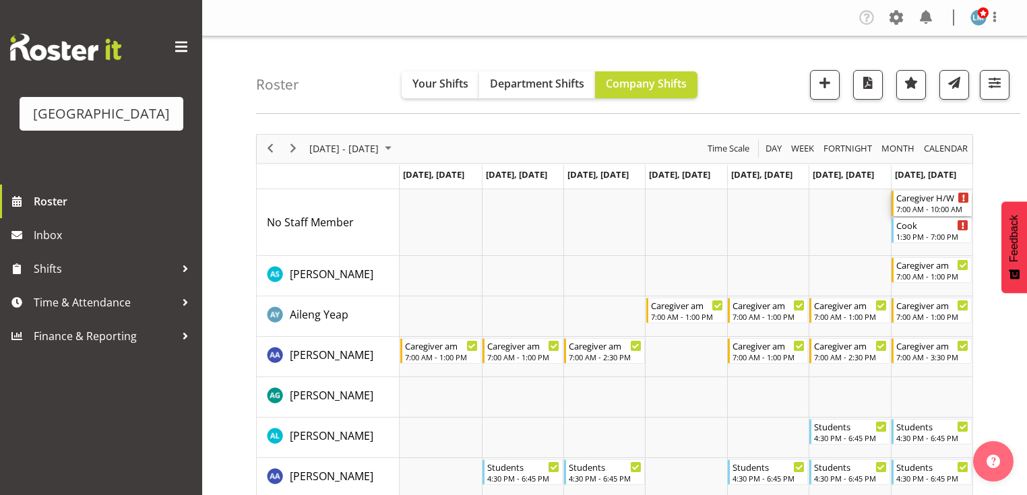
click at [919, 208] on div "7:00 AM - 10:00 AM" at bounding box center [932, 208] width 73 height 11
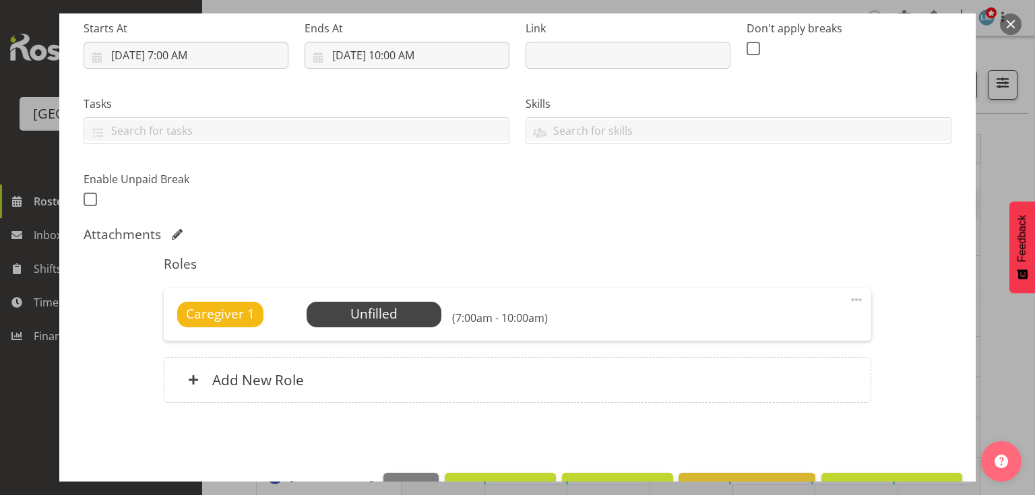
scroll to position [256, 0]
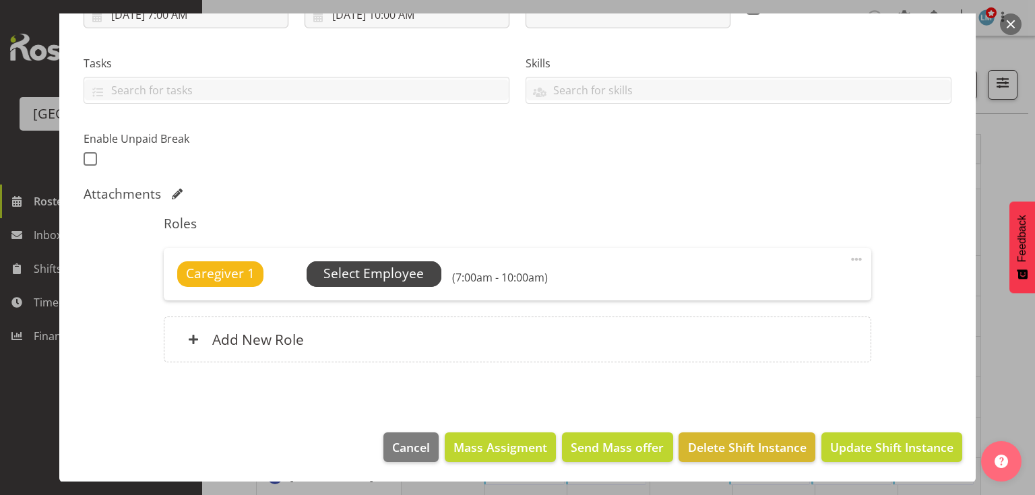
click at [375, 262] on span "Select Employee" at bounding box center [374, 274] width 135 height 26
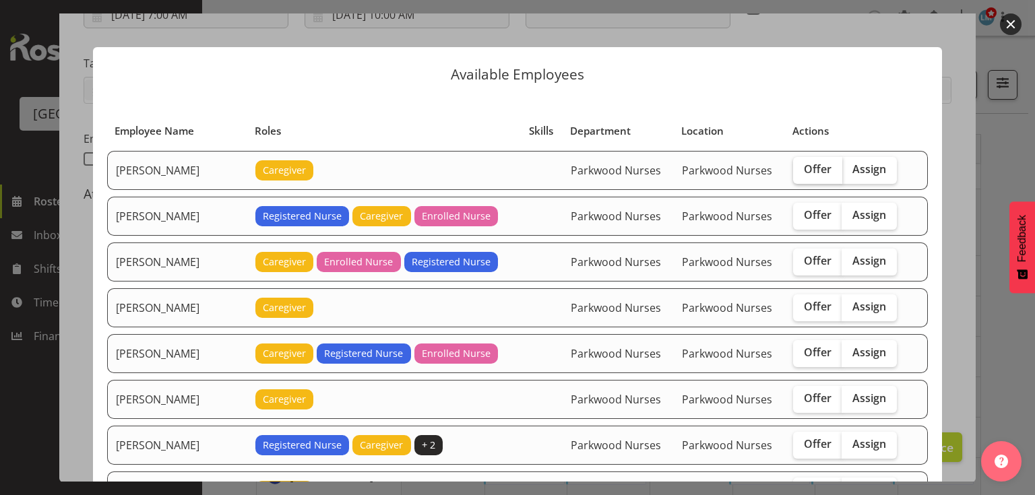
click at [812, 168] on span "Offer" at bounding box center [818, 168] width 28 height 13
click at [802, 168] on input "Offer" at bounding box center [797, 169] width 9 height 9
checkbox input "true"
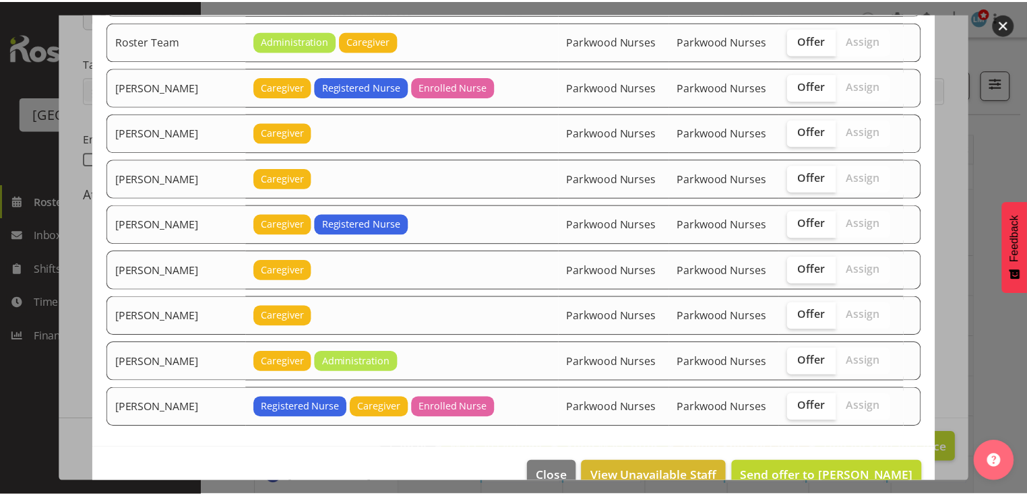
scroll to position [1737, 0]
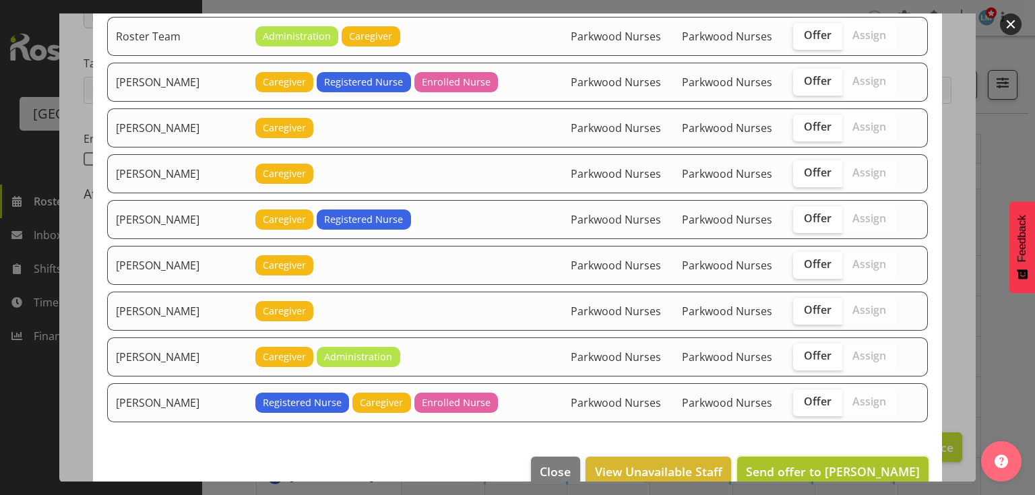
click at [881, 463] on span "Send offer to [PERSON_NAME]" at bounding box center [833, 471] width 174 height 16
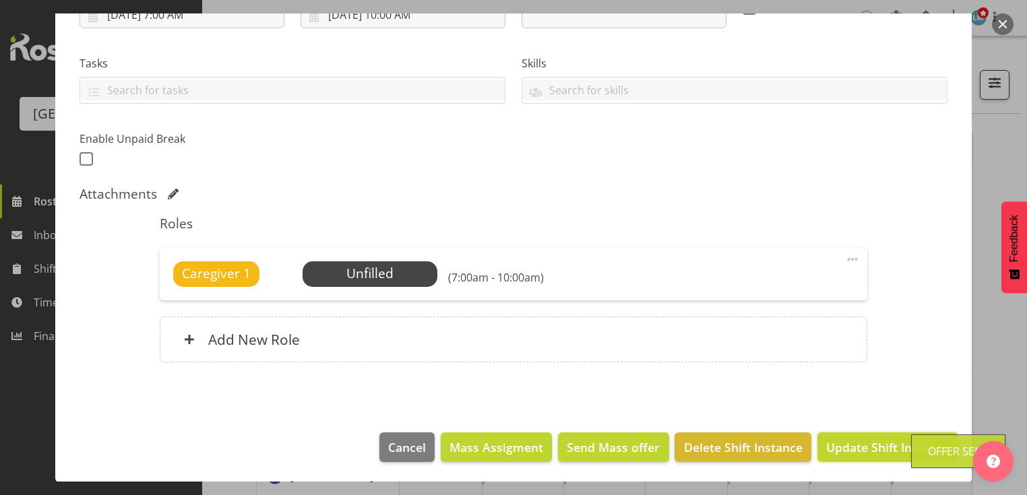
click at [882, 443] on span "Update Shift Instance" at bounding box center [887, 448] width 123 height 18
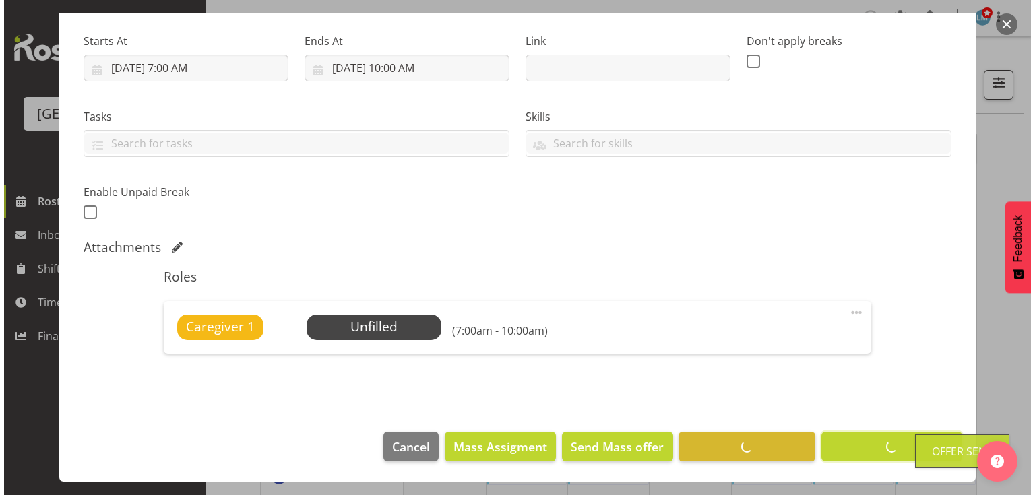
scroll to position [202, 0]
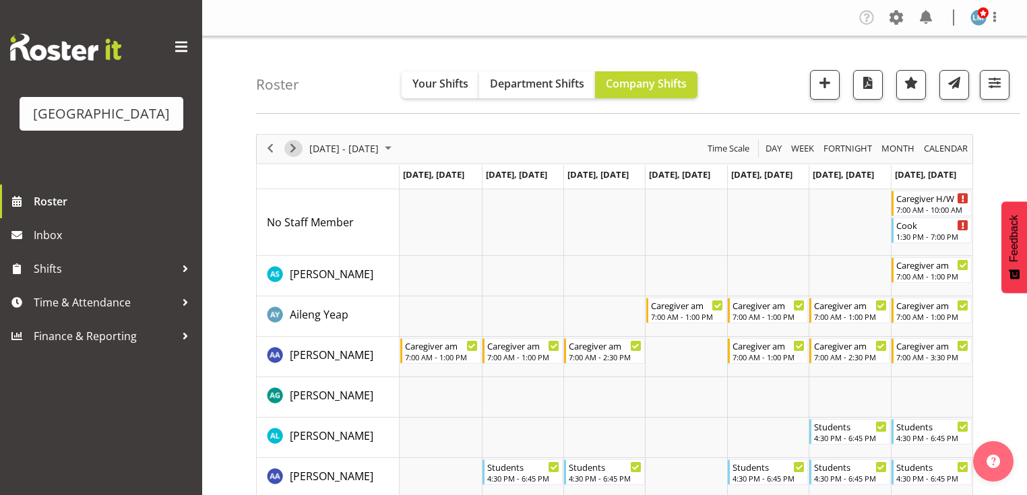
click at [291, 150] on span "Next" at bounding box center [293, 148] width 16 height 17
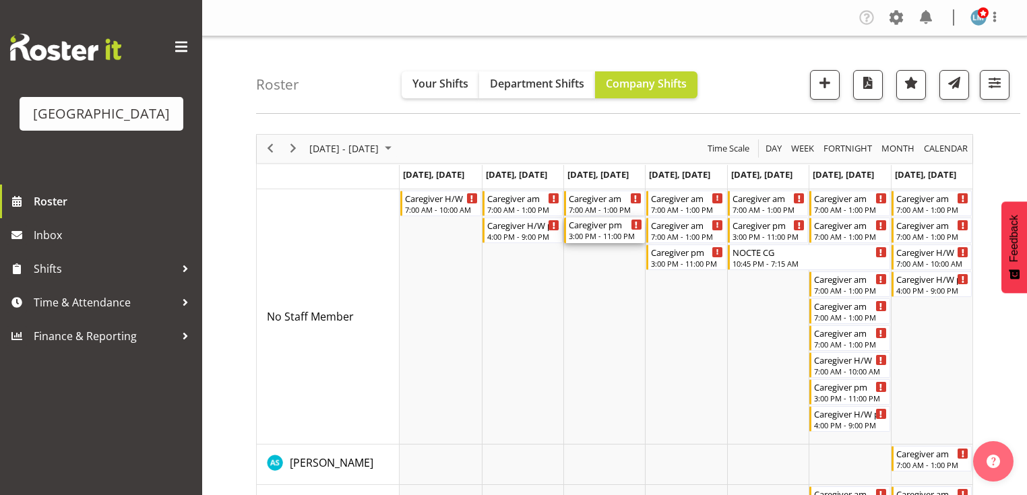
click at [587, 229] on div "Caregiver pm" at bounding box center [605, 224] width 73 height 13
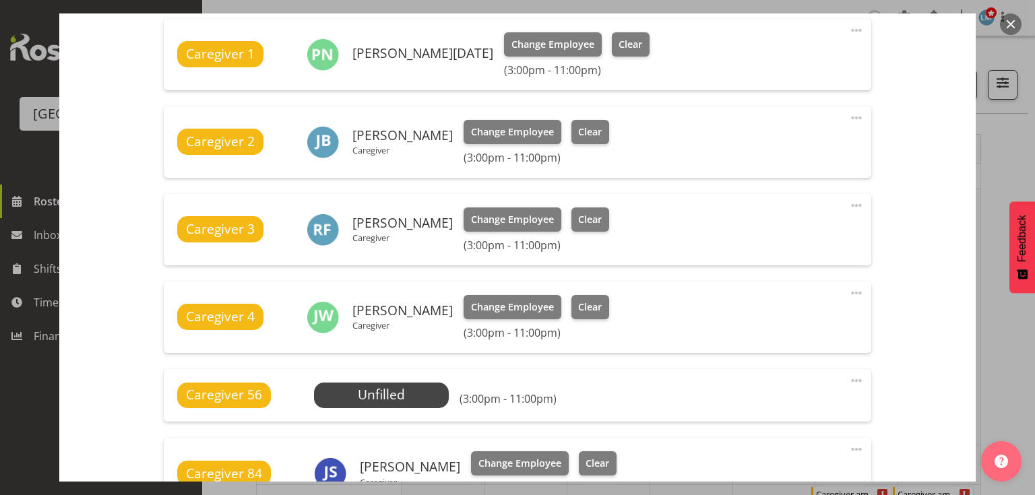
scroll to position [593, 0]
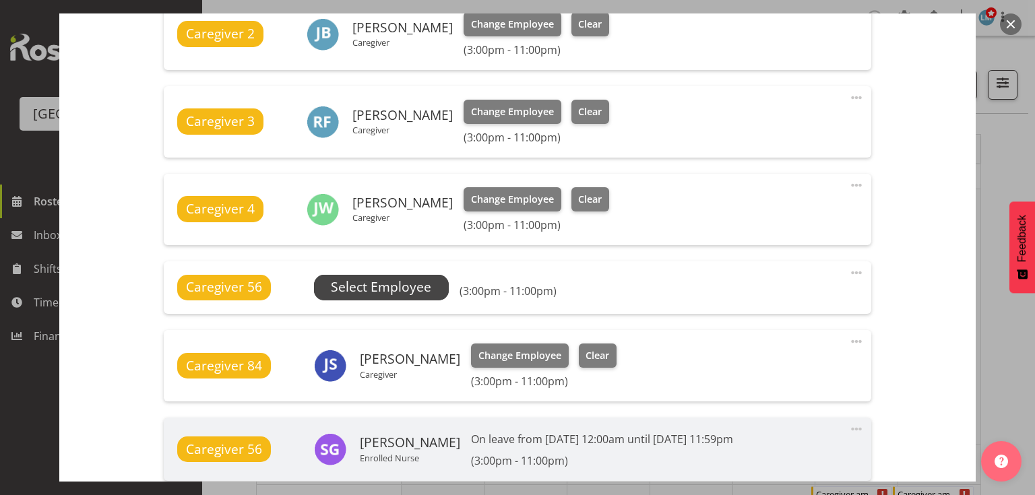
click at [380, 284] on span "Select Employee" at bounding box center [381, 288] width 100 height 20
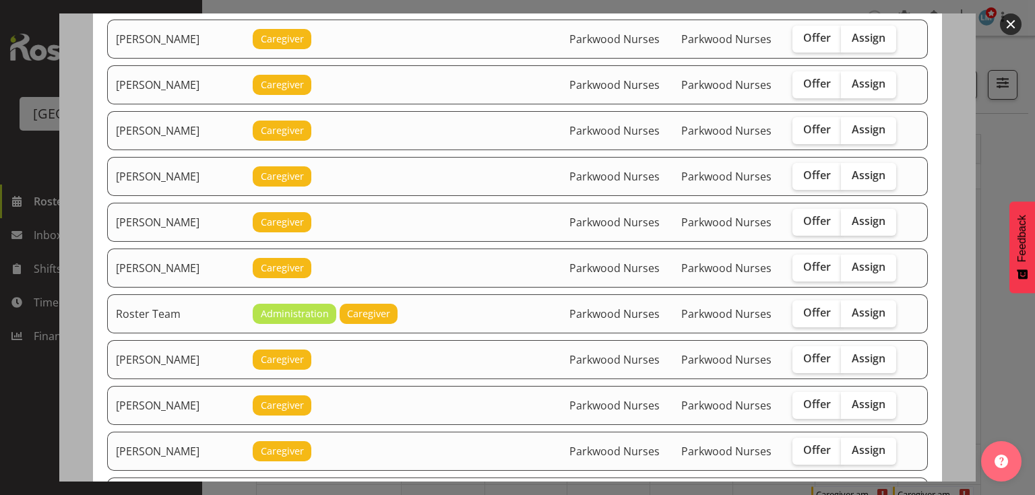
scroll to position [1671, 0]
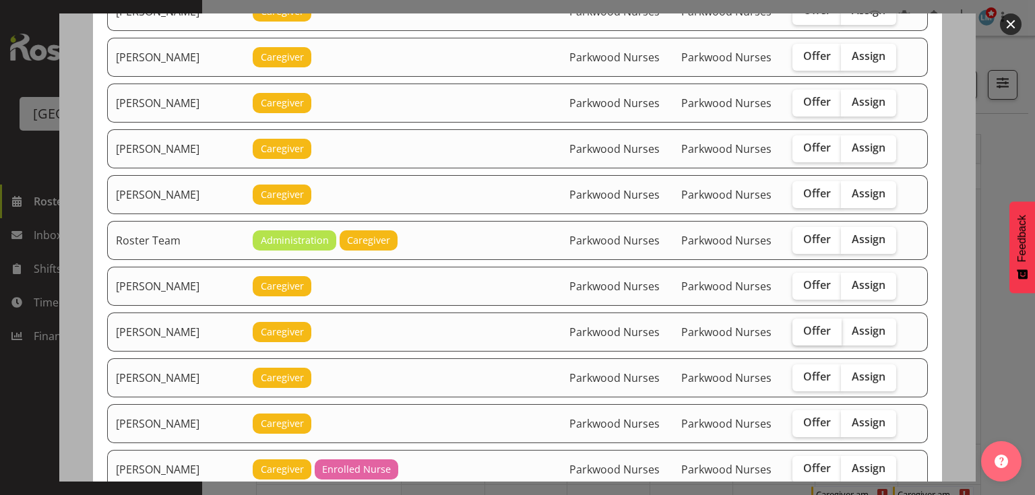
click at [814, 324] on span "Offer" at bounding box center [817, 330] width 28 height 13
click at [801, 327] on input "Offer" at bounding box center [796, 331] width 9 height 9
checkbox input "true"
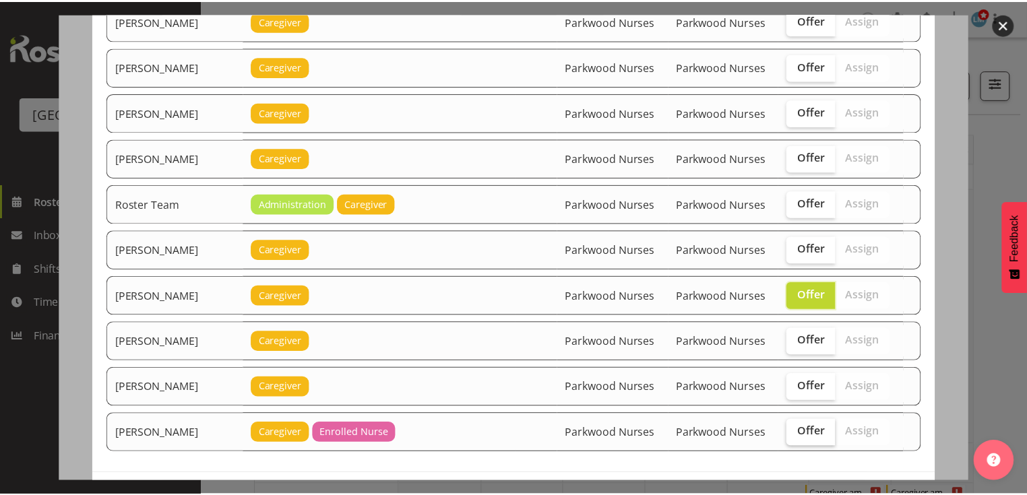
scroll to position [1737, 0]
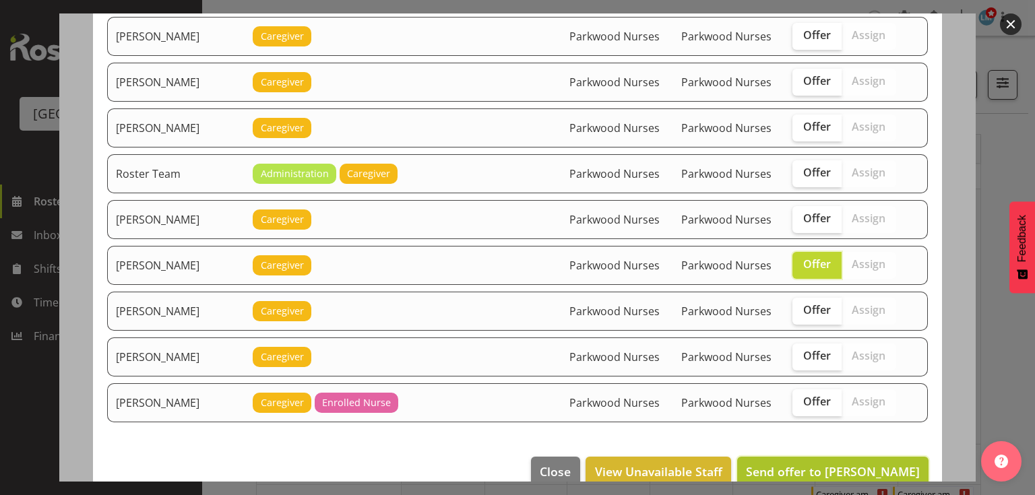
click at [849, 457] on button "Send offer to Shania Ali" at bounding box center [832, 472] width 191 height 30
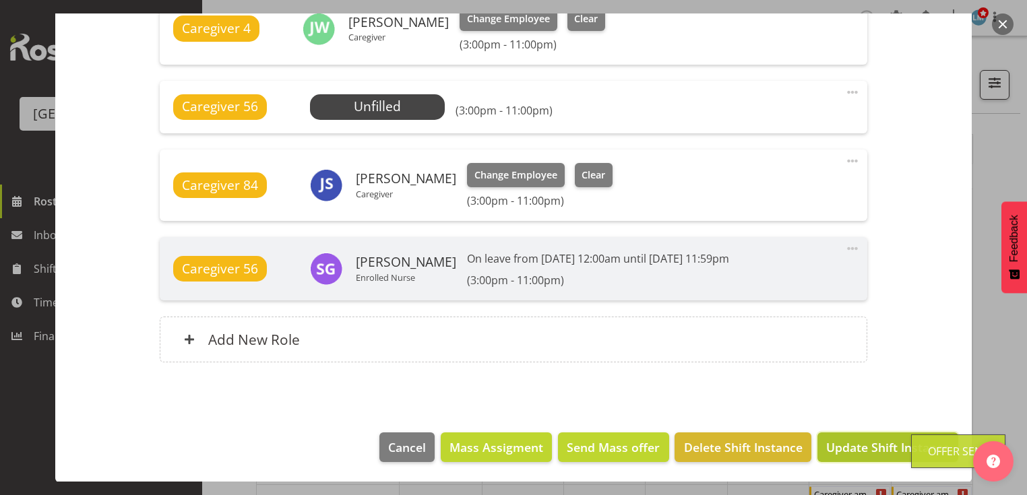
click at [847, 437] on button "Update Shift Instance" at bounding box center [887, 447] width 141 height 30
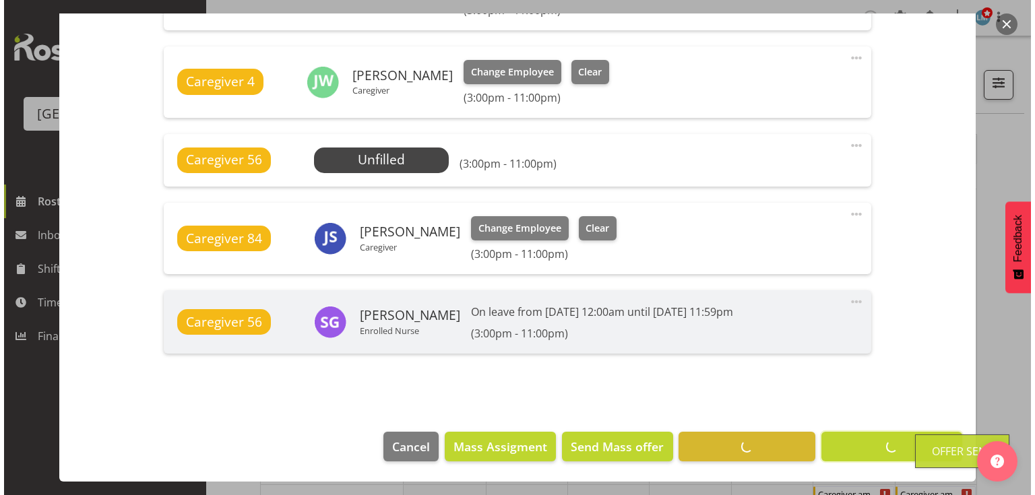
scroll to position [719, 0]
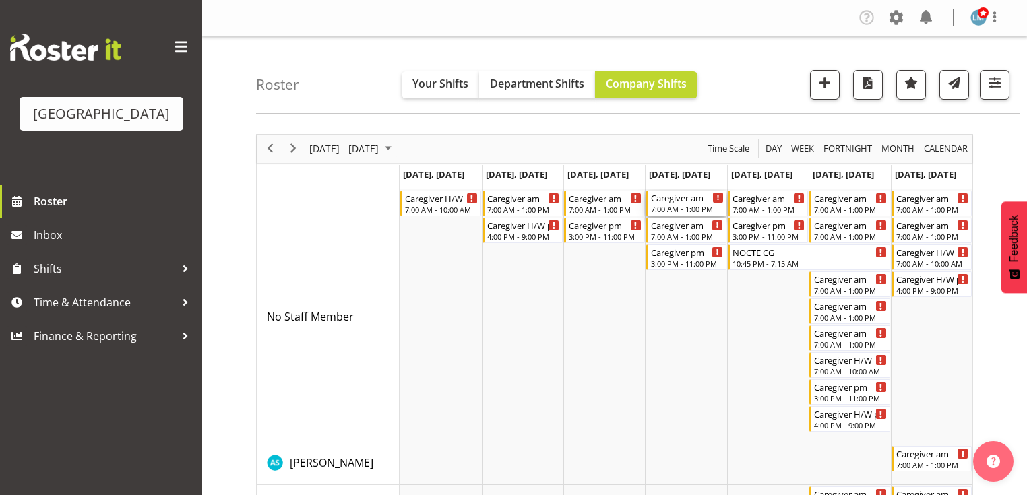
click at [671, 209] on div "7:00 AM - 1:00 PM" at bounding box center [687, 208] width 73 height 11
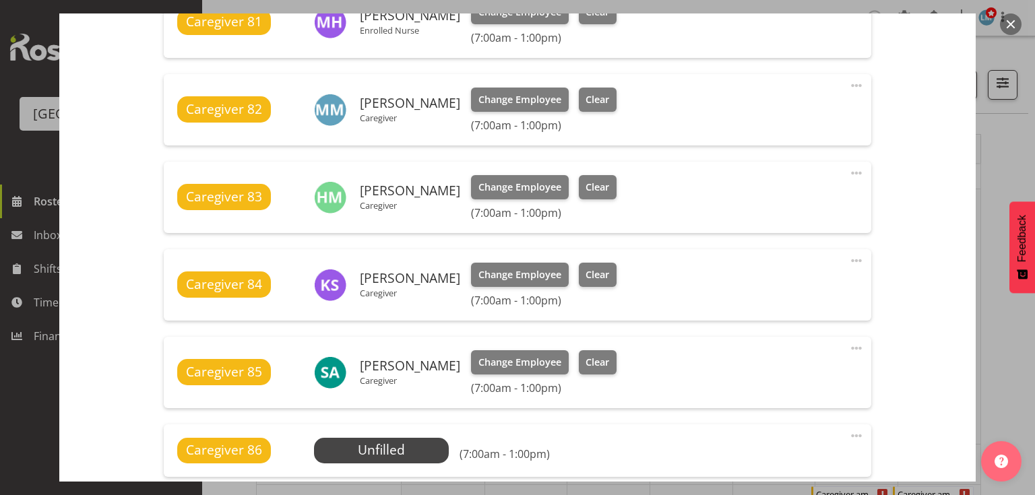
scroll to position [593, 0]
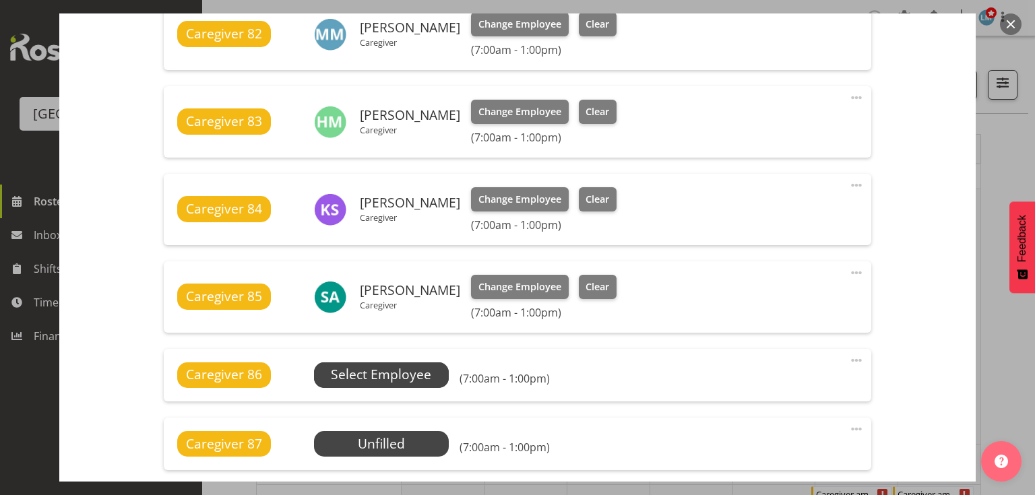
click at [379, 373] on span "Select Employee" at bounding box center [381, 375] width 100 height 20
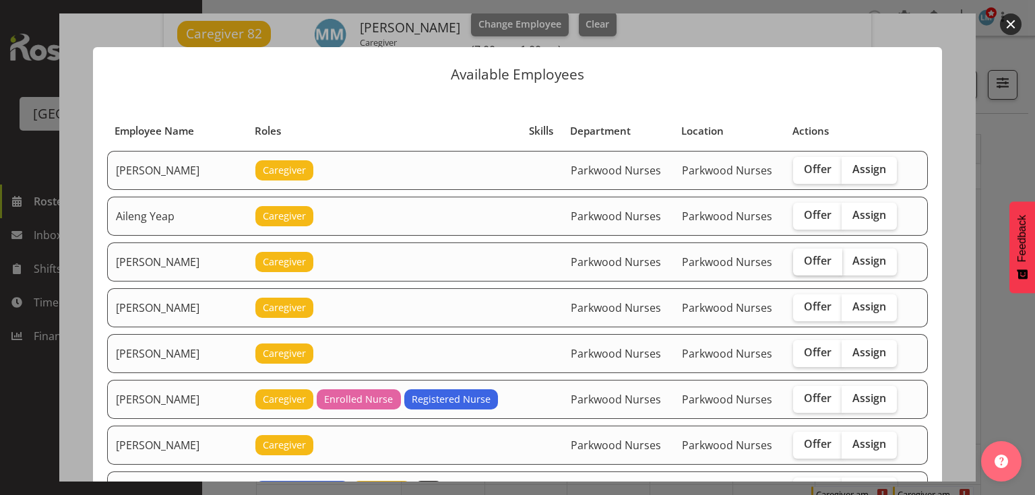
click at [806, 261] on span "Offer" at bounding box center [818, 260] width 28 height 13
click at [802, 261] on input "Offer" at bounding box center [797, 261] width 9 height 9
checkbox input "true"
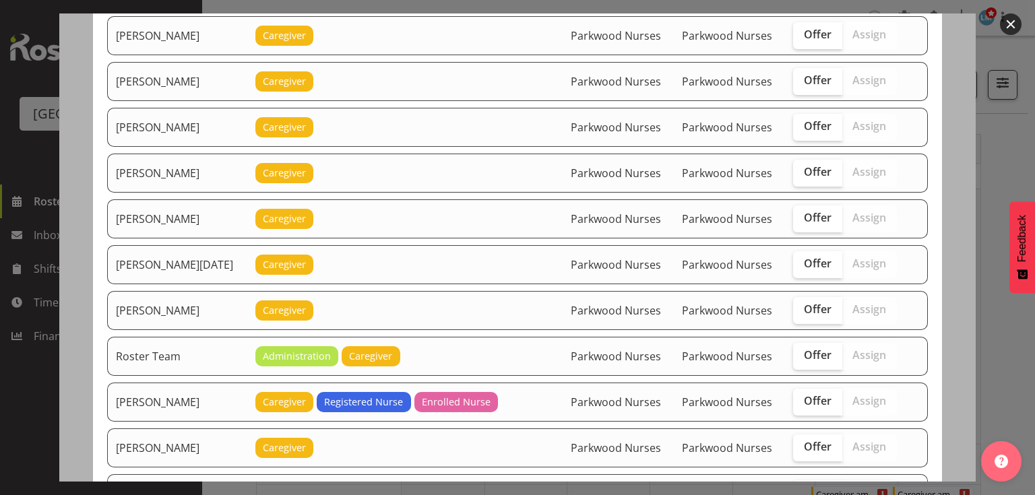
scroll to position [1646, 0]
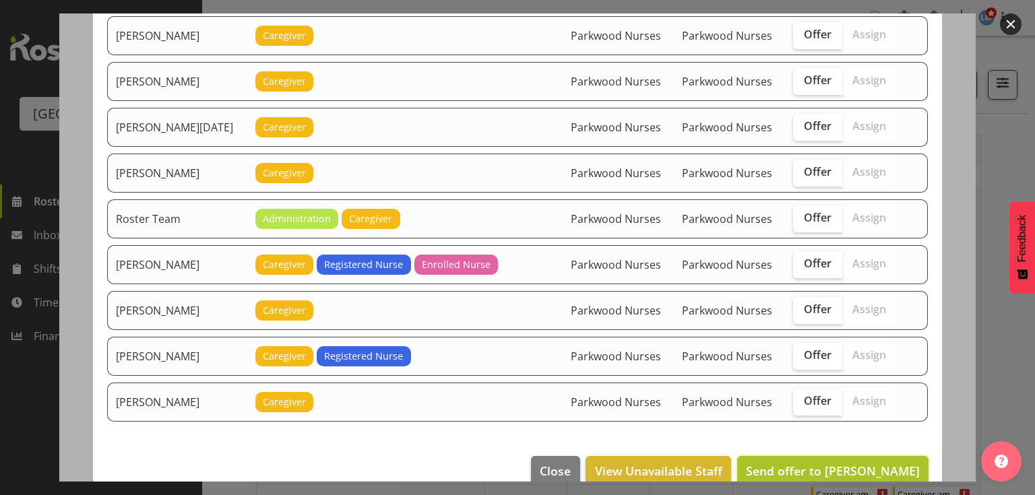
click at [803, 463] on span "Send offer to Alem Abreha" at bounding box center [833, 471] width 174 height 16
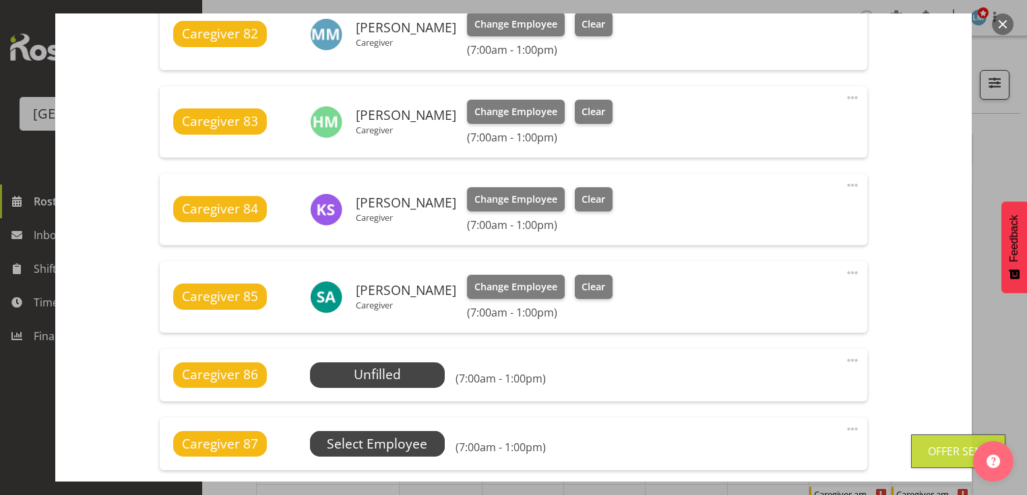
click at [0, 0] on span "Select Employee" at bounding box center [0, 0] width 0 height 0
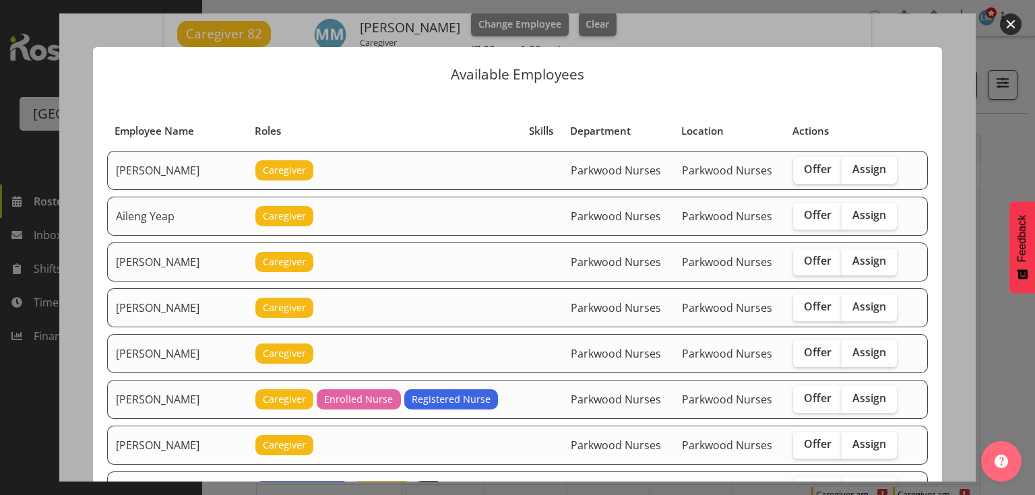
click at [1011, 24] on button "button" at bounding box center [1011, 24] width 22 height 22
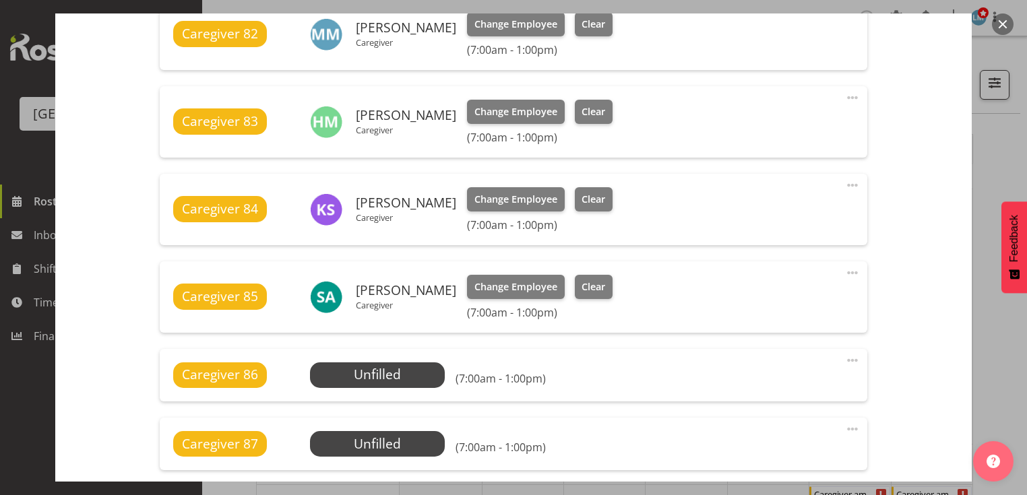
click at [1011, 24] on button "button" at bounding box center [1003, 24] width 22 height 22
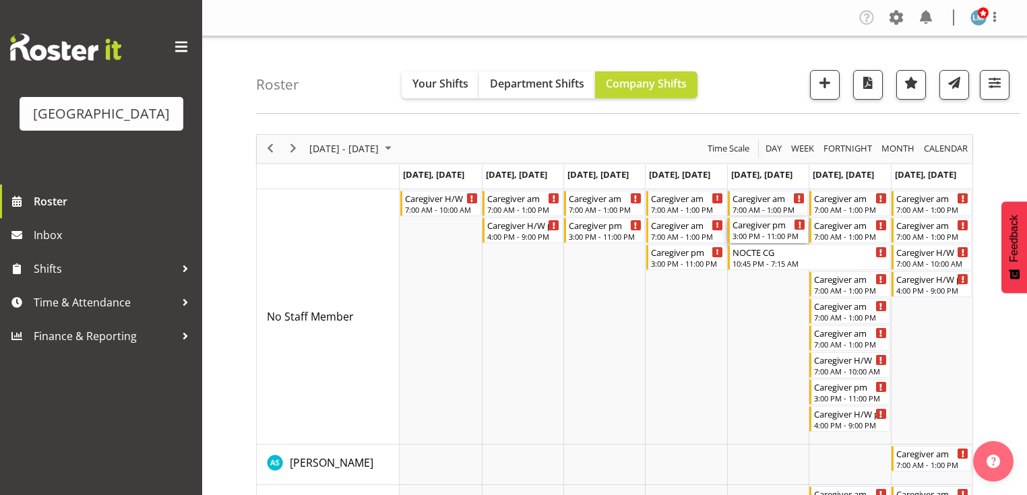
click at [754, 226] on div "Caregiver pm" at bounding box center [768, 224] width 73 height 13
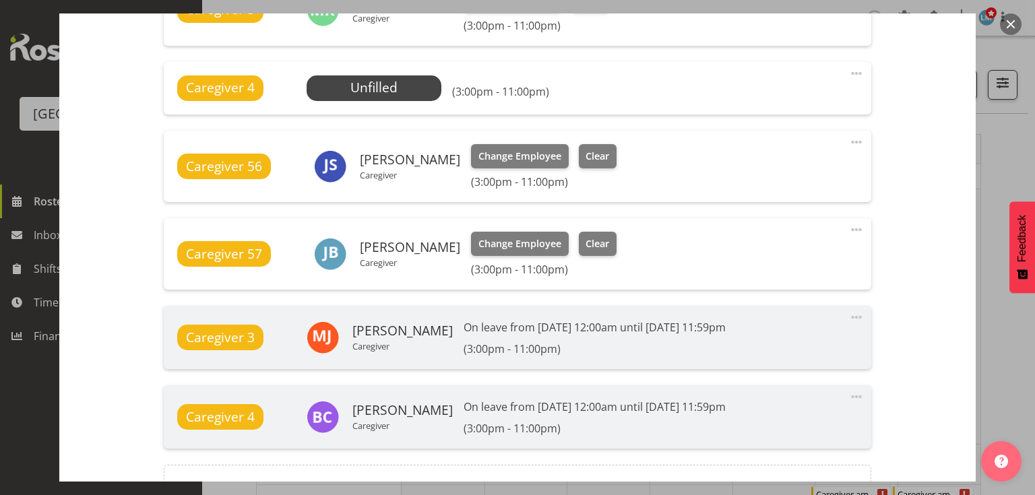
scroll to position [593, 0]
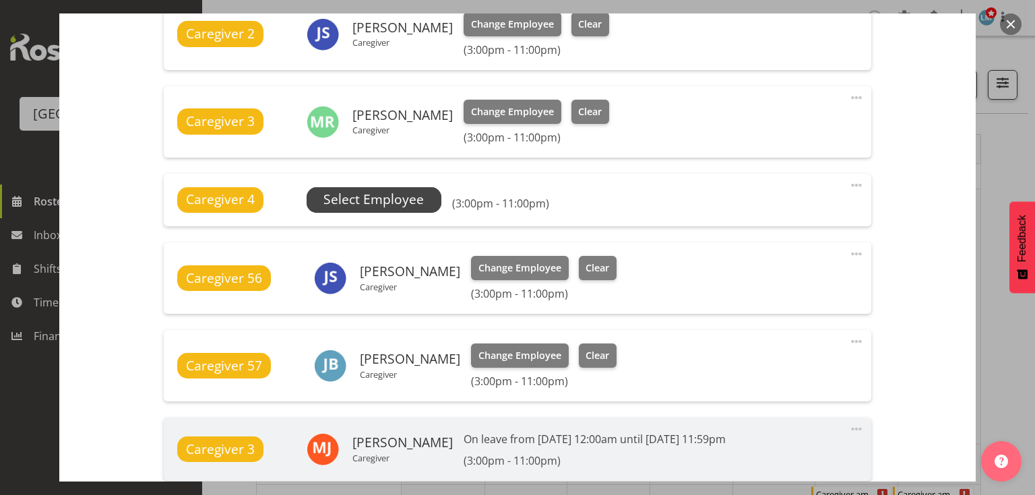
click at [372, 199] on span "Select Employee" at bounding box center [373, 200] width 100 height 20
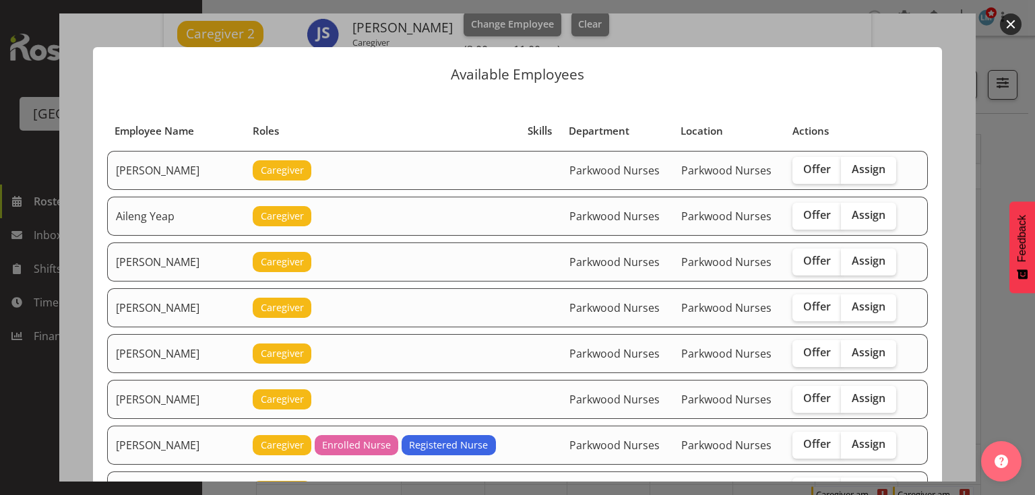
click at [1008, 23] on button "button" at bounding box center [1011, 24] width 22 height 22
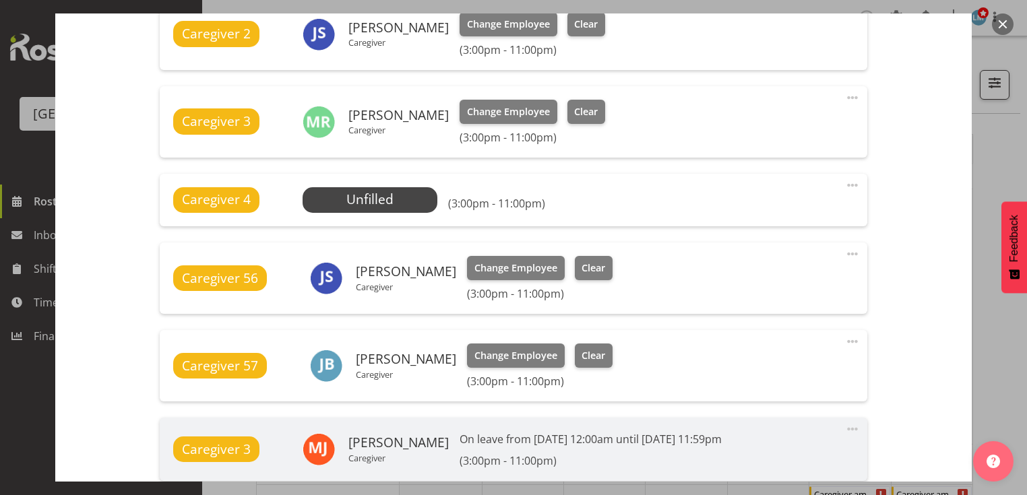
click at [998, 22] on button "button" at bounding box center [1003, 24] width 22 height 22
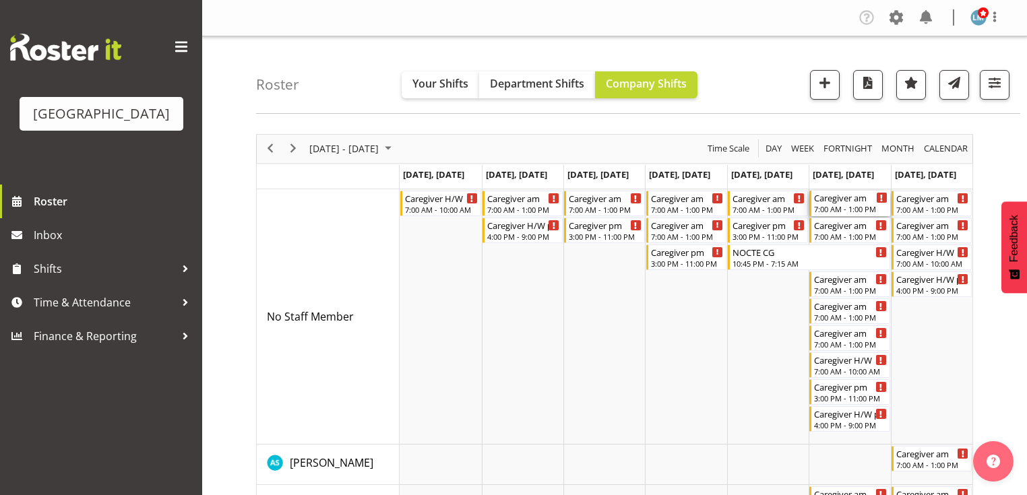
click at [838, 202] on div "Caregiver am" at bounding box center [850, 197] width 73 height 13
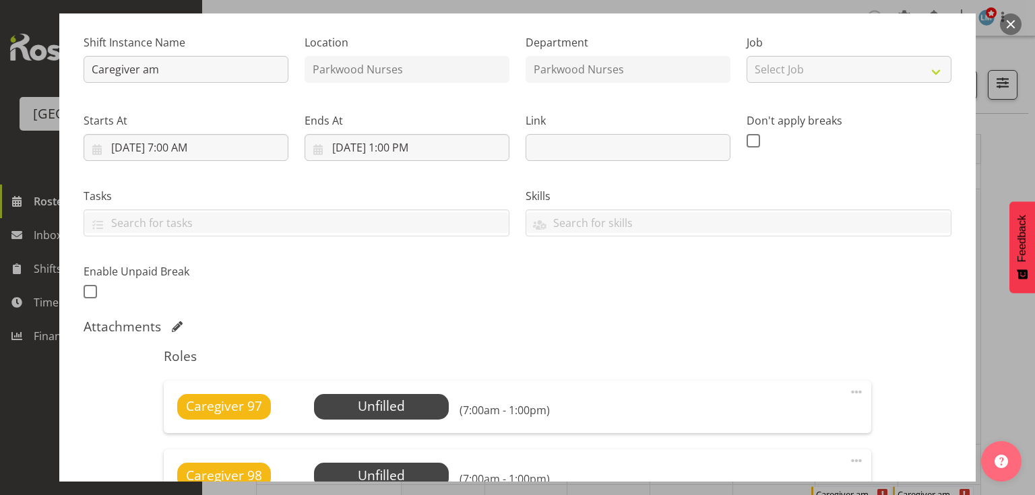
scroll to position [216, 0]
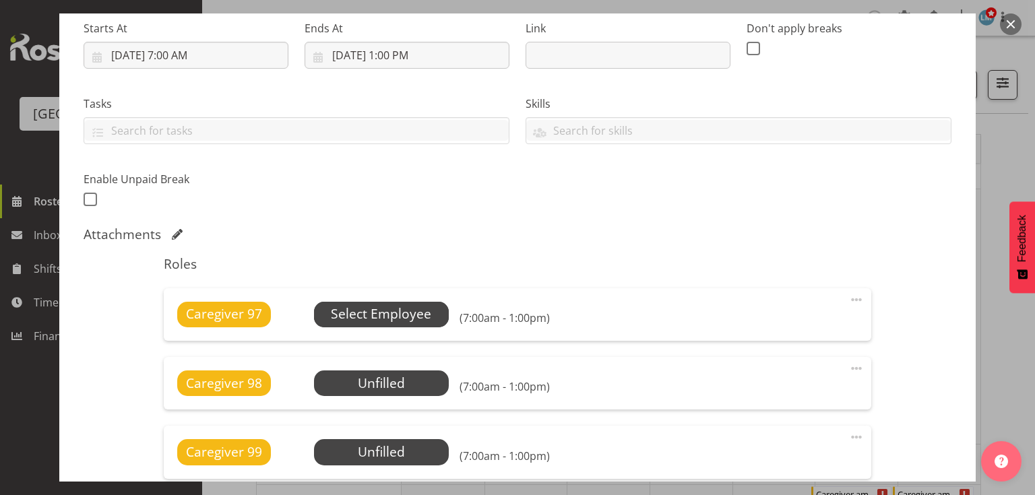
click at [409, 304] on span "Select Employee" at bounding box center [381, 314] width 100 height 20
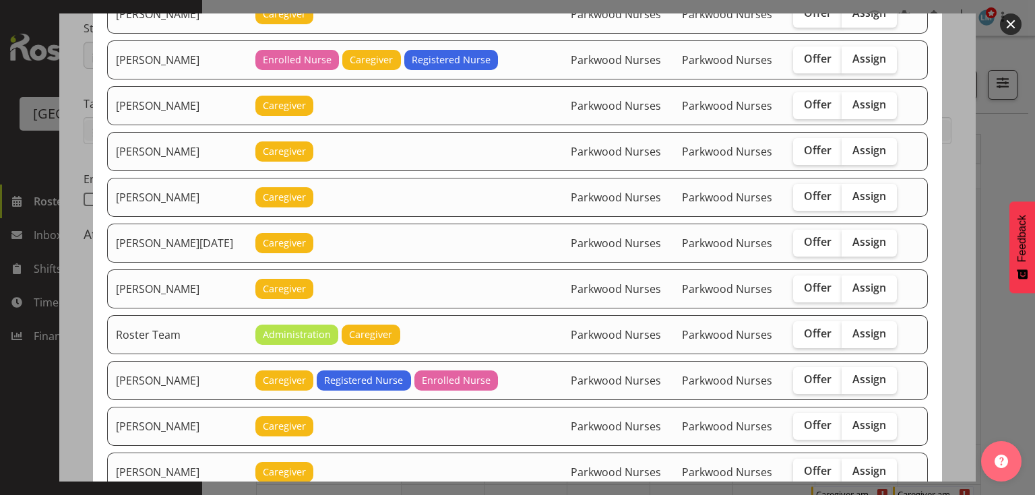
scroll to position [1617, 0]
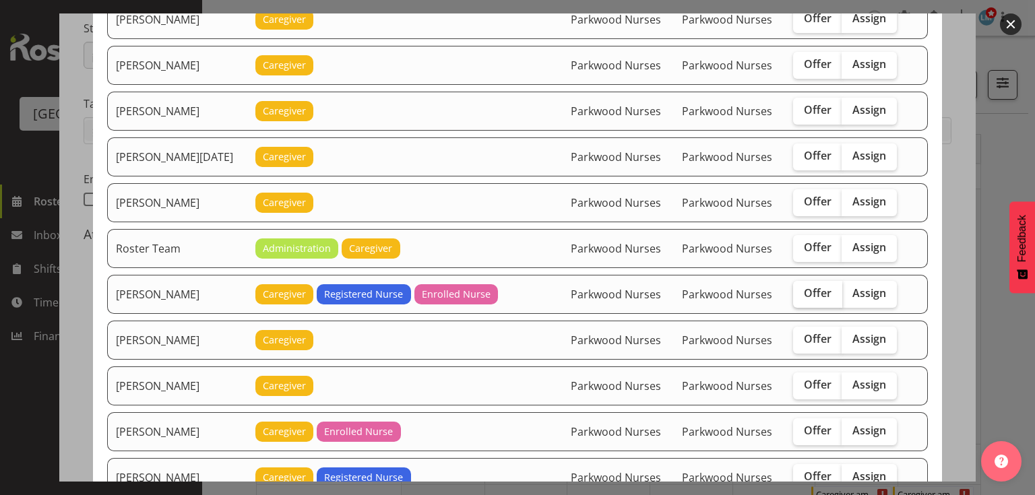
click at [816, 286] on span "Offer" at bounding box center [818, 292] width 28 height 13
click at [802, 289] on input "Offer" at bounding box center [797, 293] width 9 height 9
checkbox input "true"
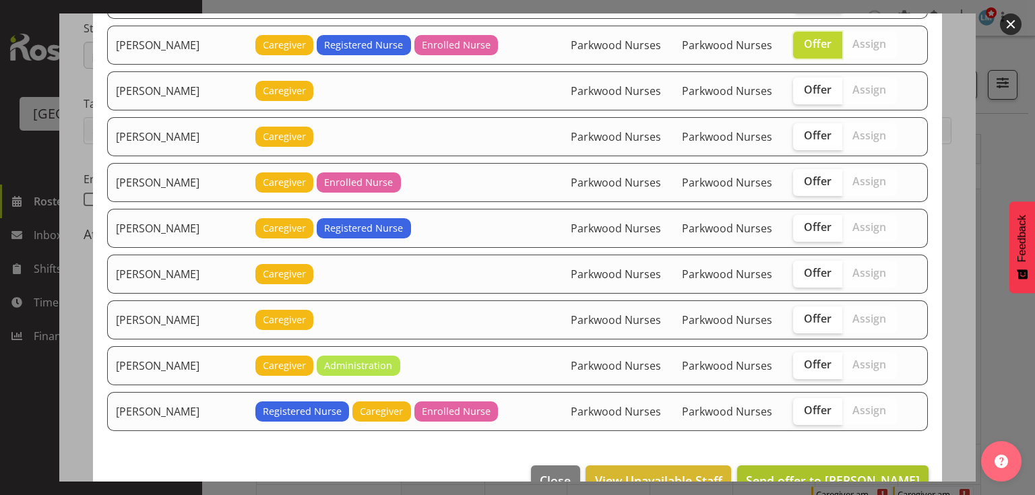
scroll to position [1873, 0]
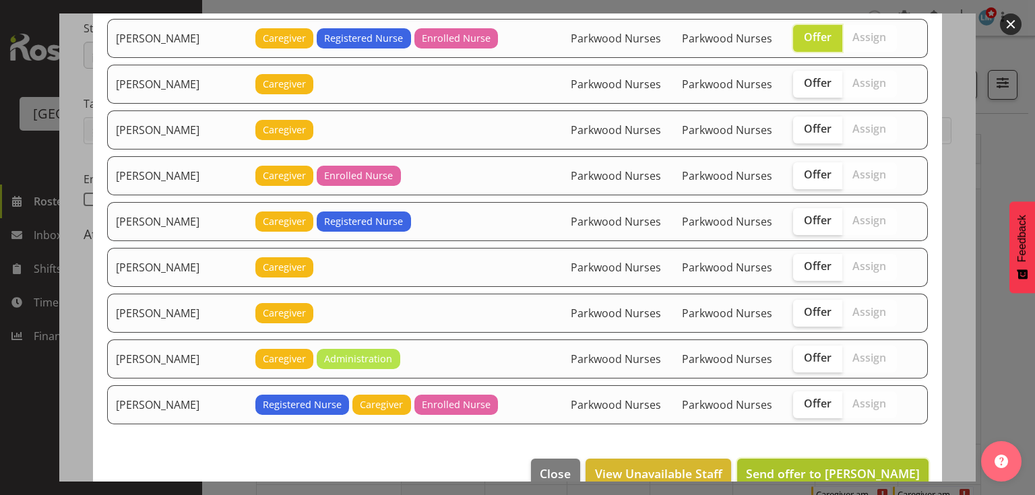
click at [837, 465] on span "Send offer to Ruth Flavell" at bounding box center [833, 473] width 174 height 16
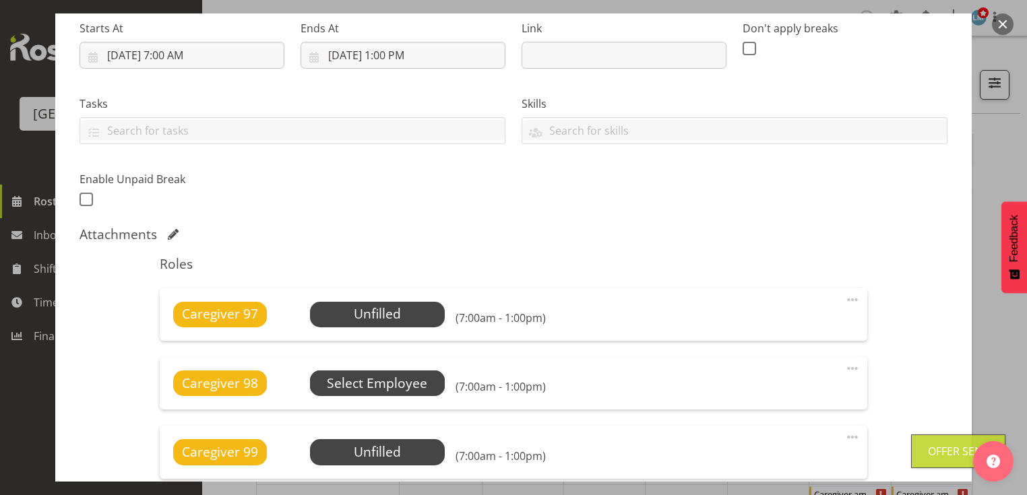
click at [0, 0] on span "Select Employee" at bounding box center [0, 0] width 0 height 0
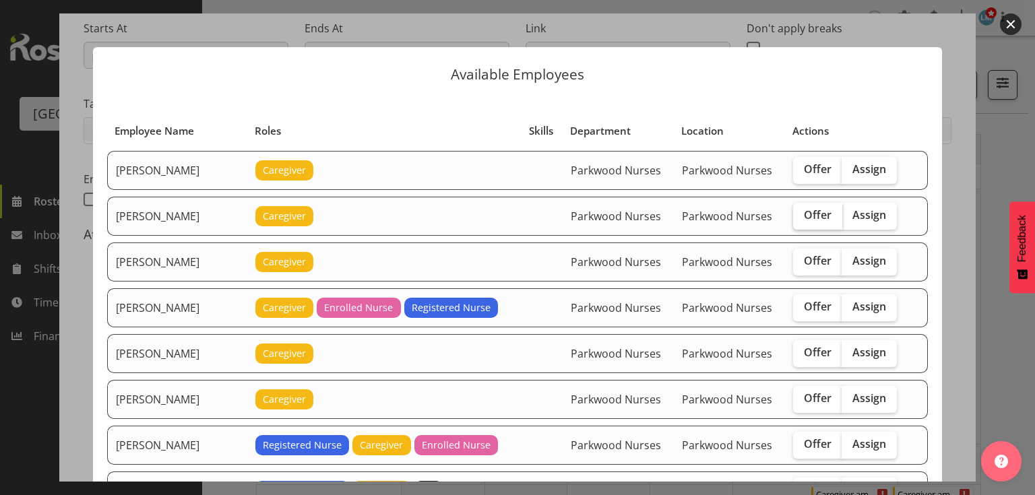
click at [812, 216] on span "Offer" at bounding box center [818, 214] width 28 height 13
click at [802, 216] on input "Offer" at bounding box center [797, 215] width 9 height 9
checkbox input "true"
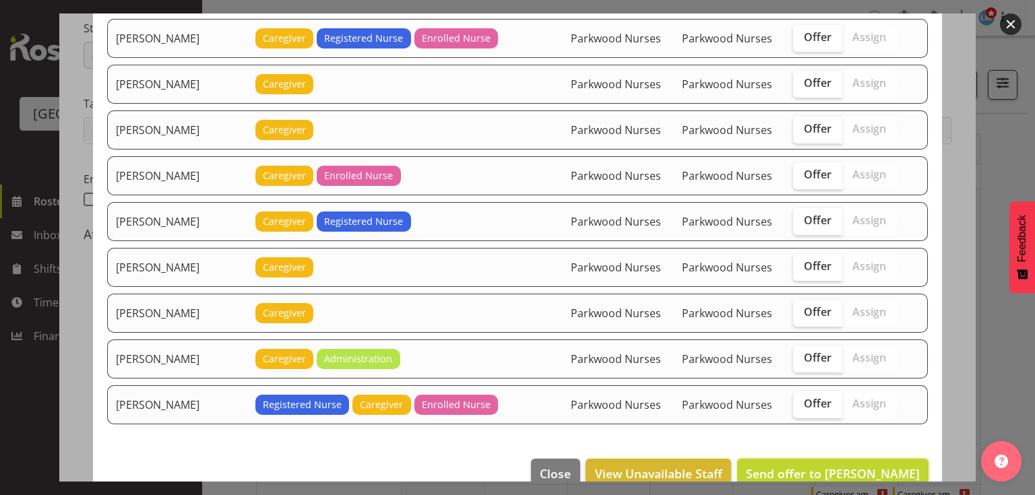
click at [824, 465] on span "Send offer to Alex Green" at bounding box center [833, 473] width 174 height 16
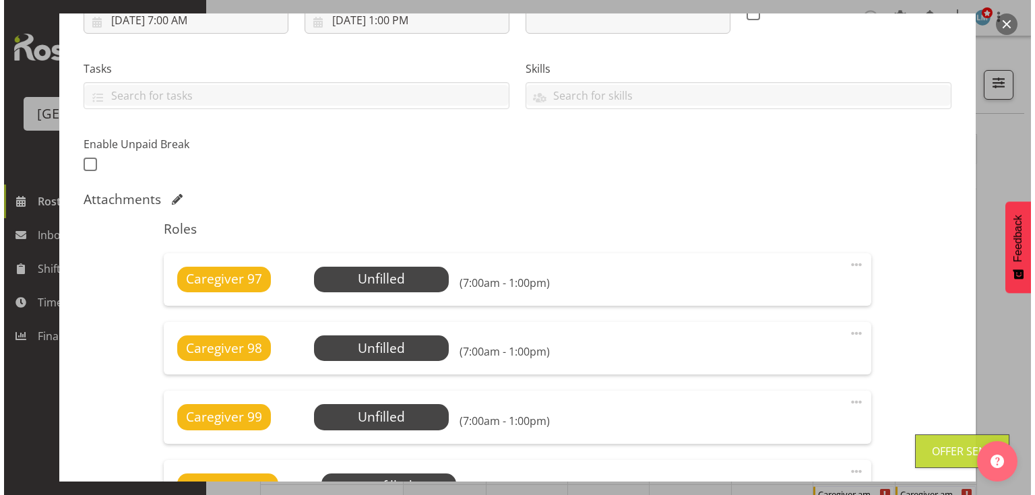
scroll to position [323, 0]
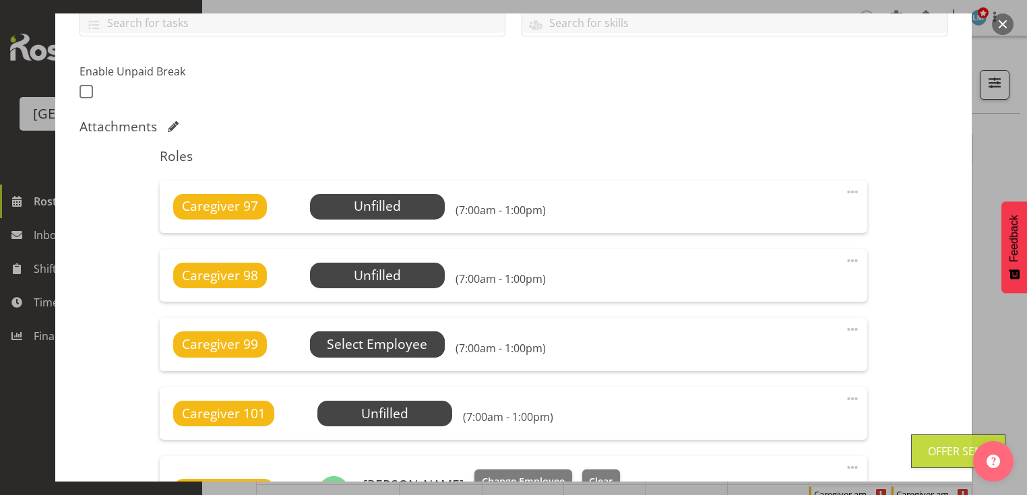
click at [0, 0] on span "Select Employee" at bounding box center [0, 0] width 0 height 0
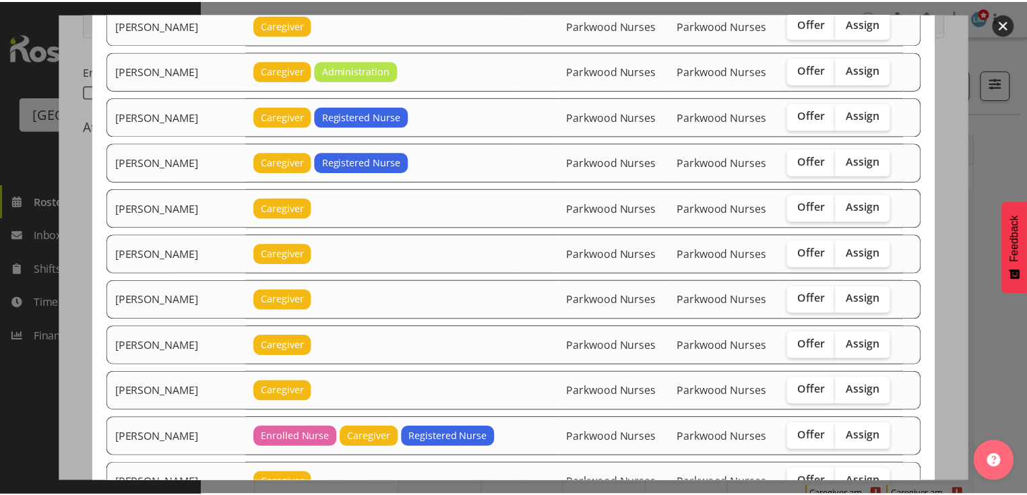
scroll to position [1239, 0]
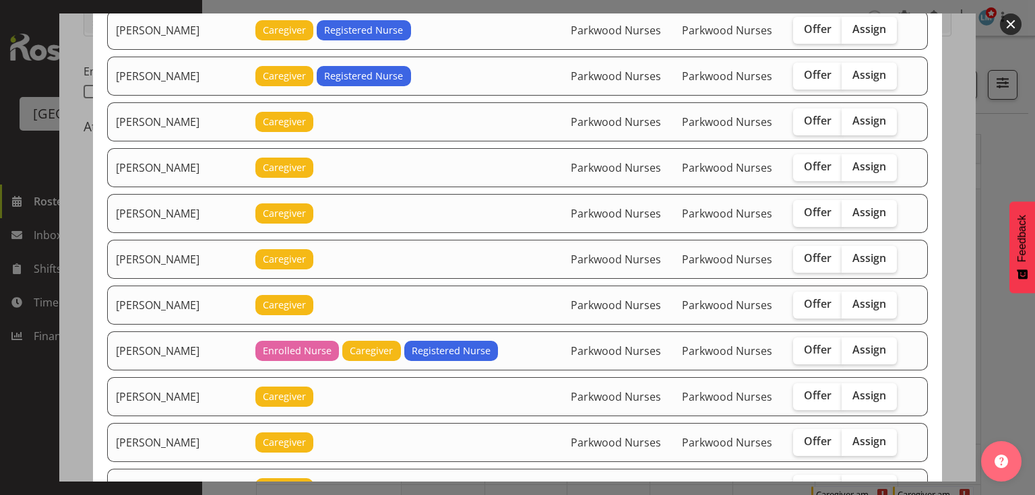
click at [1010, 20] on button "button" at bounding box center [1011, 24] width 22 height 22
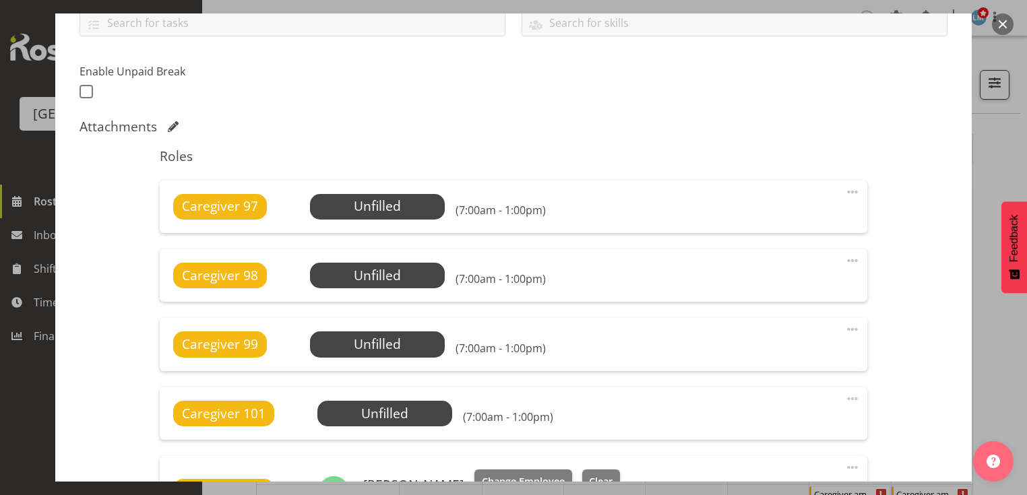
click at [1001, 22] on button "button" at bounding box center [1003, 24] width 22 height 22
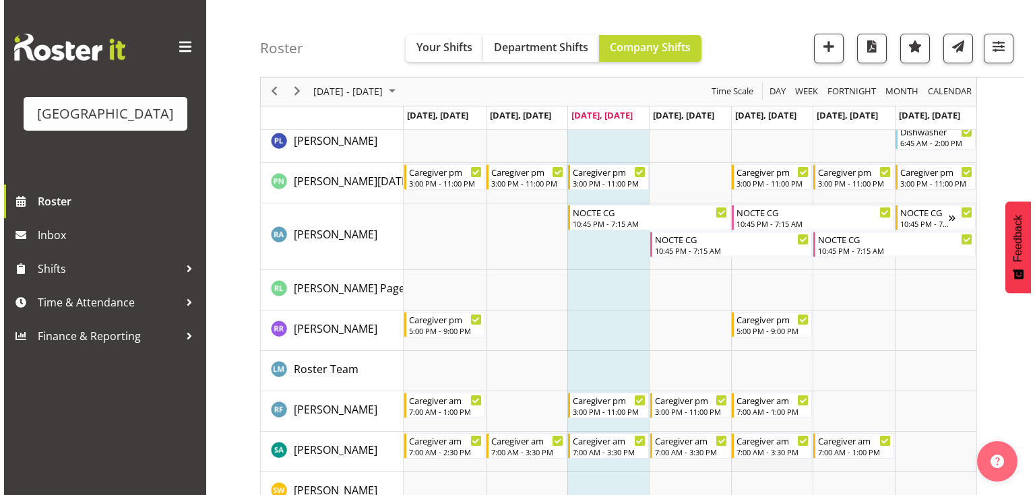
scroll to position [4203, 0]
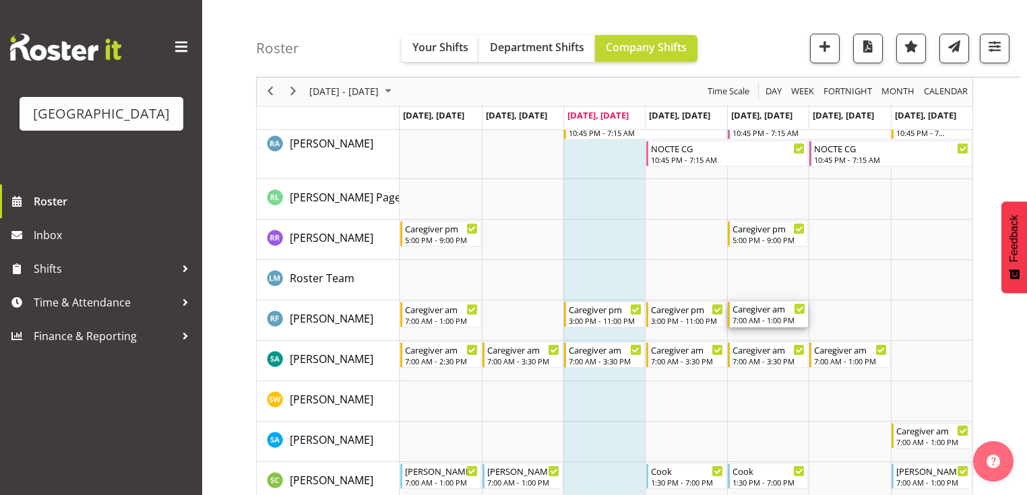
click at [765, 315] on div "7:00 AM - 1:00 PM" at bounding box center [768, 320] width 73 height 11
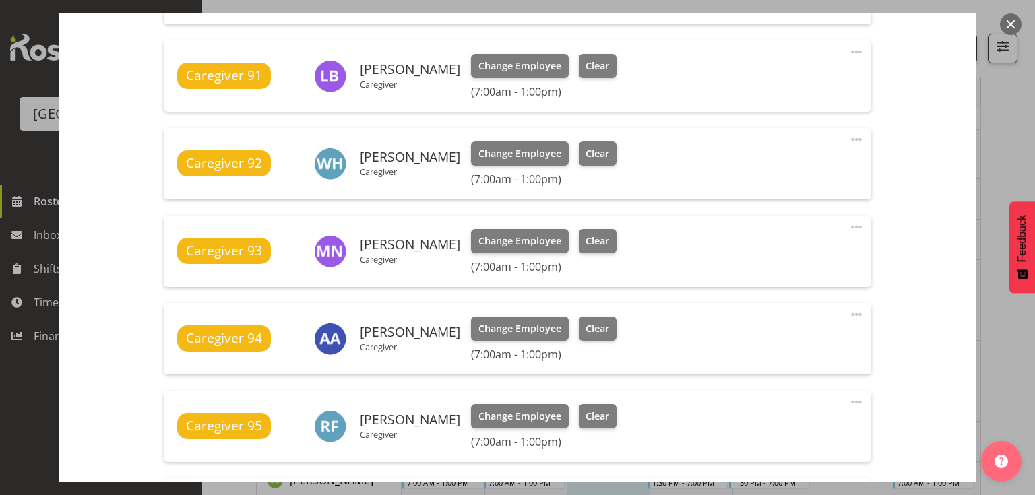
scroll to position [701, 0]
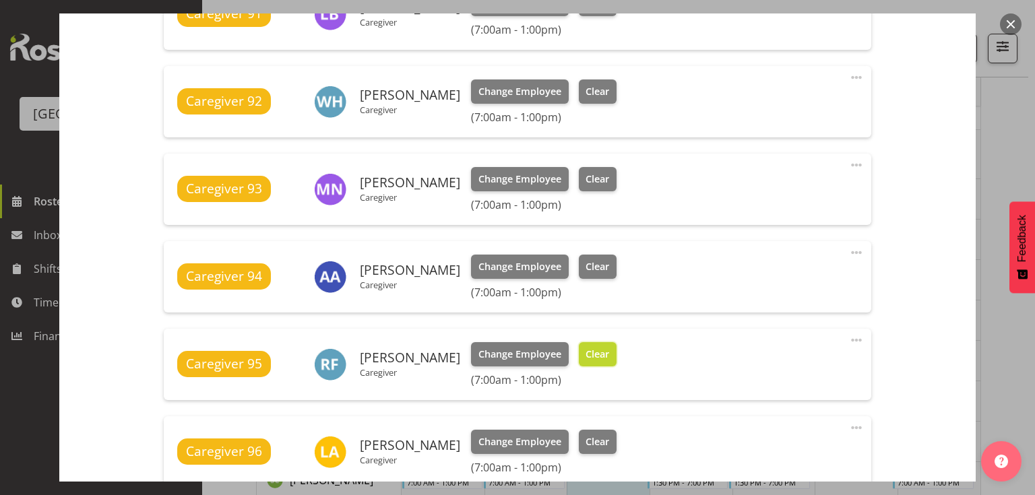
click at [587, 357] on span "Clear" at bounding box center [597, 354] width 24 height 15
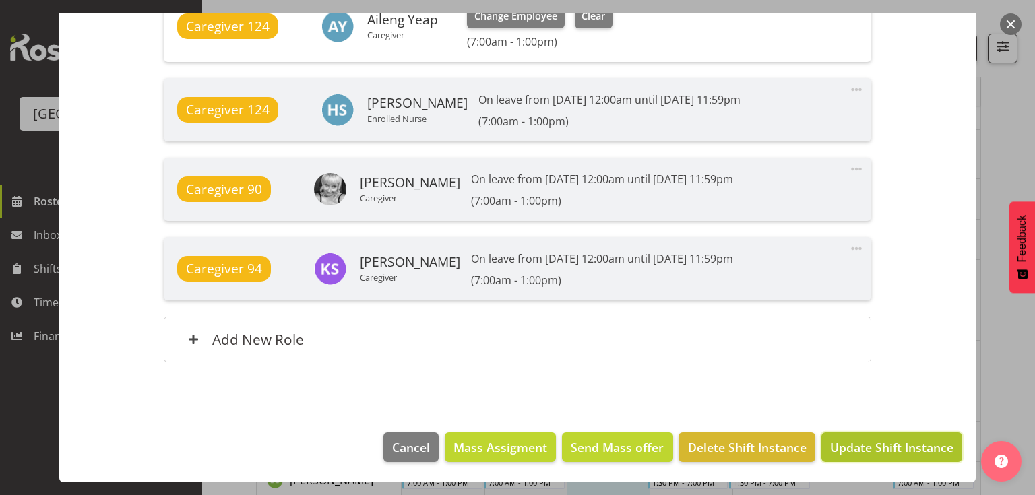
click at [877, 442] on span "Update Shift Instance" at bounding box center [891, 448] width 123 height 18
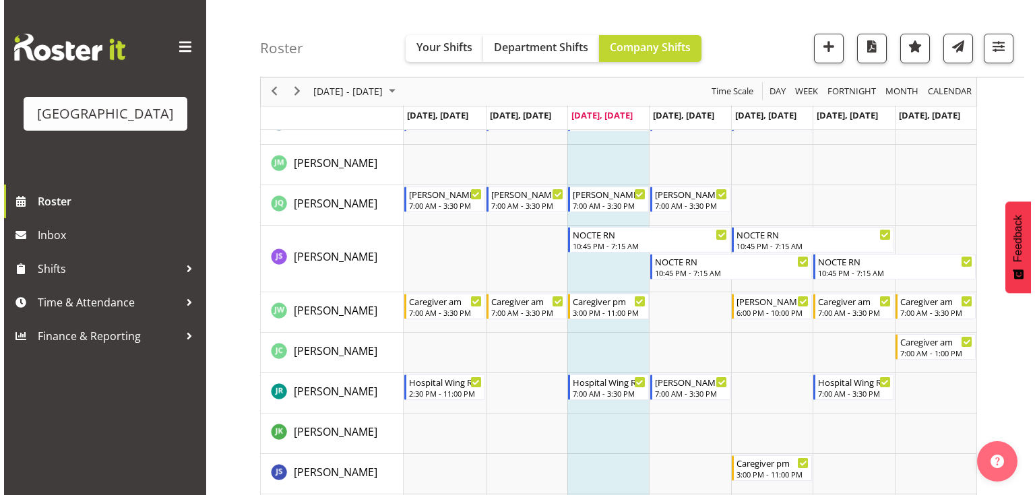
scroll to position [2102, 0]
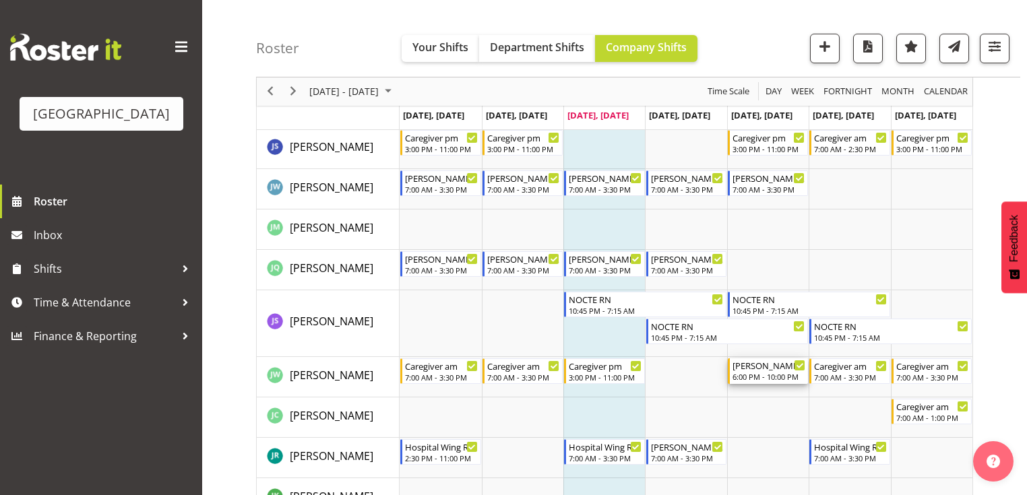
click at [769, 366] on div "[PERSON_NAME] 2 Help" at bounding box center [768, 364] width 73 height 13
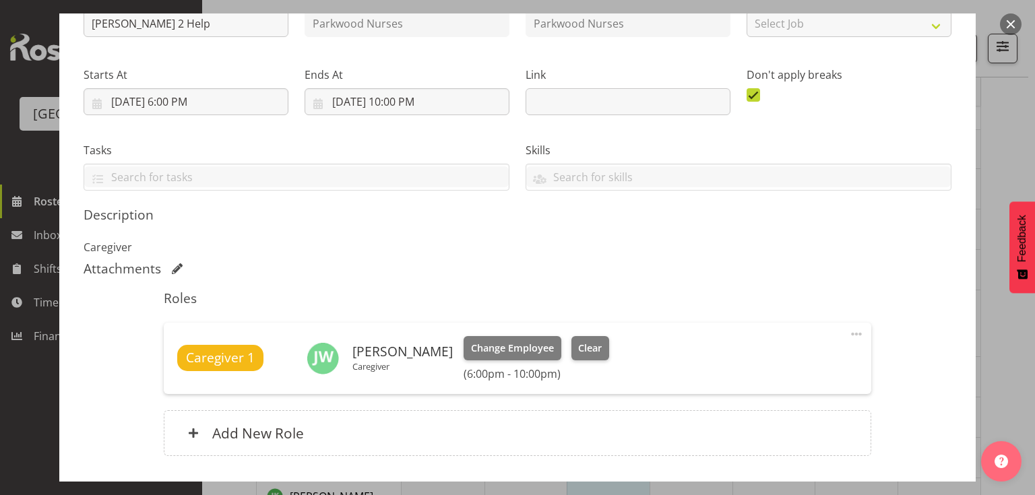
scroll to position [262, 0]
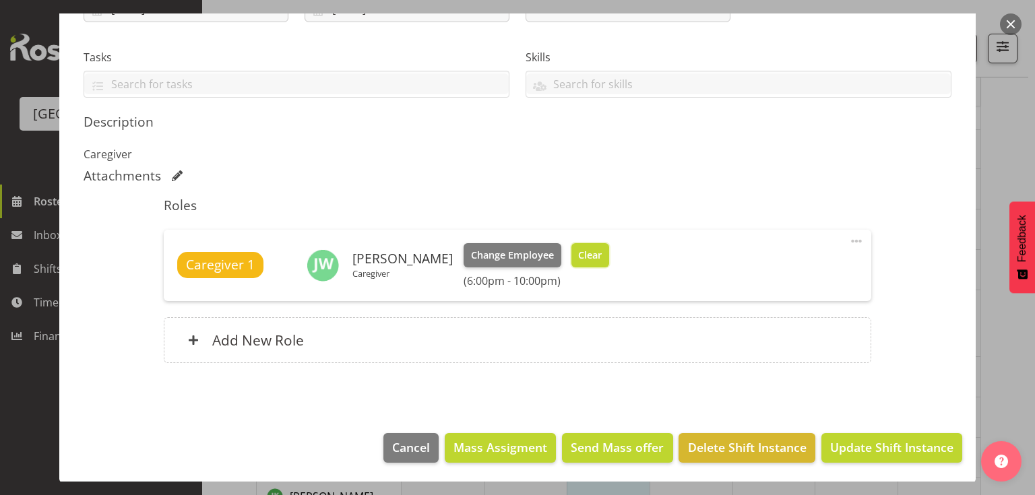
click at [593, 248] on span "Clear" at bounding box center [590, 255] width 24 height 15
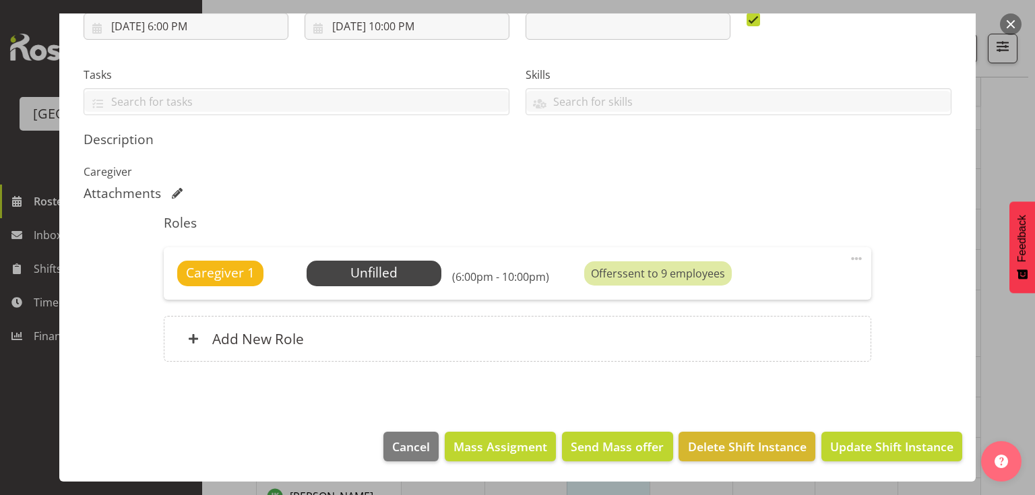
scroll to position [243, 0]
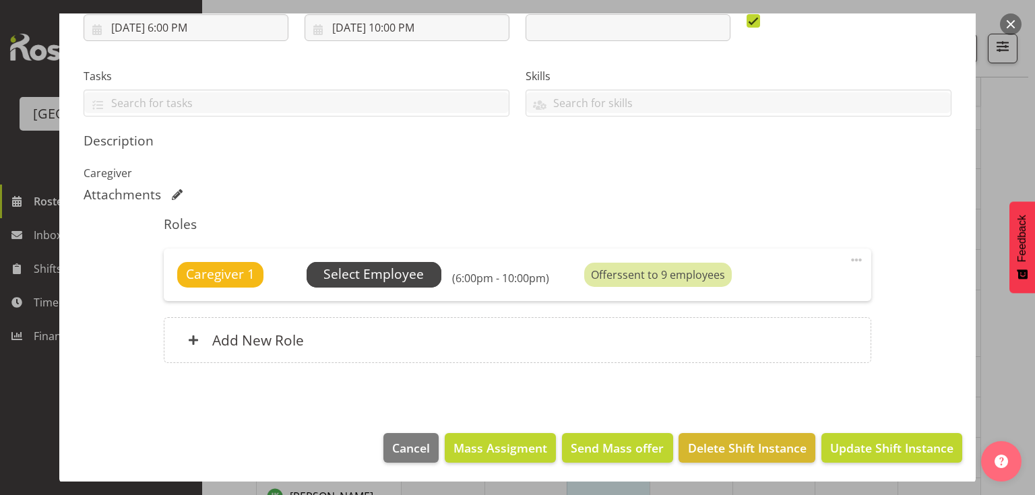
click at [372, 274] on span "Select Employee" at bounding box center [373, 275] width 100 height 20
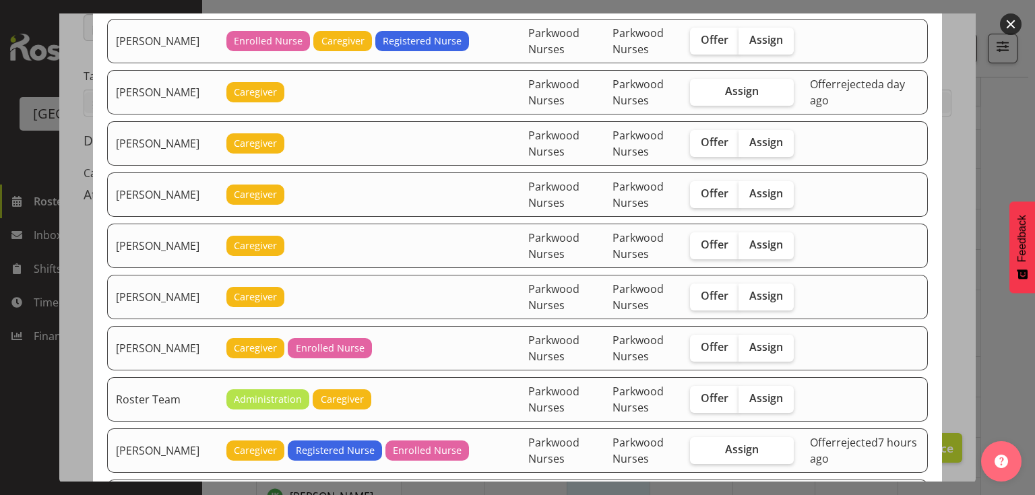
scroll to position [1886, 0]
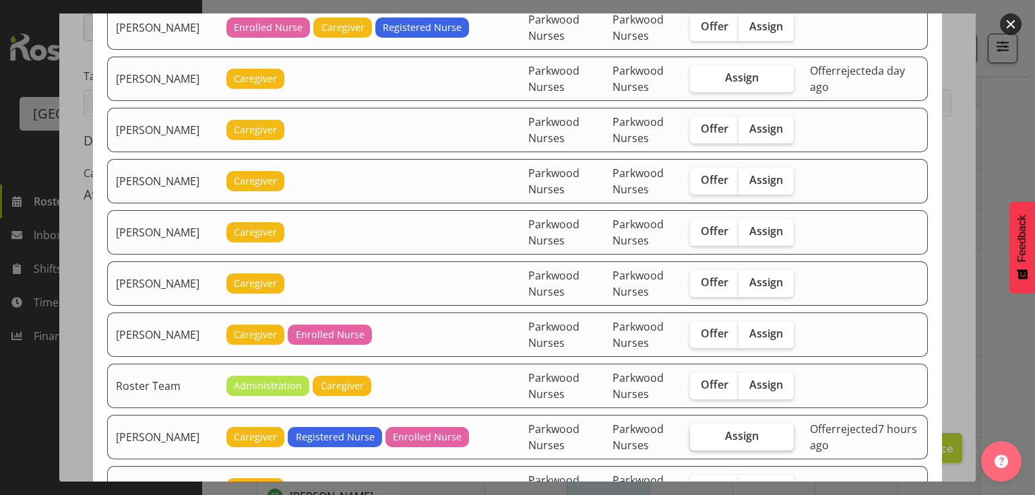
click at [754, 429] on span "Assign" at bounding box center [742, 435] width 34 height 13
click at [699, 432] on input "Assign" at bounding box center [694, 436] width 9 height 9
checkbox input "true"
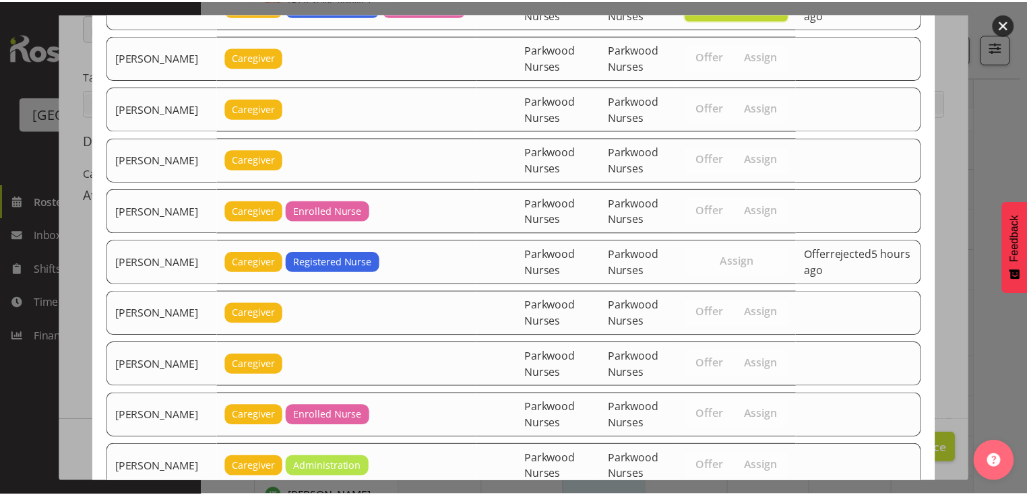
scroll to position [2481, 0]
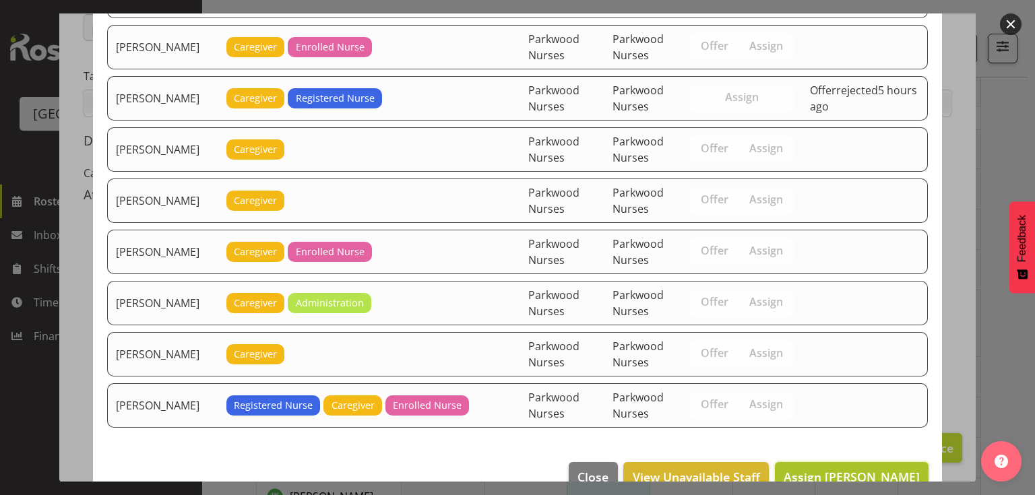
click at [841, 469] on span "Assign Ruth Flavell" at bounding box center [851, 477] width 136 height 16
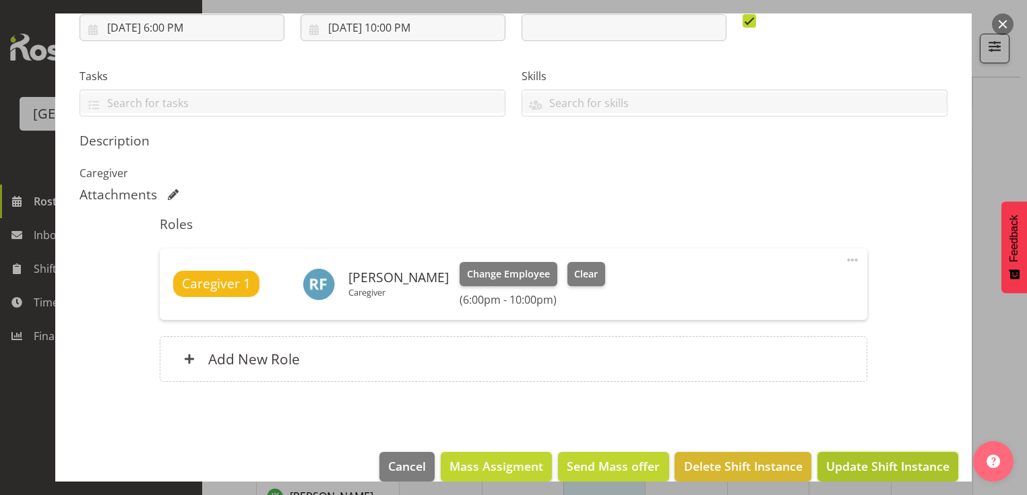
click at [870, 467] on span "Update Shift Instance" at bounding box center [887, 466] width 123 height 18
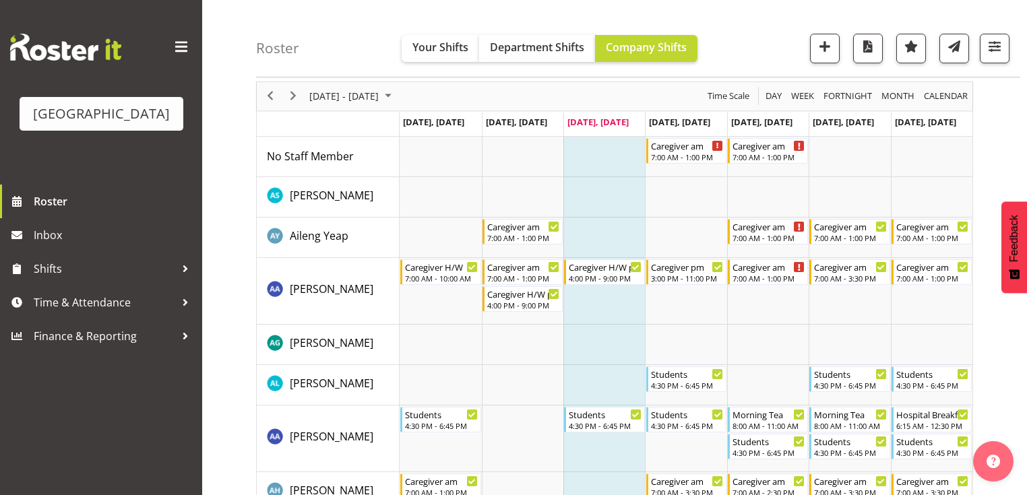
scroll to position [0, 0]
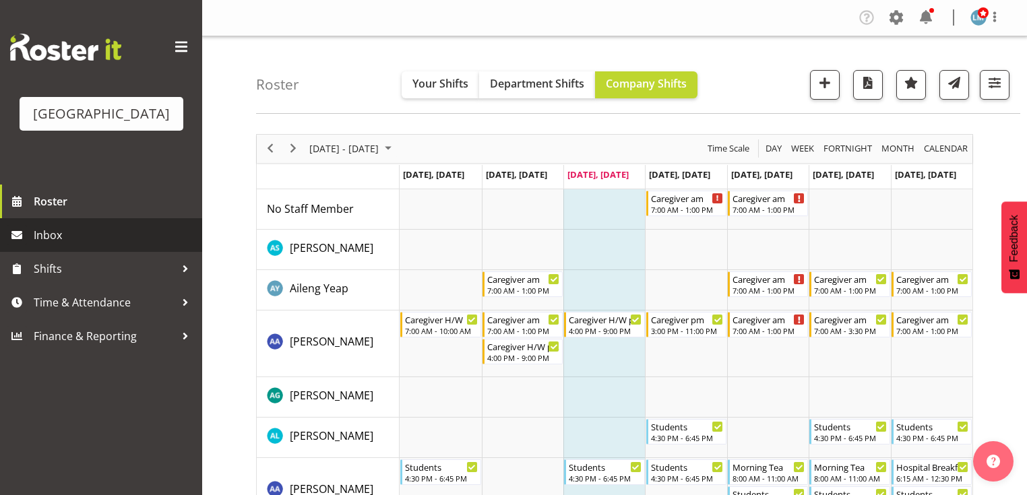
click at [55, 245] on span "Inbox" at bounding box center [115, 235] width 162 height 20
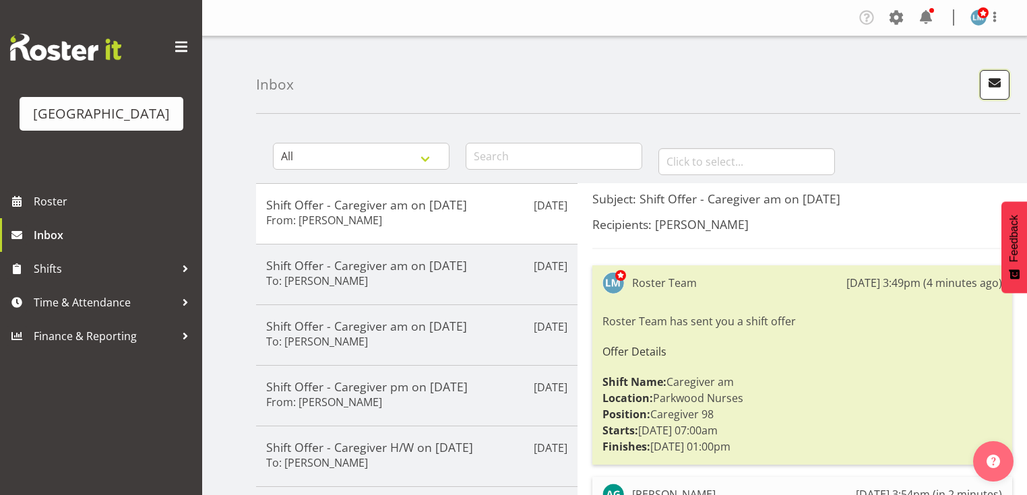
click at [990, 84] on span "button" at bounding box center [995, 83] width 18 height 18
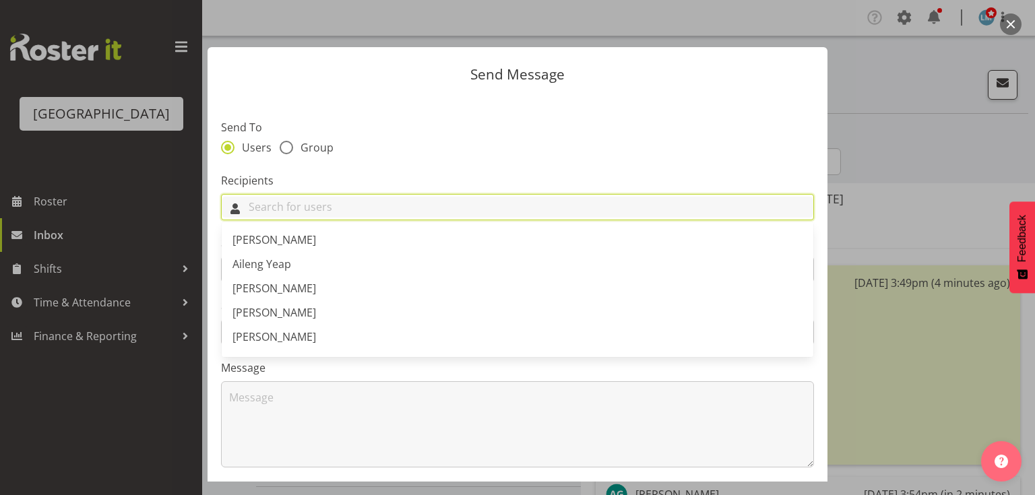
click at [395, 204] on input "text" at bounding box center [517, 207] width 591 height 21
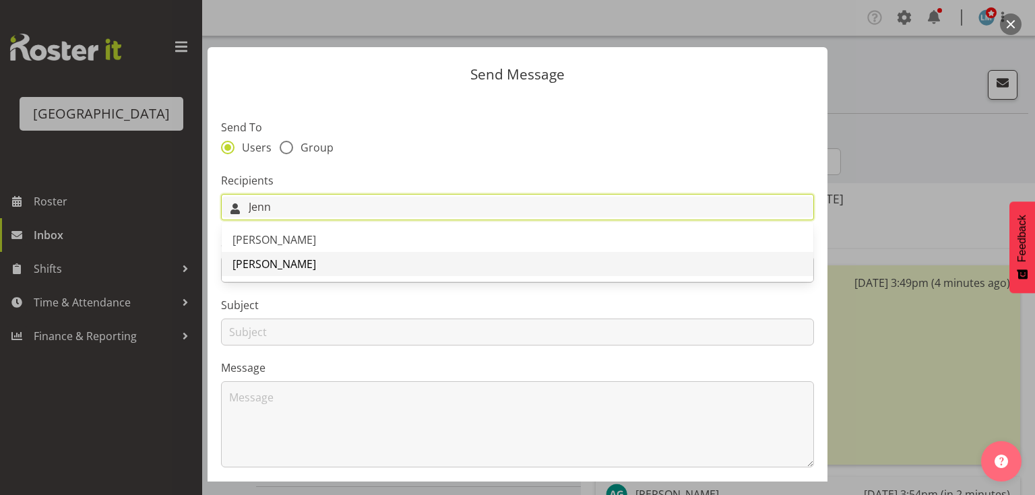
type input "Jenn"
click at [307, 261] on span "[PERSON_NAME]" at bounding box center [274, 264] width 84 height 15
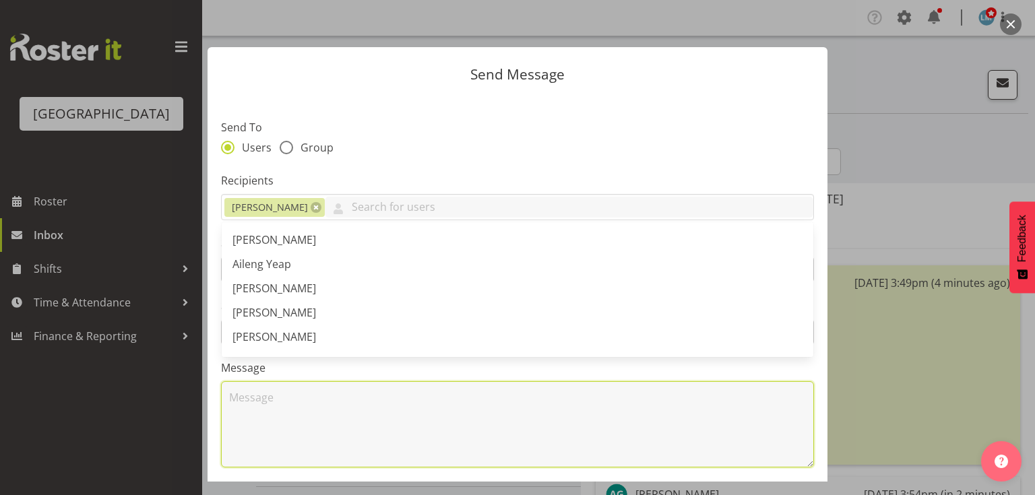
click at [350, 410] on textarea at bounding box center [517, 424] width 593 height 86
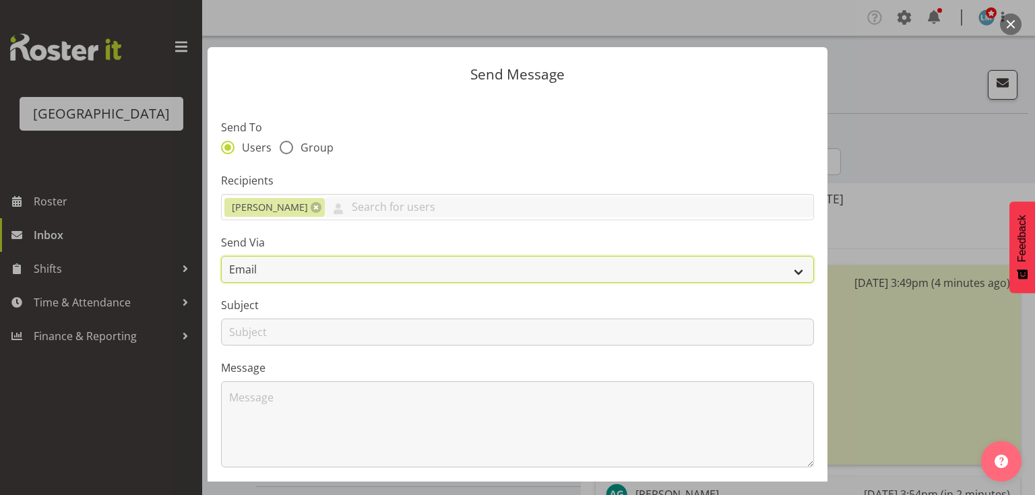
drag, startPoint x: 796, startPoint y: 271, endPoint x: 783, endPoint y: 271, distance: 13.5
click at [796, 271] on select "Email SMS" at bounding box center [517, 269] width 593 height 27
select select "sms"
click at [221, 256] on select "Email SMS" at bounding box center [517, 269] width 593 height 27
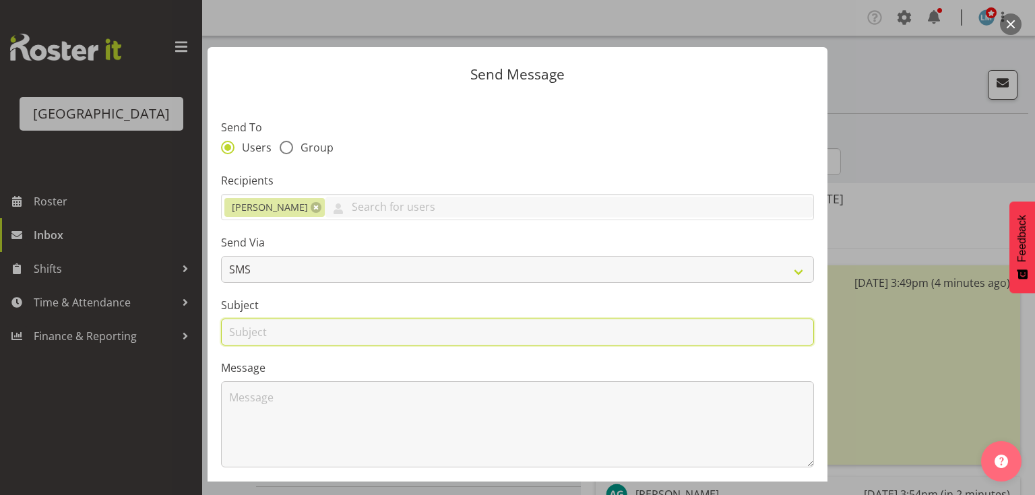
click at [245, 331] on input "text" at bounding box center [517, 332] width 593 height 27
type input "Shifts"
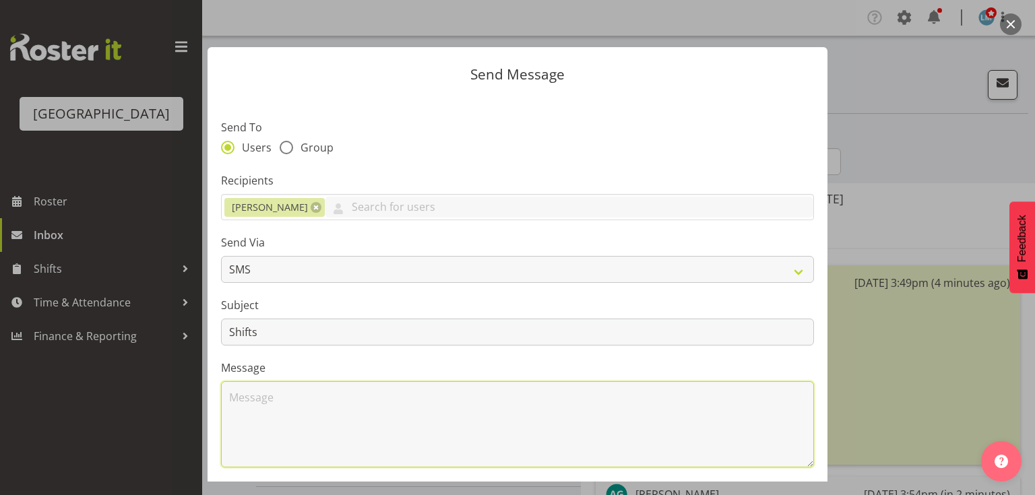
click at [302, 407] on textarea at bounding box center [517, 424] width 593 height 86
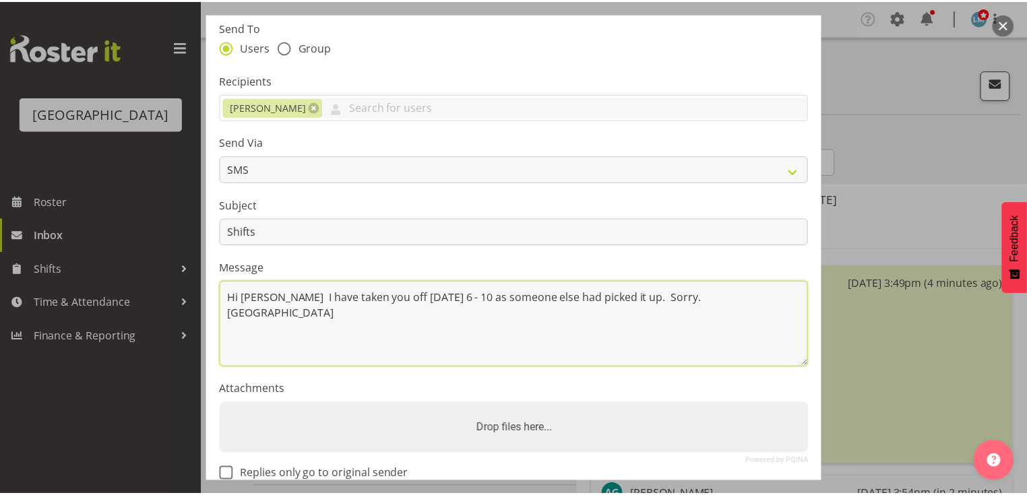
scroll to position [181, 0]
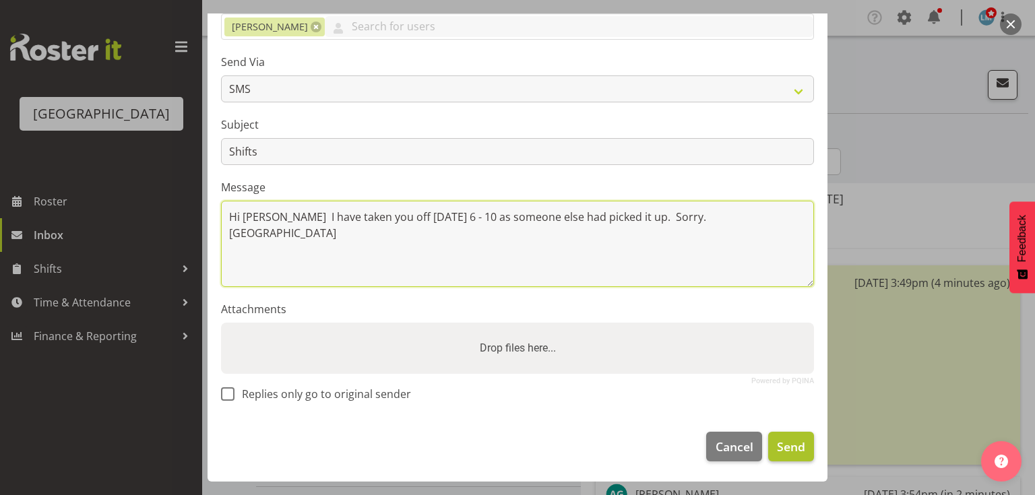
type textarea "Hi [PERSON_NAME] I have taken you off [DATE] 6 - 10 as someone else had picked …"
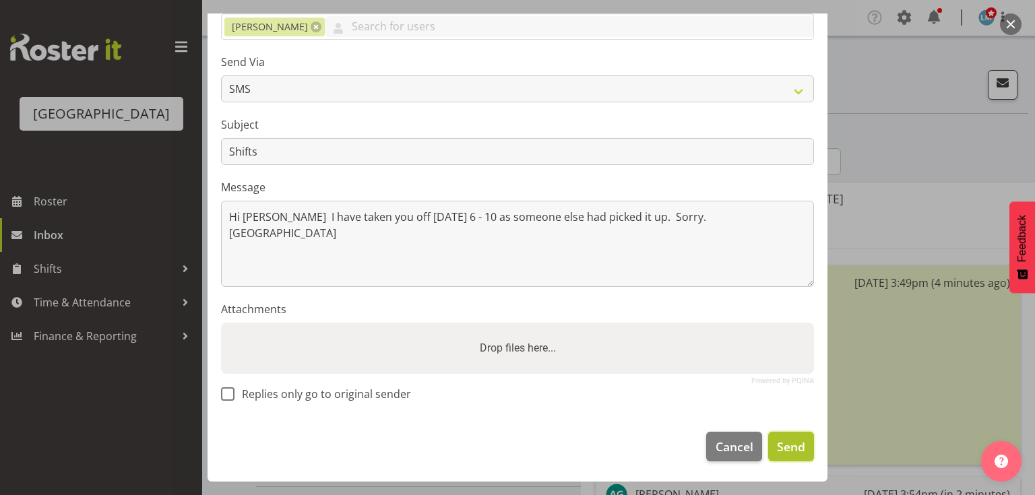
click at [781, 445] on span "Send" at bounding box center [791, 447] width 28 height 18
